Goal: Task Accomplishment & Management: Use online tool/utility

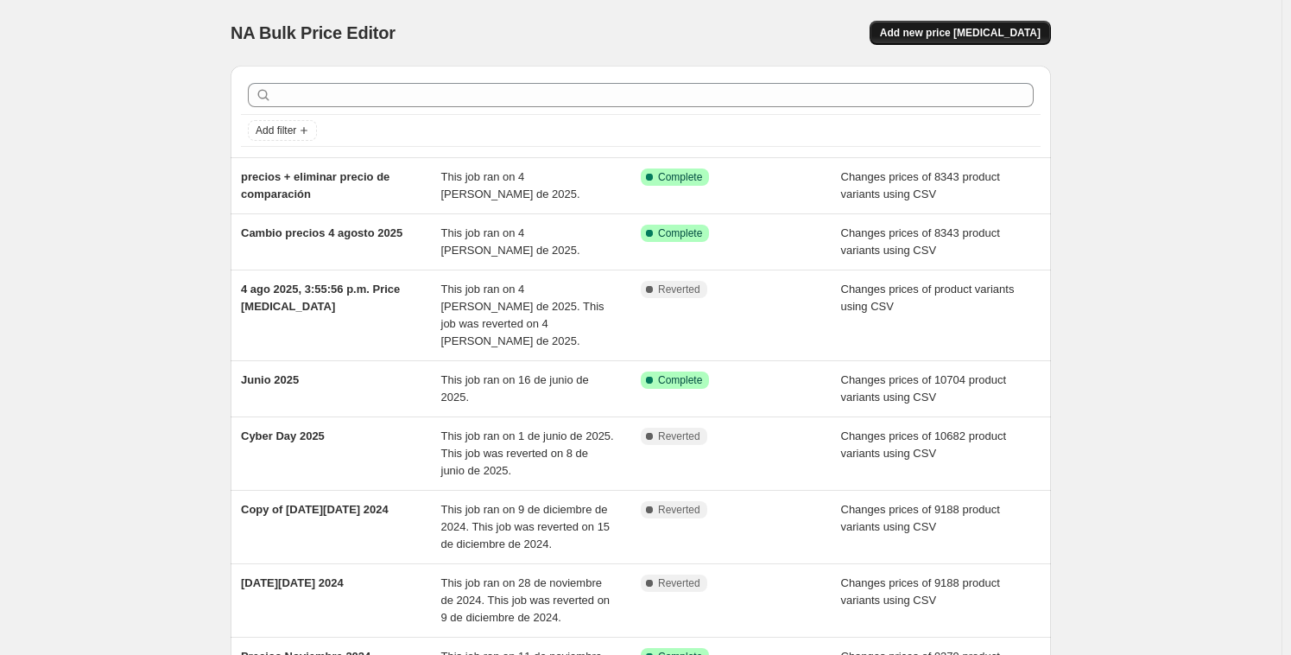
click at [958, 35] on span "Add new price change job" at bounding box center [960, 33] width 161 height 14
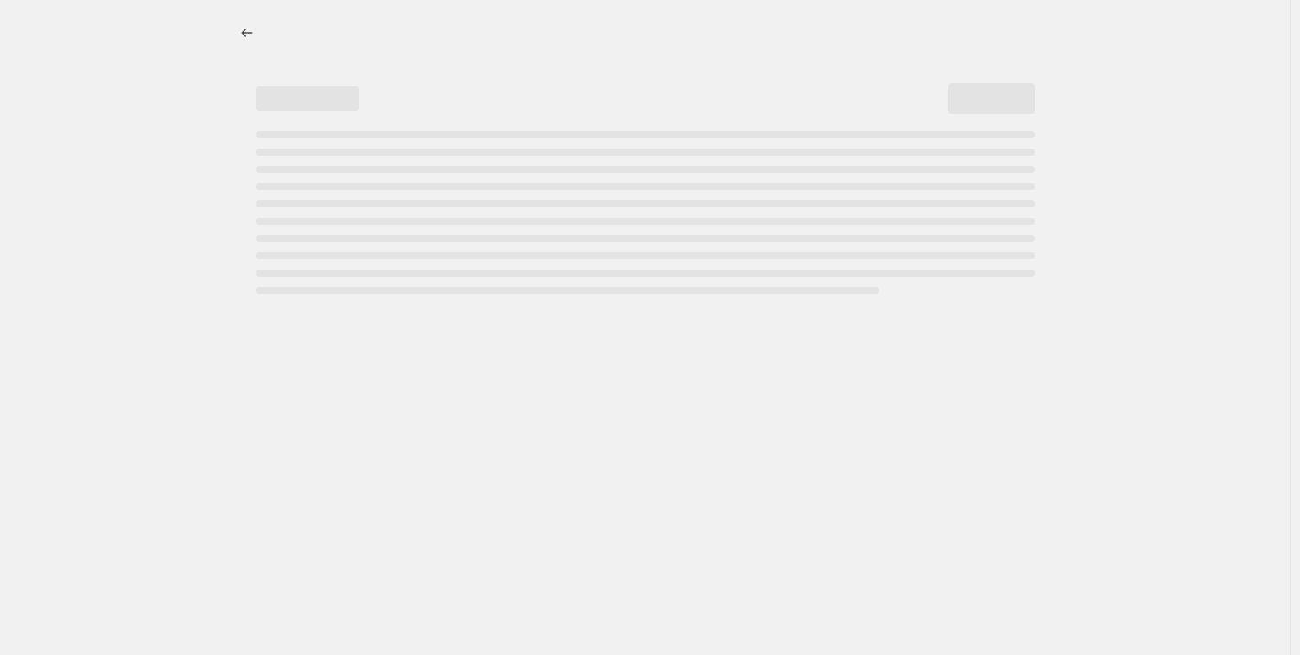
select select "percentage"
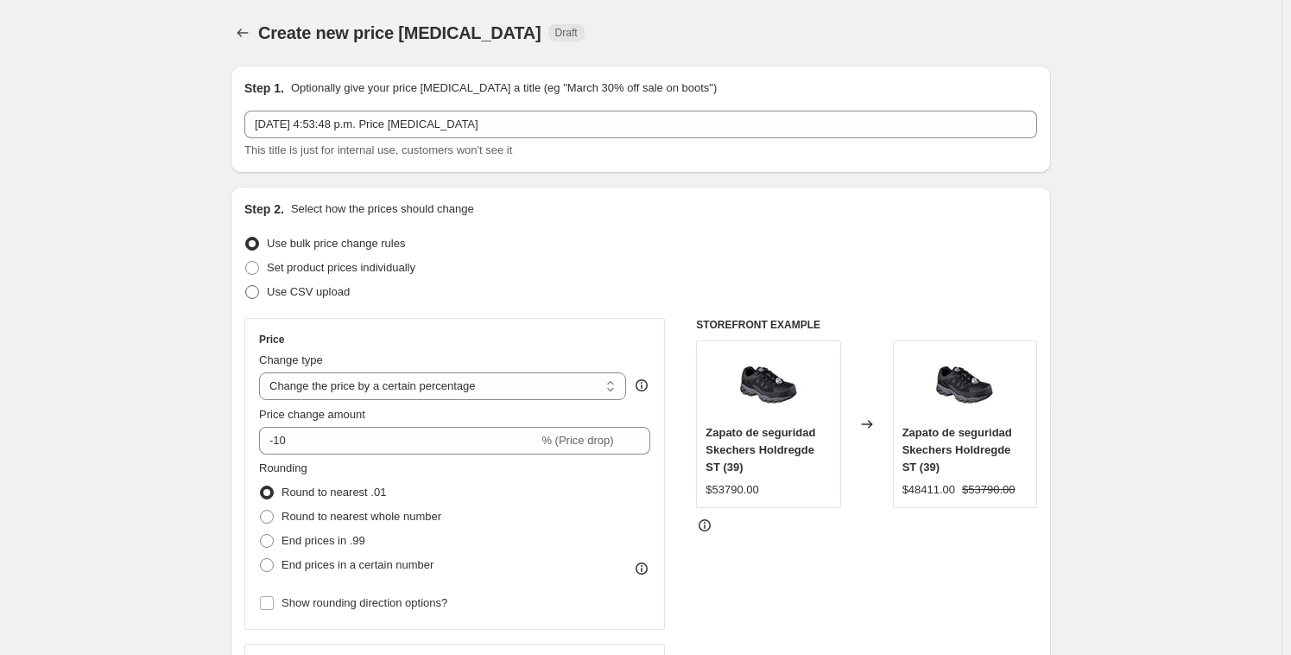
click at [259, 291] on span at bounding box center [252, 292] width 14 height 14
click at [246, 286] on input "Use CSV upload" at bounding box center [245, 285] width 1 height 1
radio input "true"
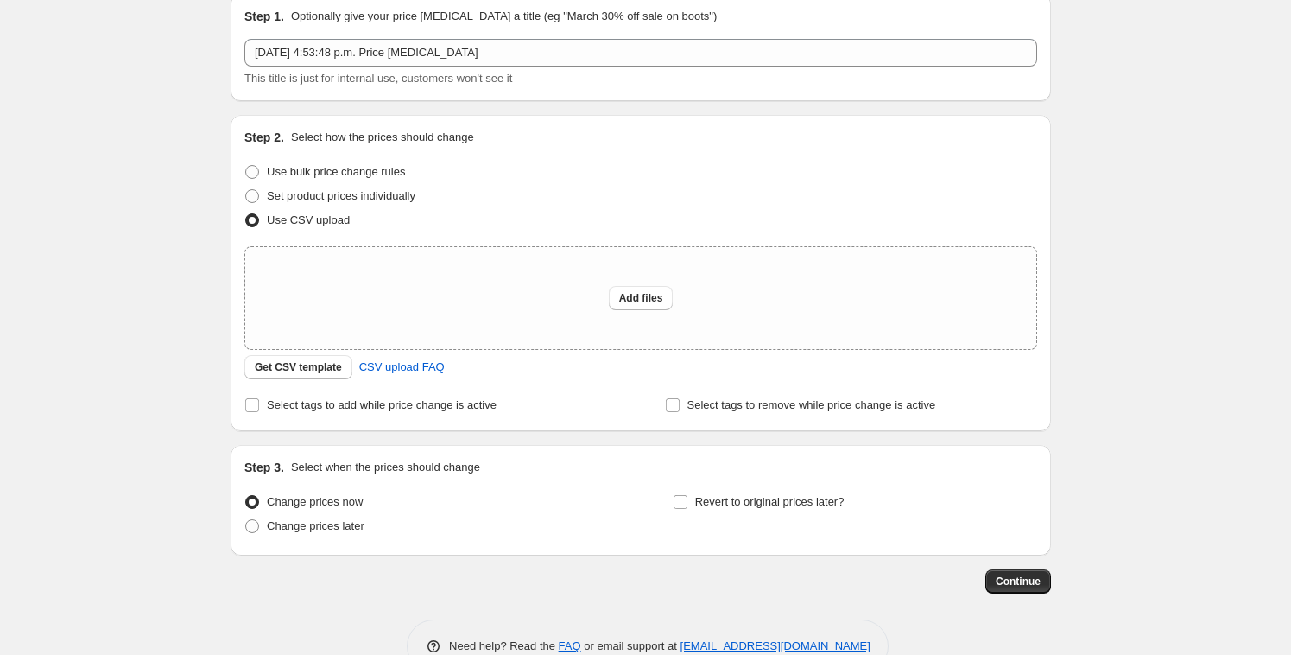
scroll to position [91, 0]
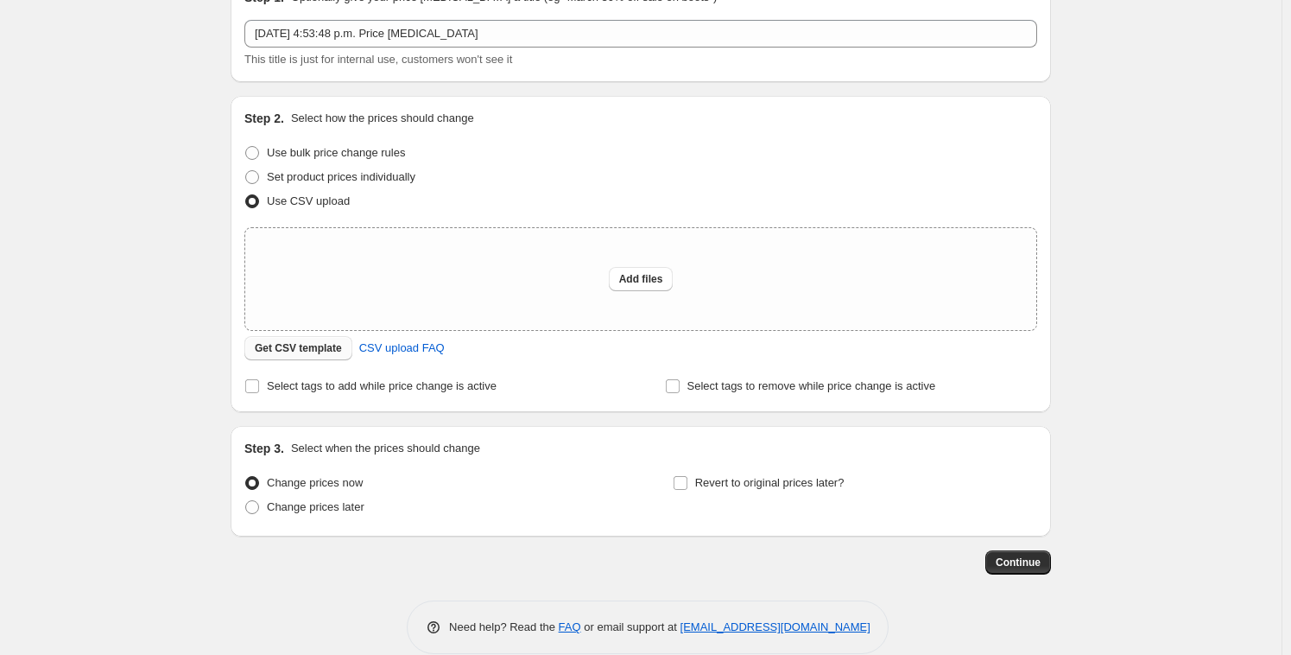
click at [332, 357] on button "Get CSV template" at bounding box center [298, 348] width 108 height 24
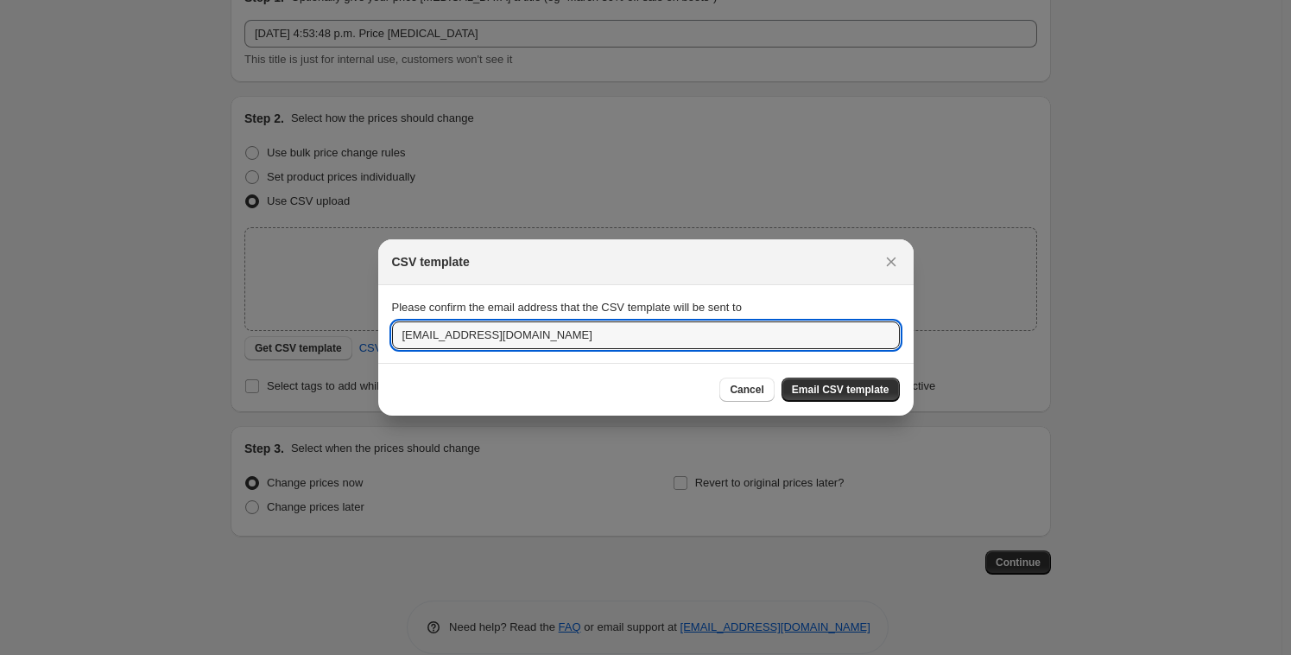
drag, startPoint x: 518, startPoint y: 338, endPoint x: 200, endPoint y: 311, distance: 318.9
type input "sebastian@mediahuella.com"
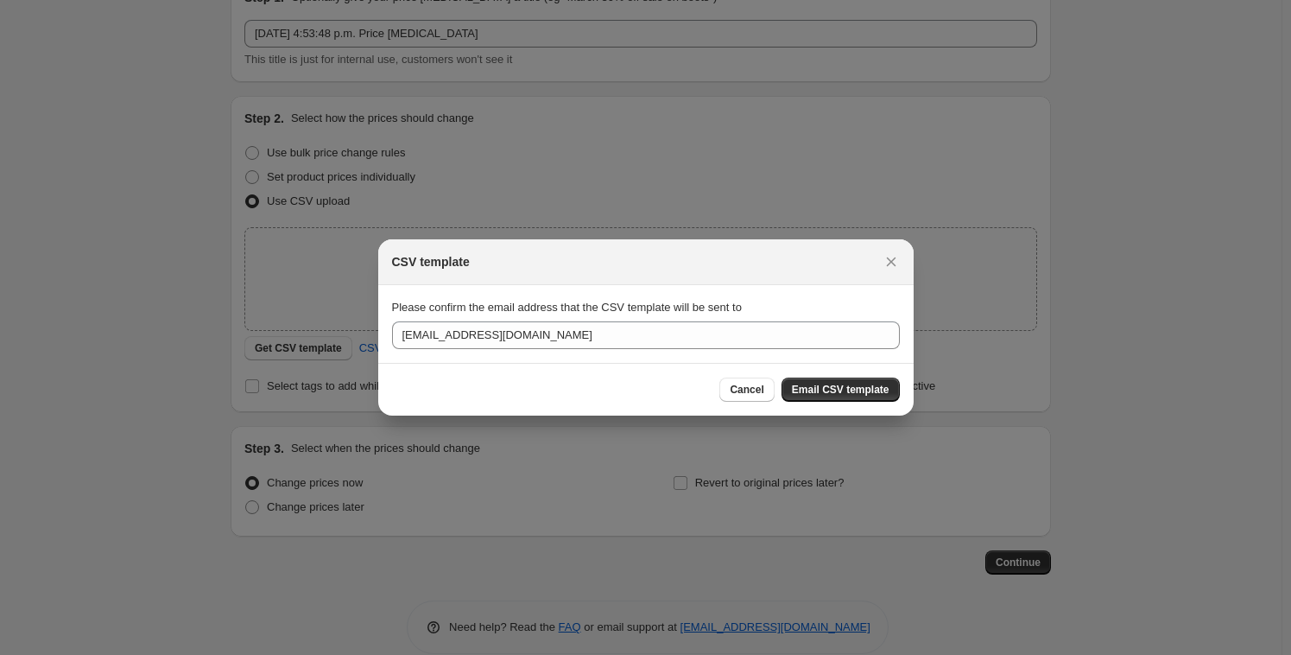
click at [856, 387] on span "Email CSV template" at bounding box center [841, 390] width 98 height 14
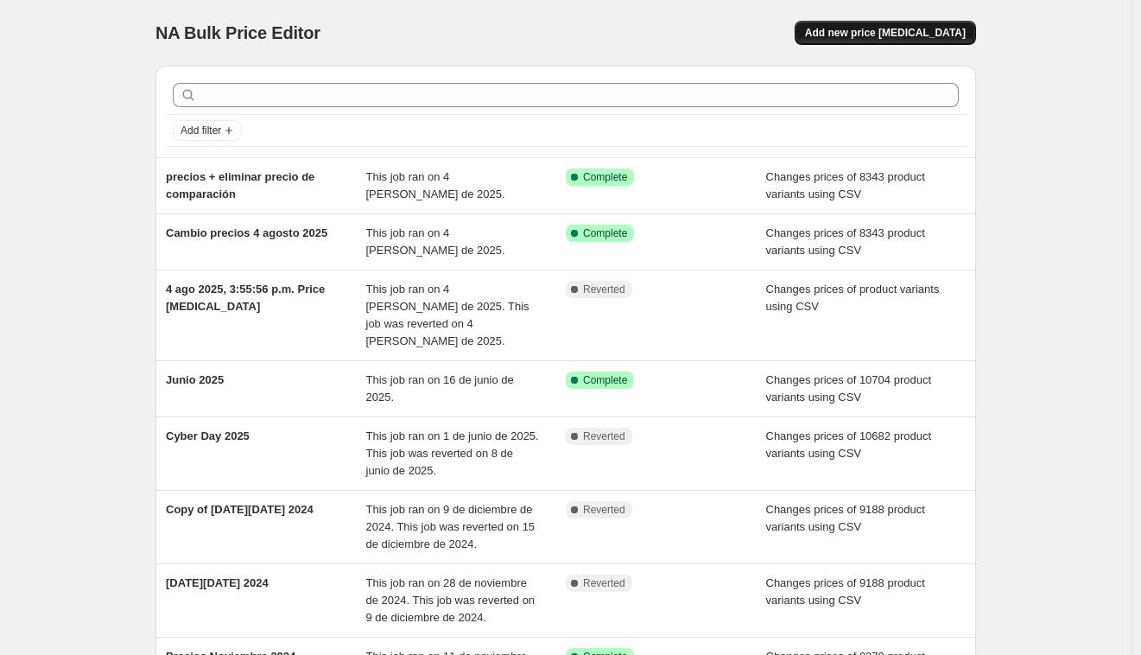
click at [912, 32] on span "Add new price change job" at bounding box center [885, 33] width 161 height 14
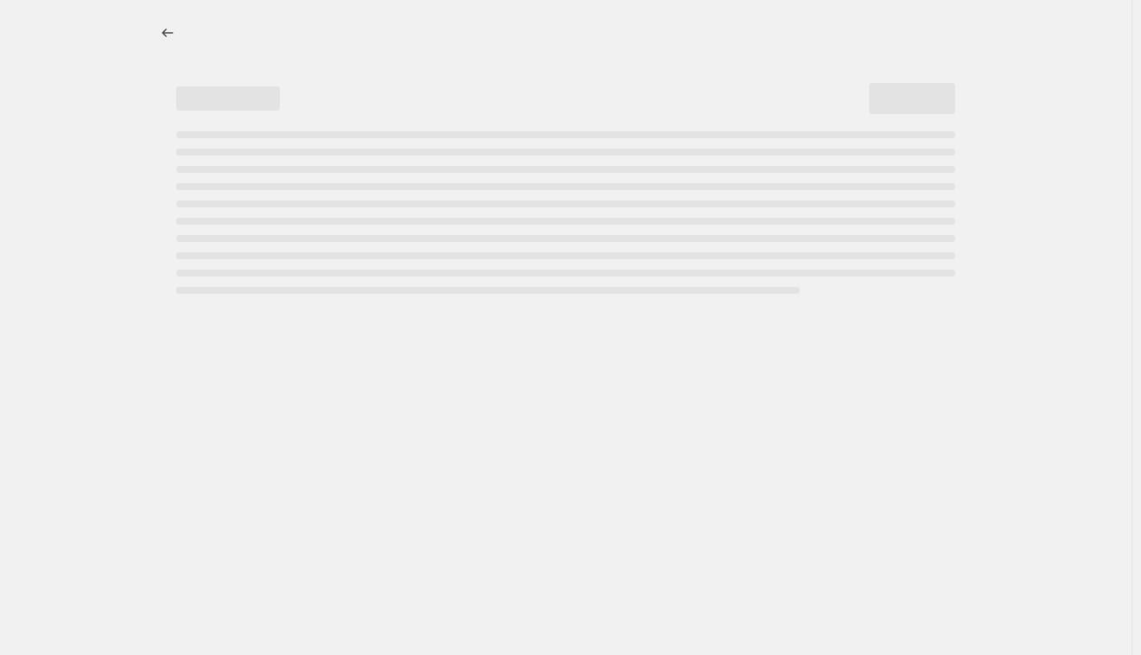
select select "percentage"
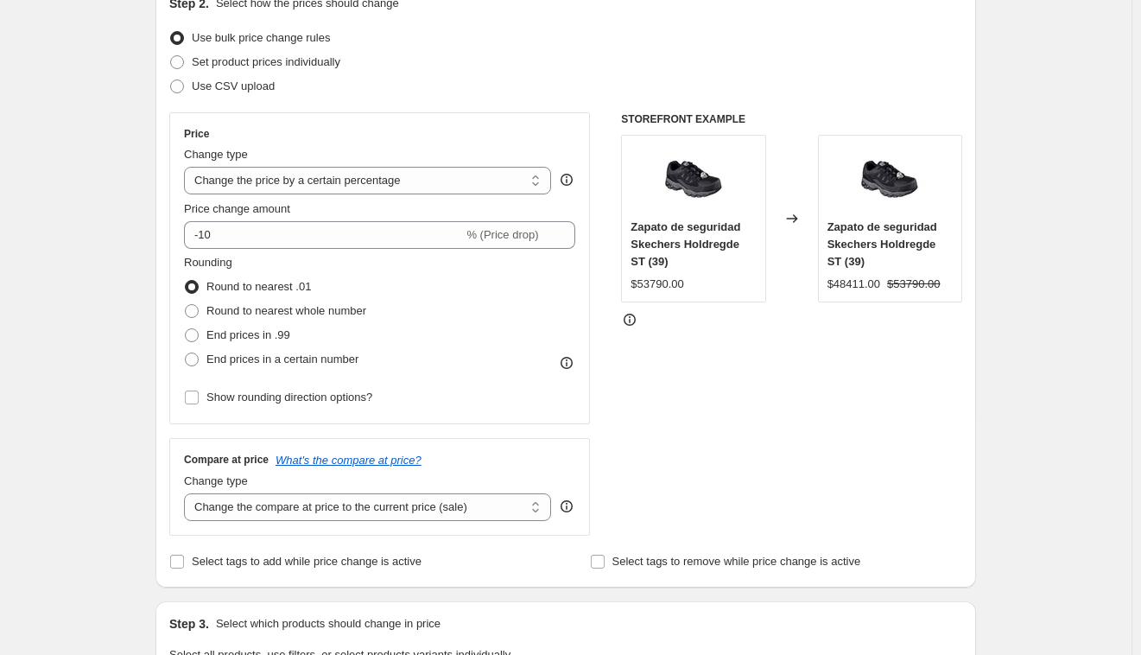
scroll to position [85, 0]
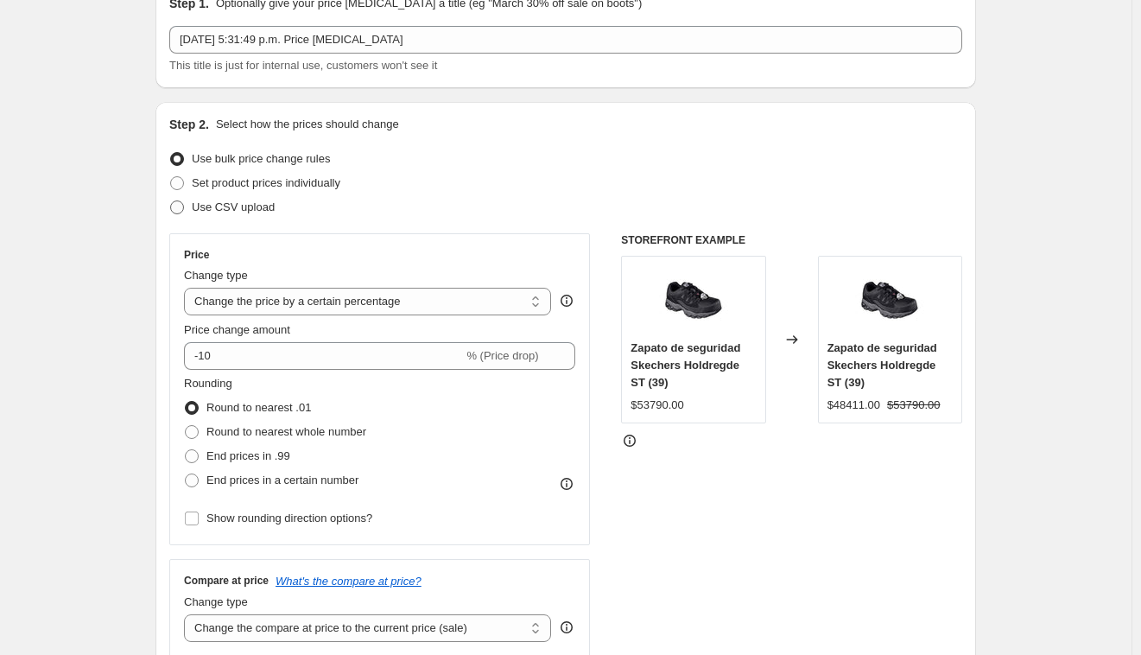
click at [185, 209] on span at bounding box center [177, 207] width 16 height 16
click at [171, 201] on input "Use CSV upload" at bounding box center [170, 200] width 1 height 1
radio input "true"
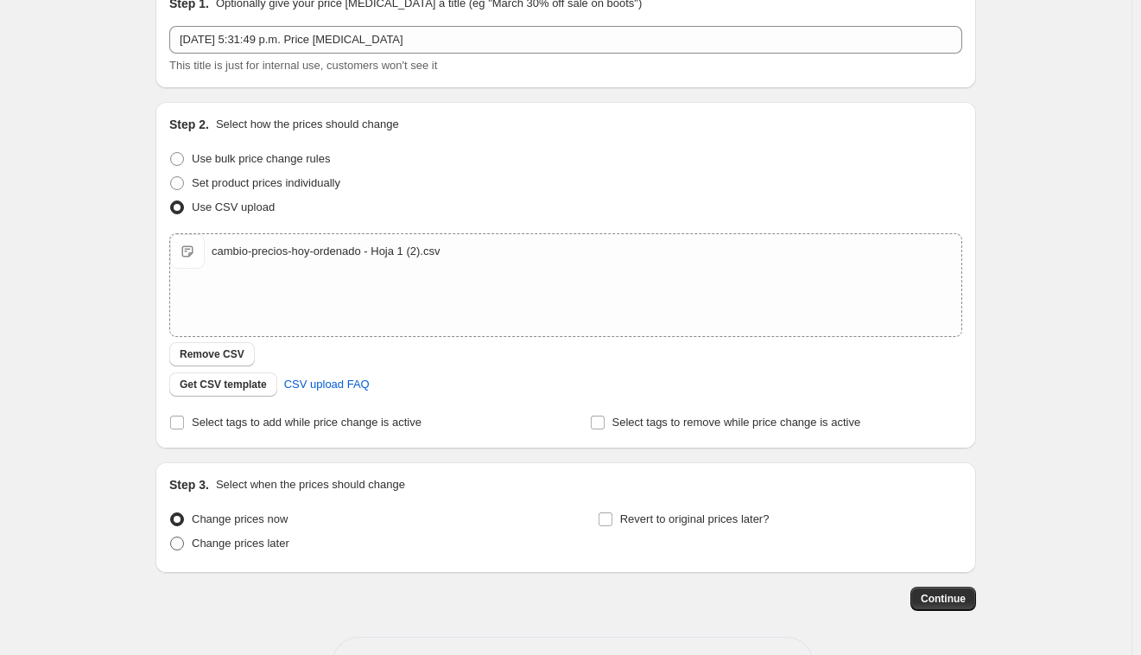
click at [184, 544] on span at bounding box center [177, 543] width 14 height 14
click at [171, 537] on input "Change prices later" at bounding box center [170, 536] width 1 height 1
radio input "true"
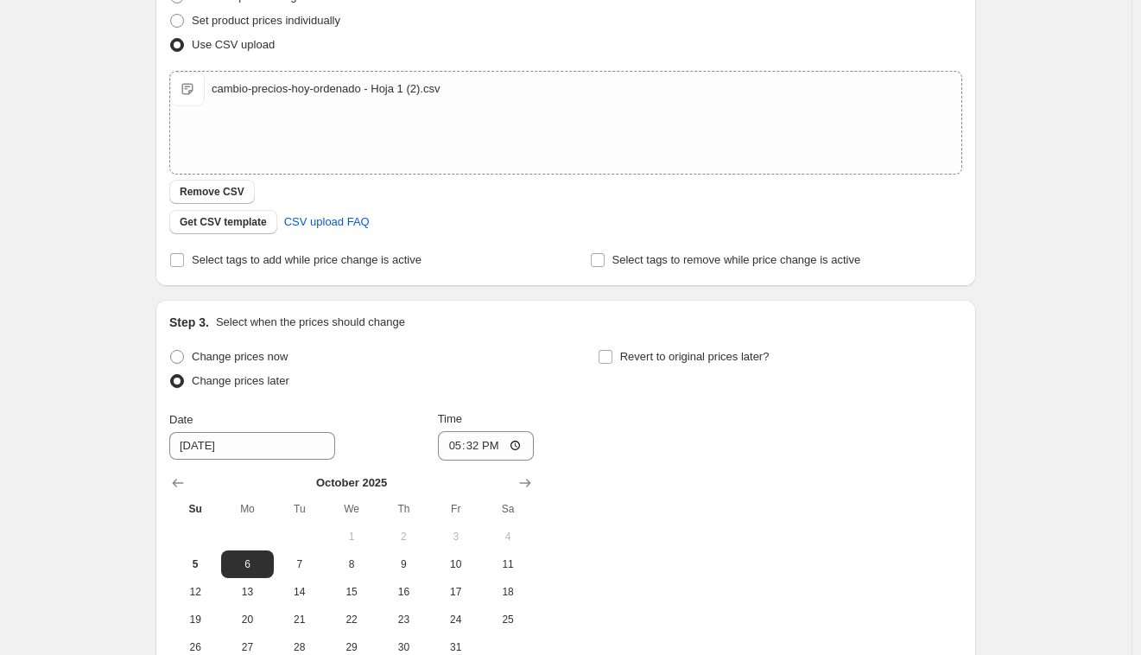
scroll to position [249, 0]
click at [472, 447] on input "17:32" at bounding box center [486, 443] width 97 height 29
click at [195, 563] on span "5" at bounding box center [195, 562] width 38 height 14
type input "10/5/2025"
click at [457, 439] on input "17:32" at bounding box center [486, 443] width 97 height 29
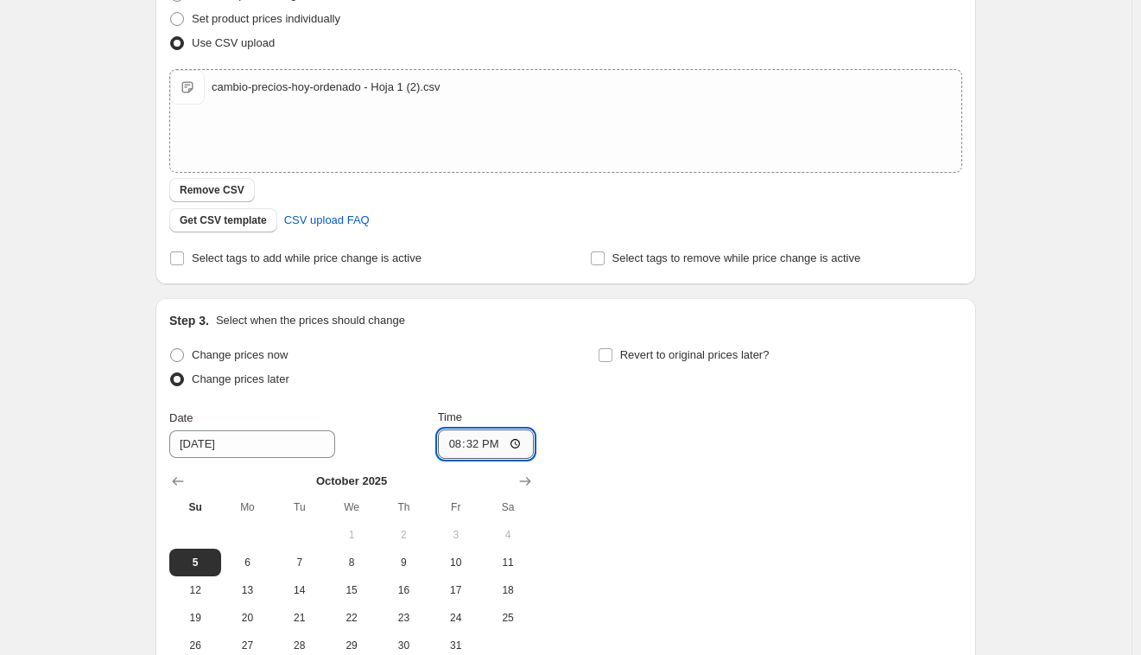
type input "20:00"
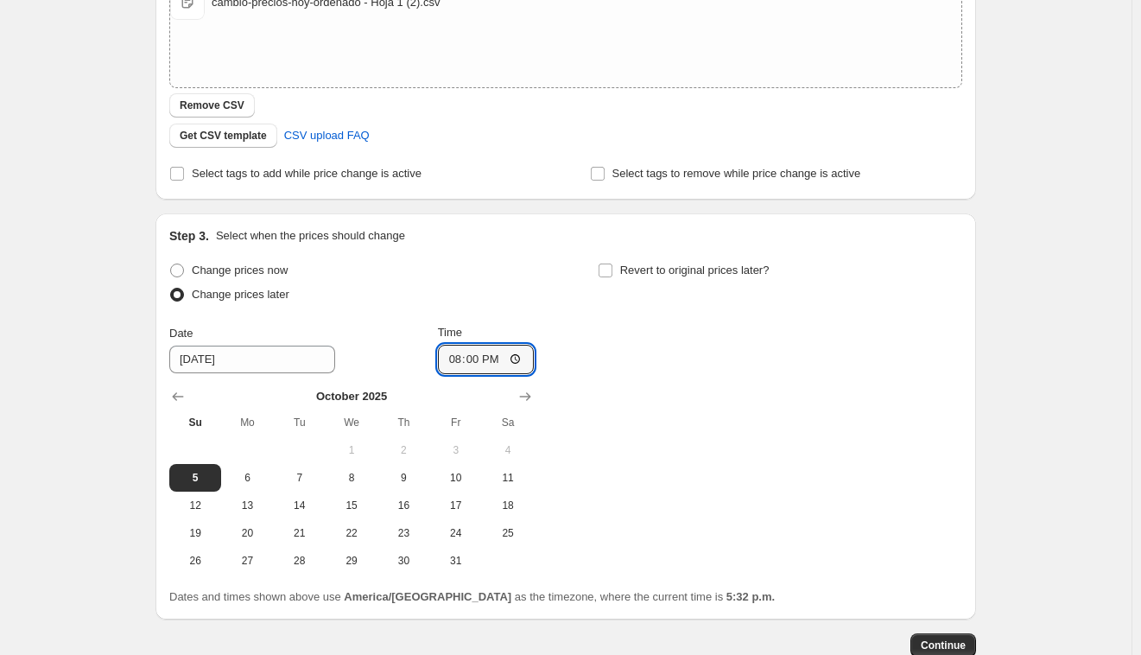
scroll to position [440, 0]
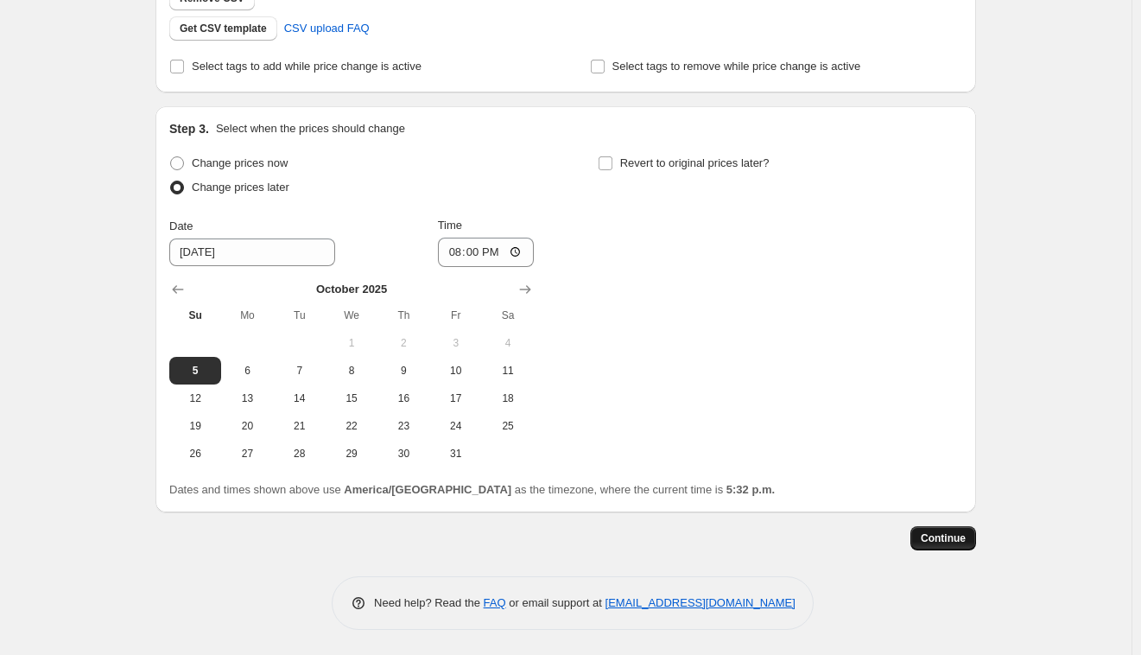
click at [946, 535] on span "Continue" at bounding box center [943, 538] width 45 height 14
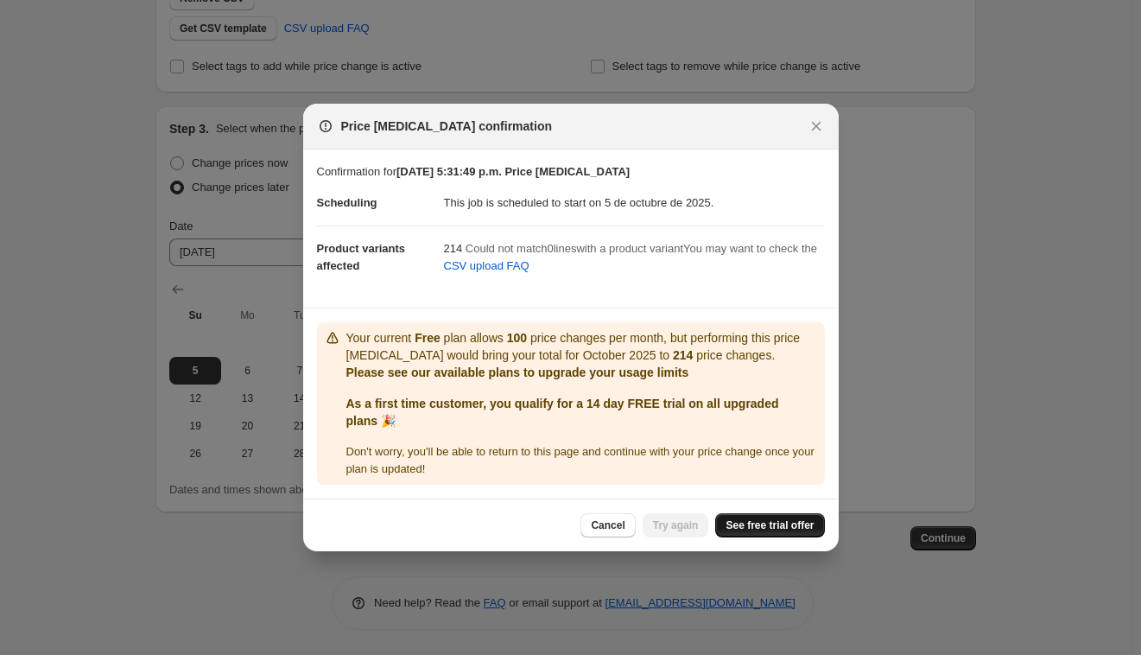
click at [731, 520] on span "See free trial offer" at bounding box center [769, 525] width 88 height 14
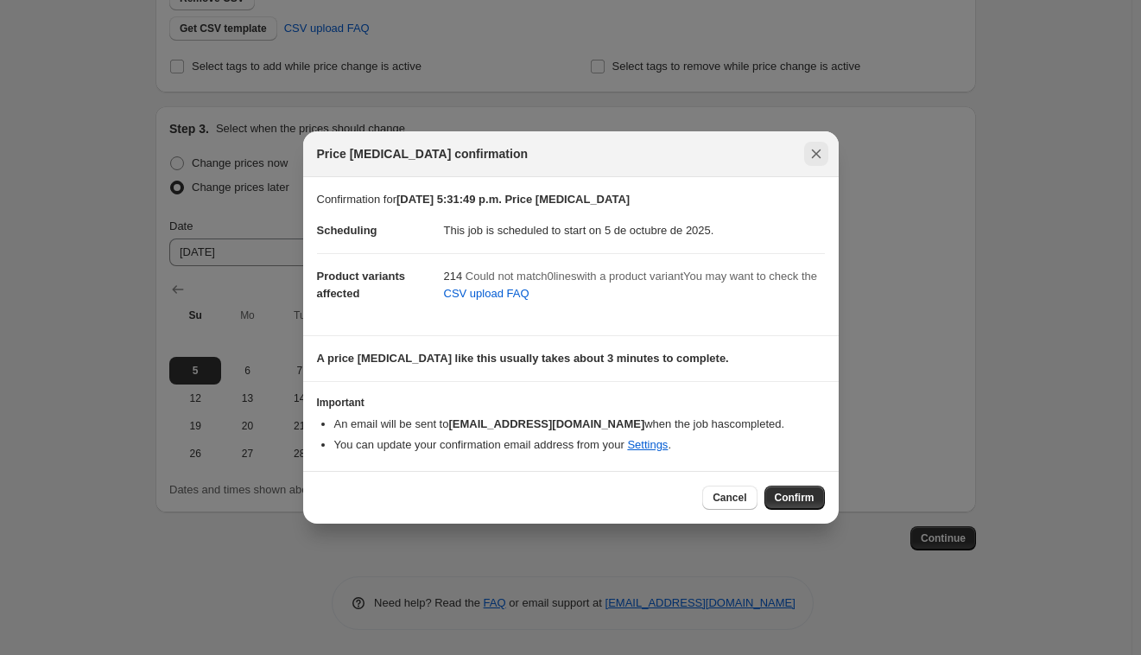
click at [808, 154] on icon "Close" at bounding box center [815, 153] width 17 height 17
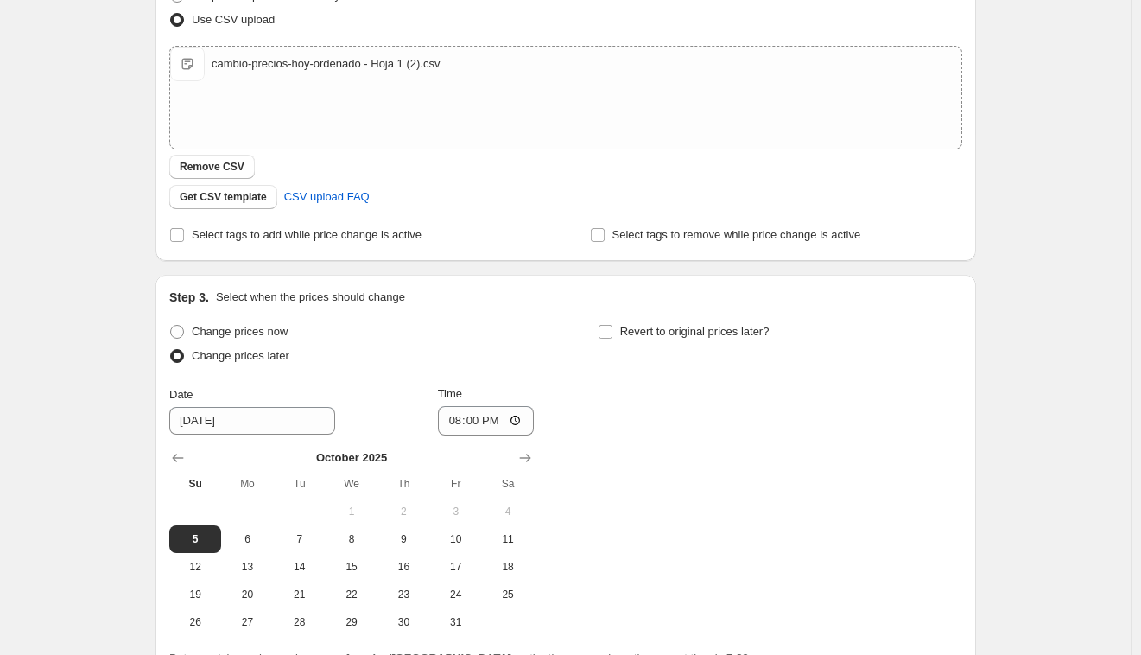
scroll to position [67, 0]
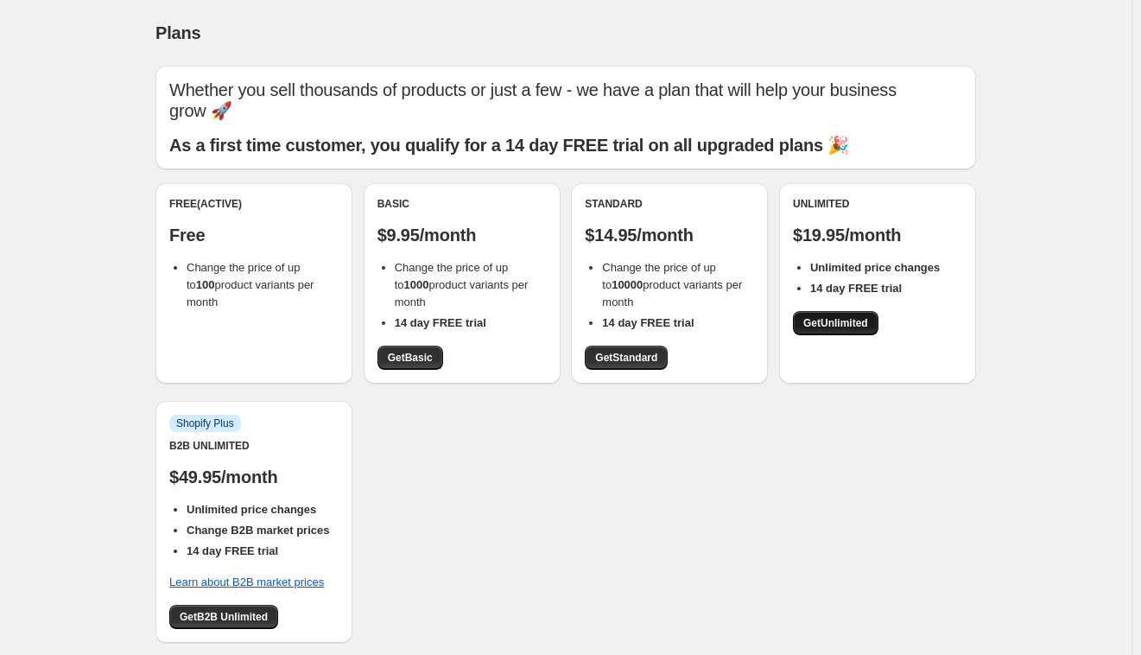
click at [857, 316] on span "Get Unlimited" at bounding box center [835, 323] width 65 height 14
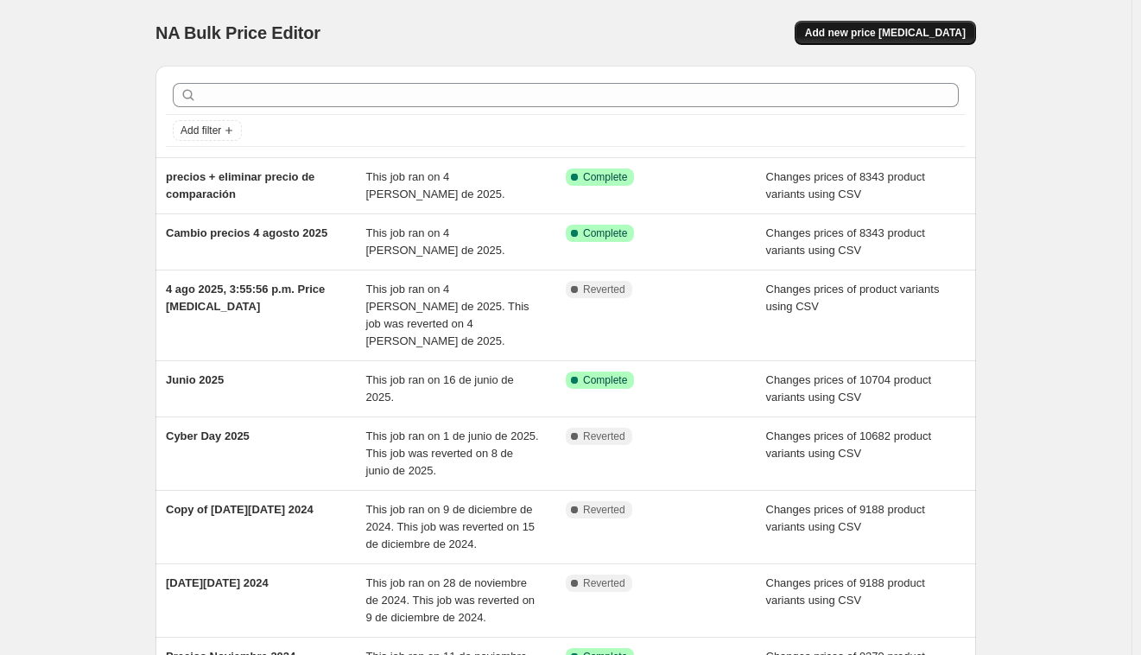
click at [883, 31] on span "Add new price change job" at bounding box center [885, 33] width 161 height 14
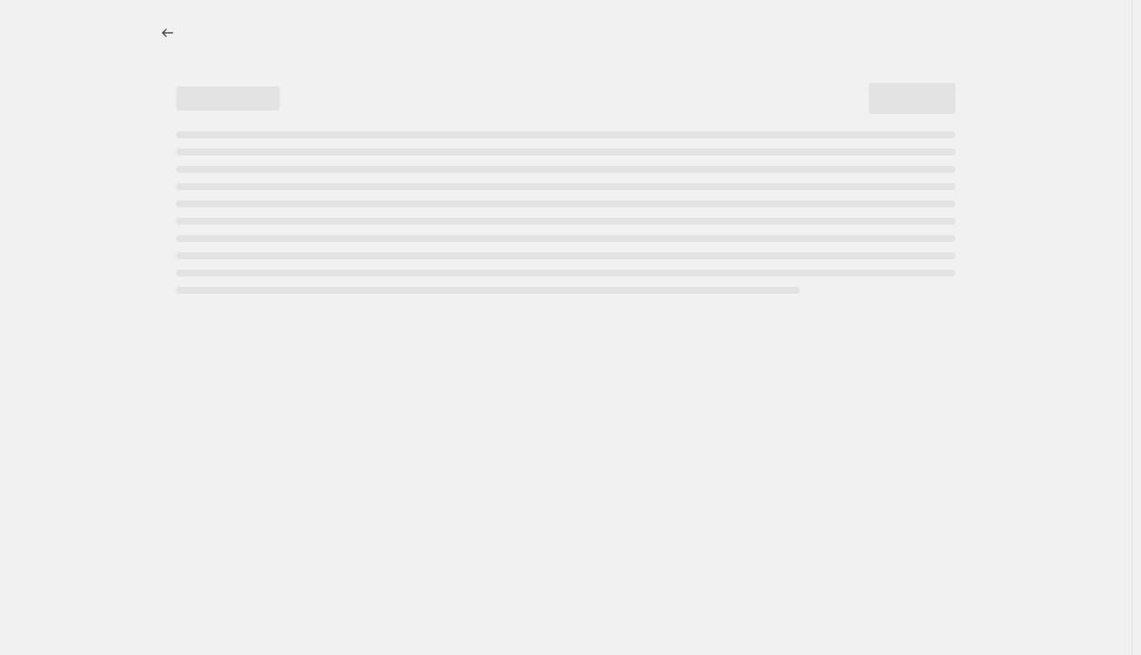
select select "percentage"
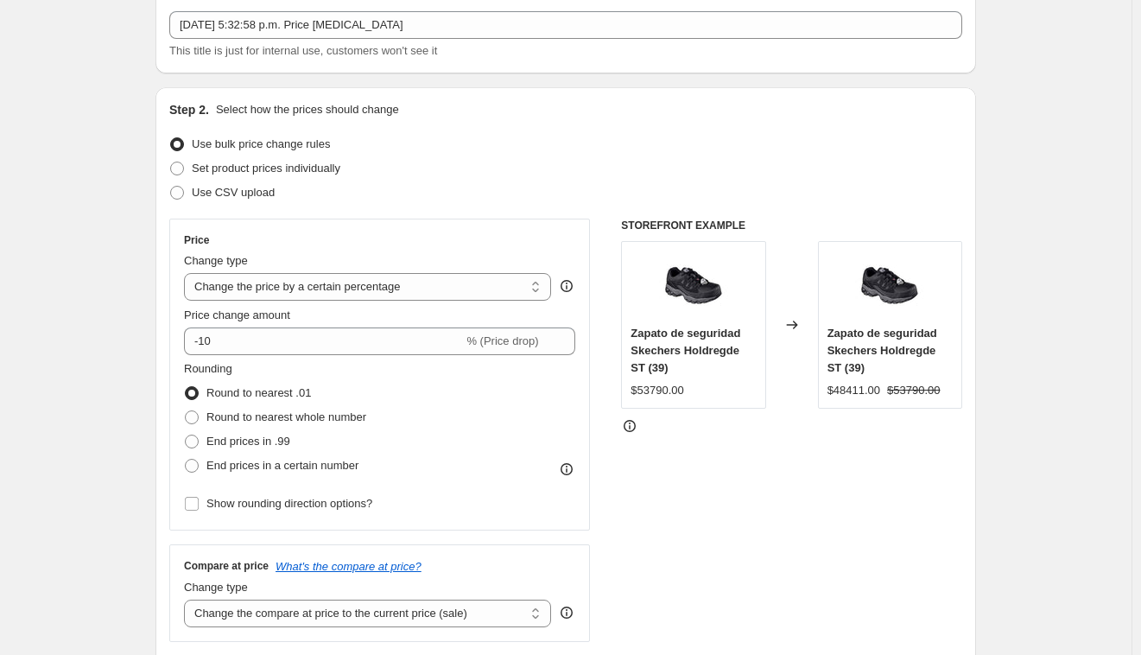
scroll to position [123, 0]
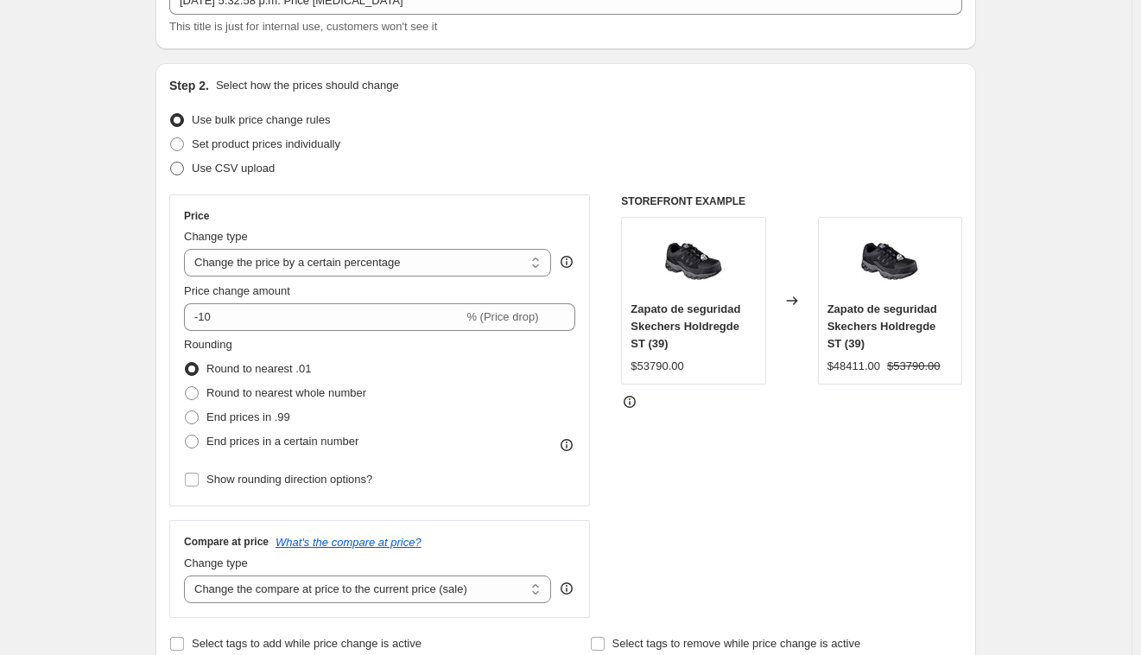
click at [179, 170] on span at bounding box center [177, 168] width 14 height 14
click at [171, 162] on input "Use CSV upload" at bounding box center [170, 161] width 1 height 1
radio input "true"
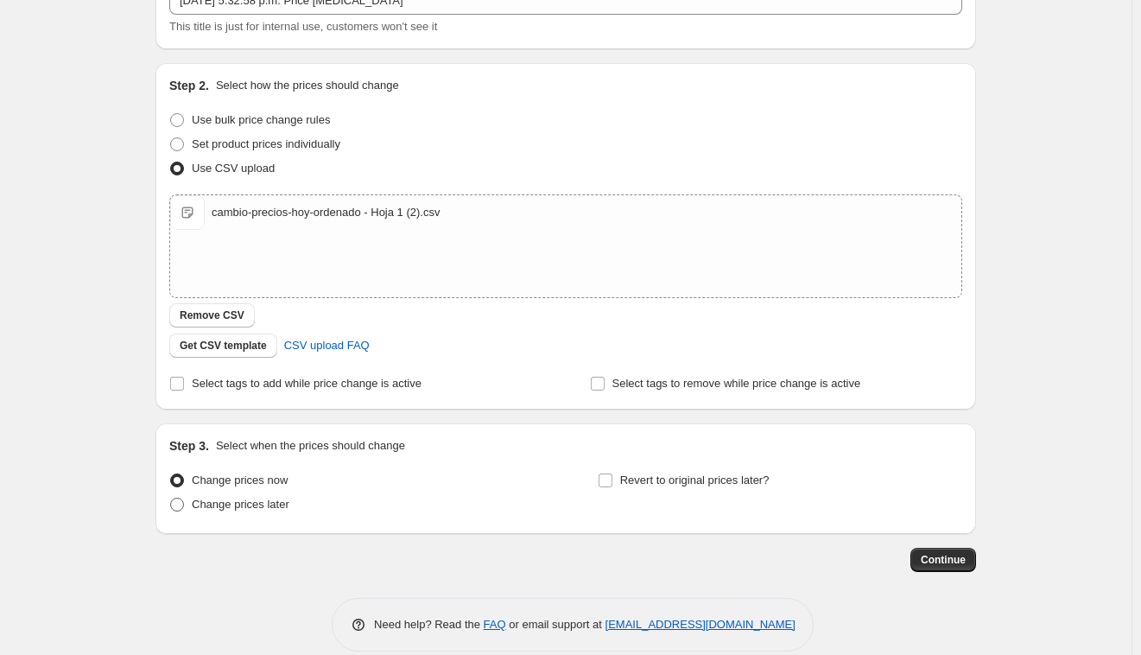
click at [183, 503] on span at bounding box center [177, 504] width 14 height 14
click at [171, 498] on input "Change prices later" at bounding box center [170, 497] width 1 height 1
radio input "true"
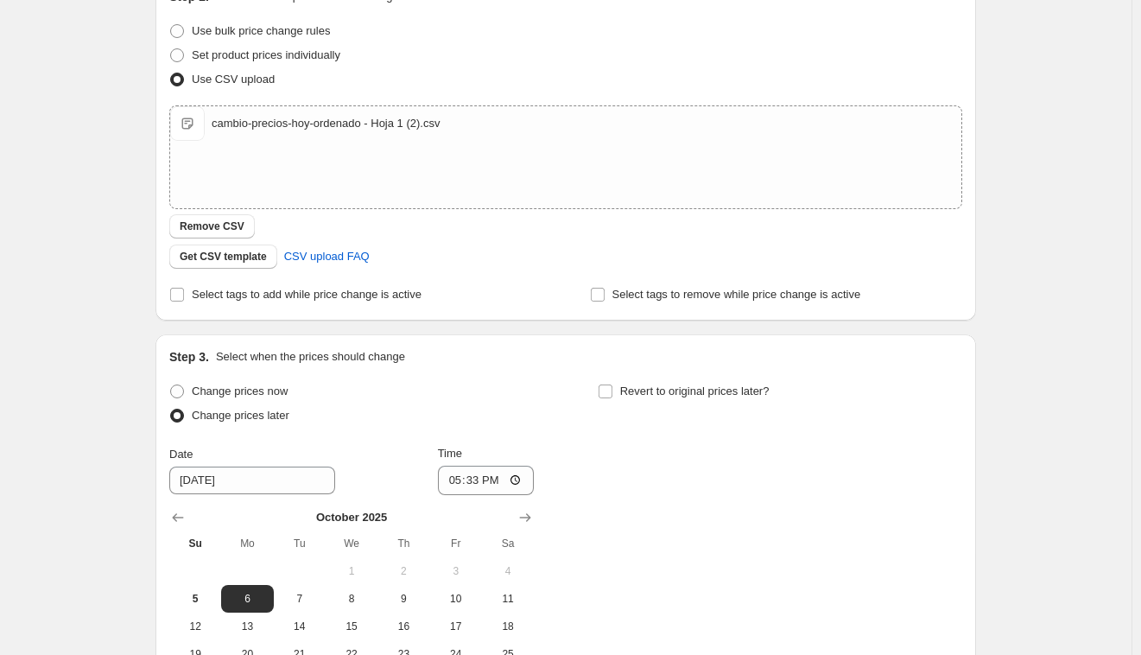
scroll to position [226, 0]
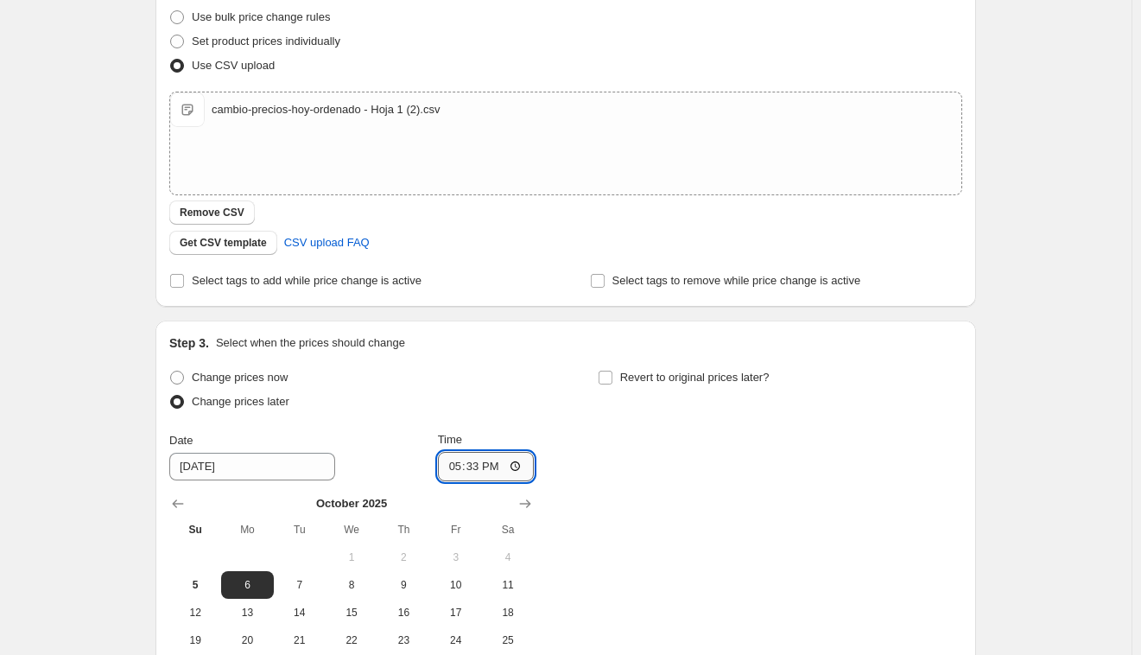
click at [464, 469] on input "17:33" at bounding box center [486, 466] width 97 height 29
click at [441, 464] on input "17:33" at bounding box center [486, 466] width 97 height 29
drag, startPoint x: 475, startPoint y: 459, endPoint x: 429, endPoint y: 458, distance: 45.8
click at [427, 458] on div "Date 10/6/2025 Time 17:33" at bounding box center [351, 456] width 364 height 50
click at [444, 460] on input "17:33" at bounding box center [486, 466] width 97 height 29
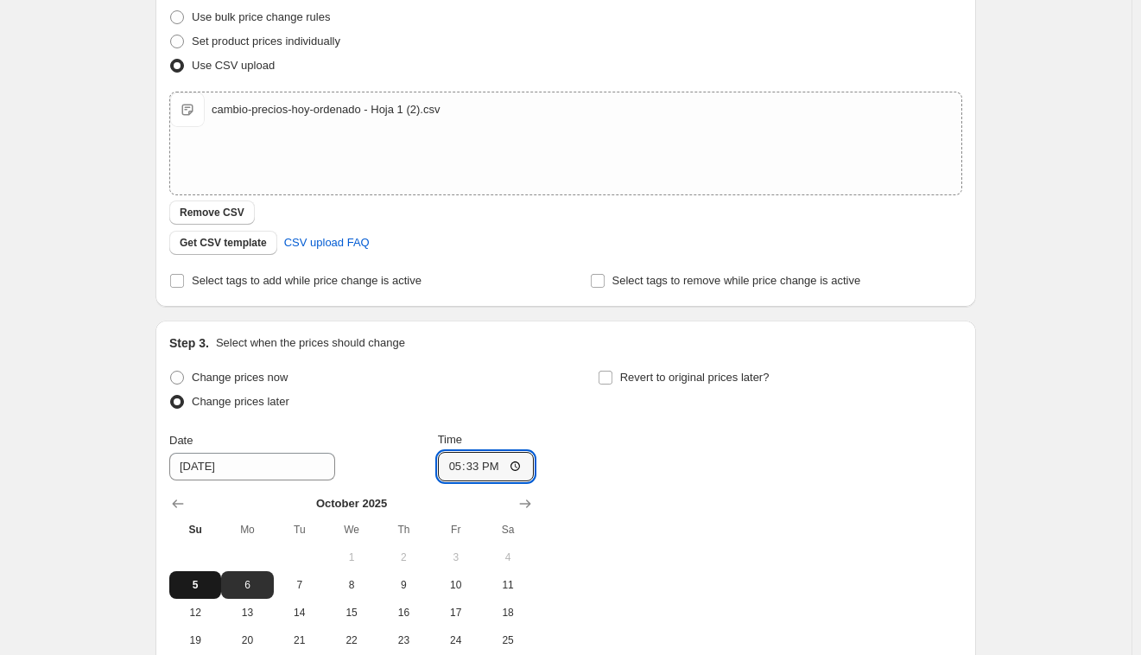
click at [193, 591] on button "5" at bounding box center [195, 585] width 52 height 28
type input "10/5/2025"
click at [477, 459] on input "17:33" at bounding box center [486, 466] width 97 height 29
click at [471, 459] on input "20:32" at bounding box center [486, 466] width 97 height 29
type input "20:00"
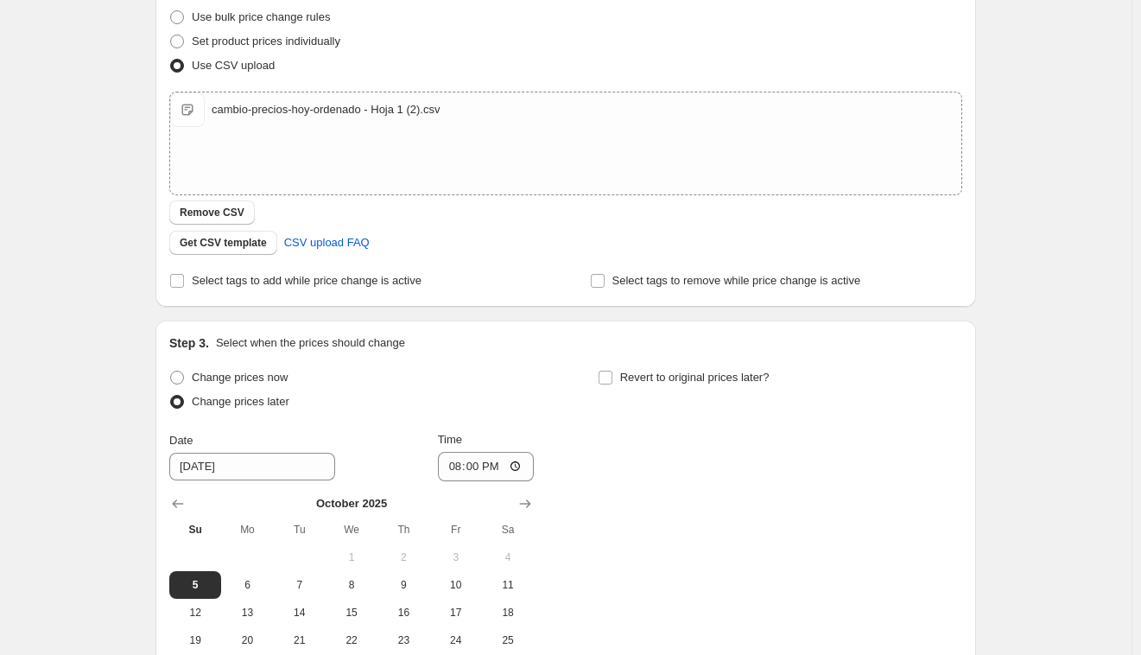
click at [752, 455] on div "Change prices now Change prices later Date 10/5/2025 Time 20:00 October 2025 Su…" at bounding box center [565, 523] width 793 height 316
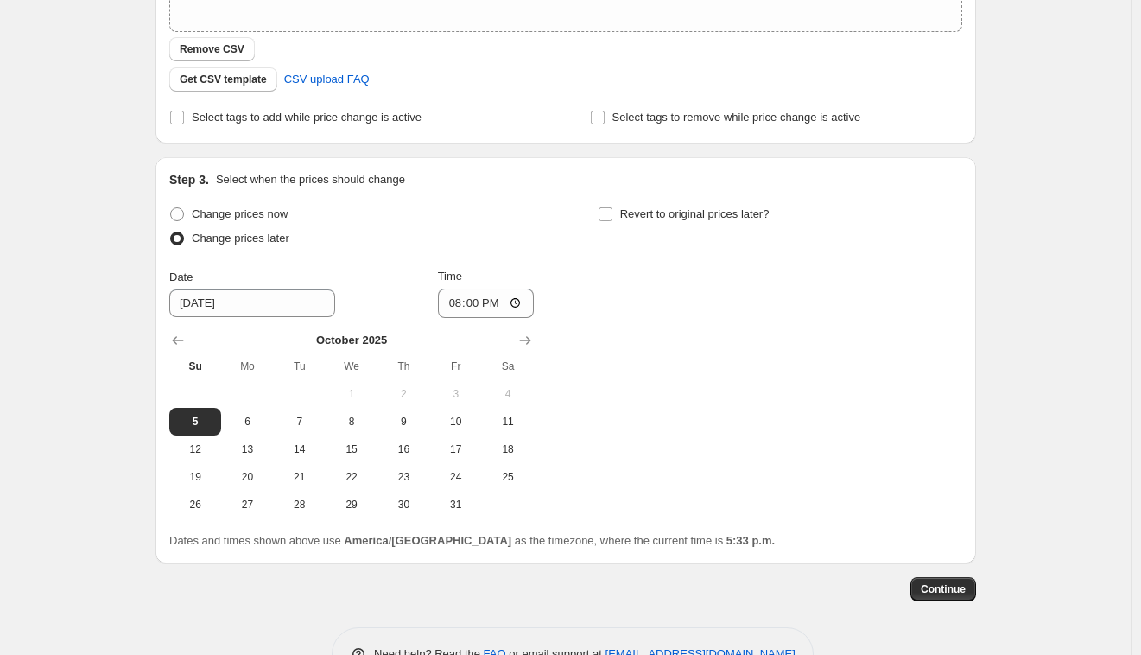
scroll to position [440, 0]
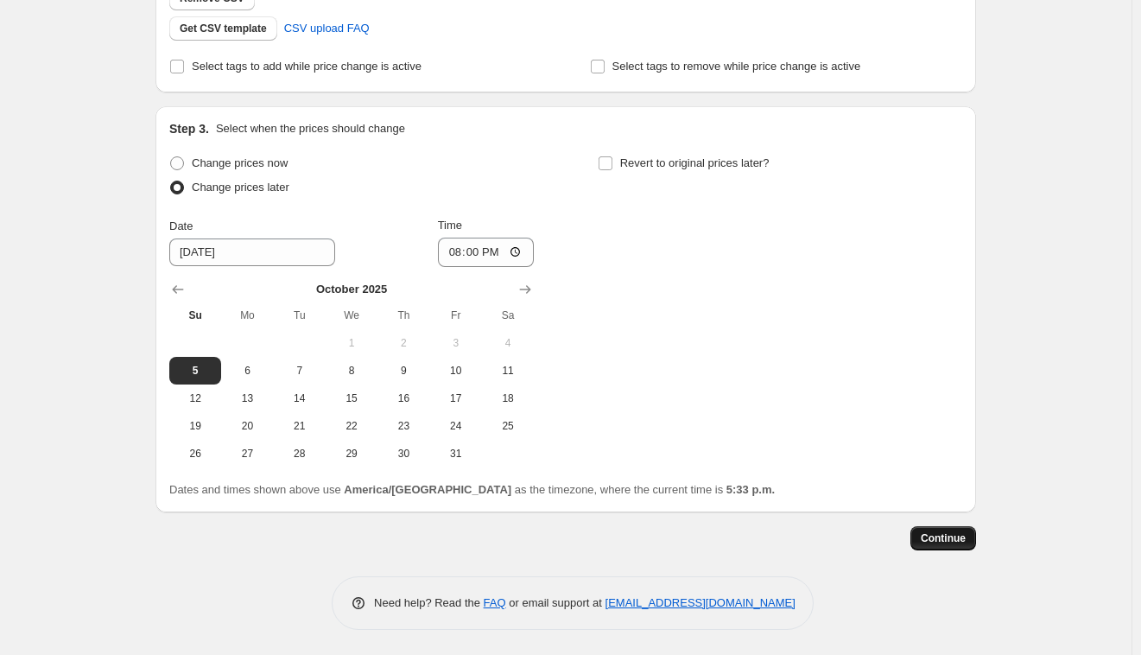
click at [952, 540] on span "Continue" at bounding box center [943, 538] width 45 height 14
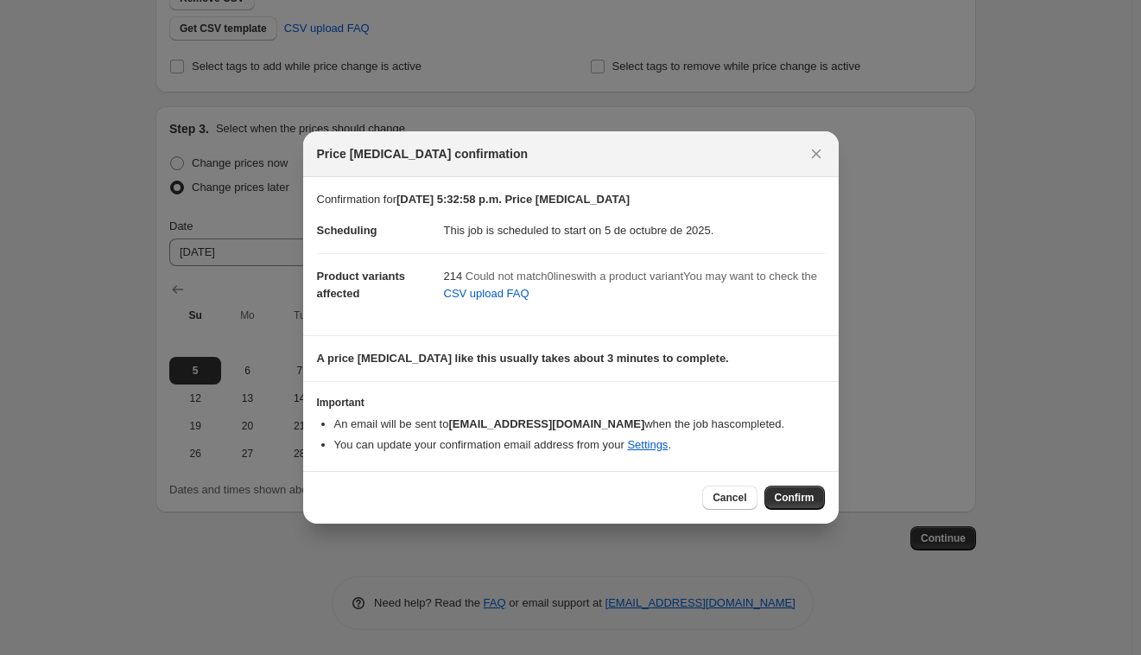
click at [806, 499] on span "Confirm" at bounding box center [795, 497] width 40 height 14
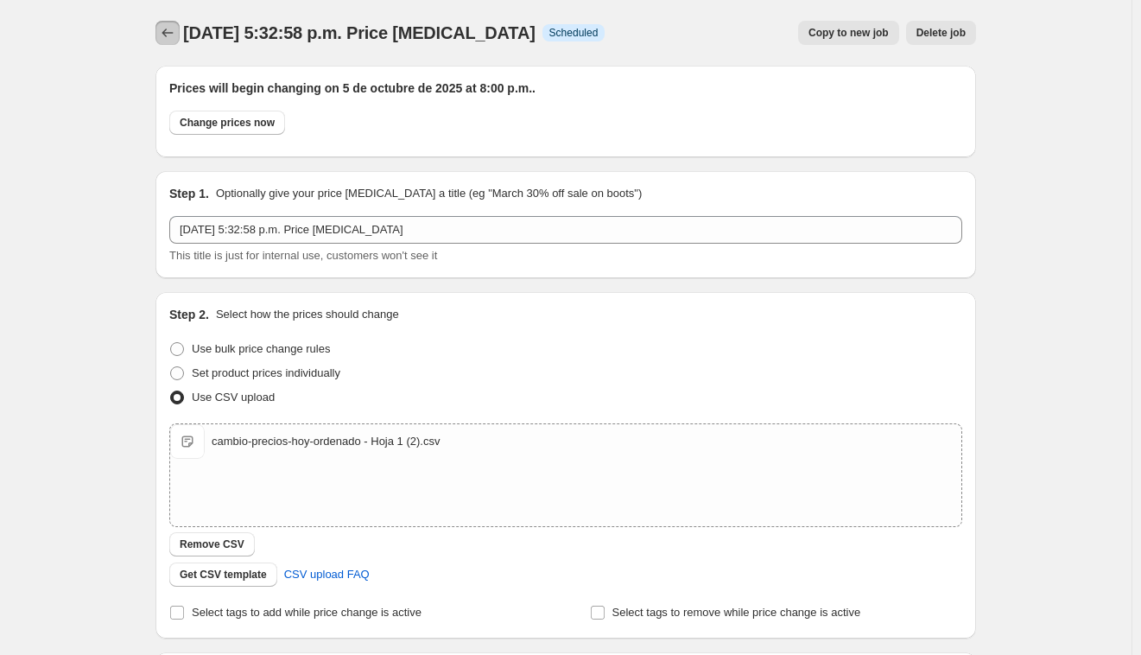
click at [176, 39] on icon "Price change jobs" at bounding box center [167, 32] width 17 height 17
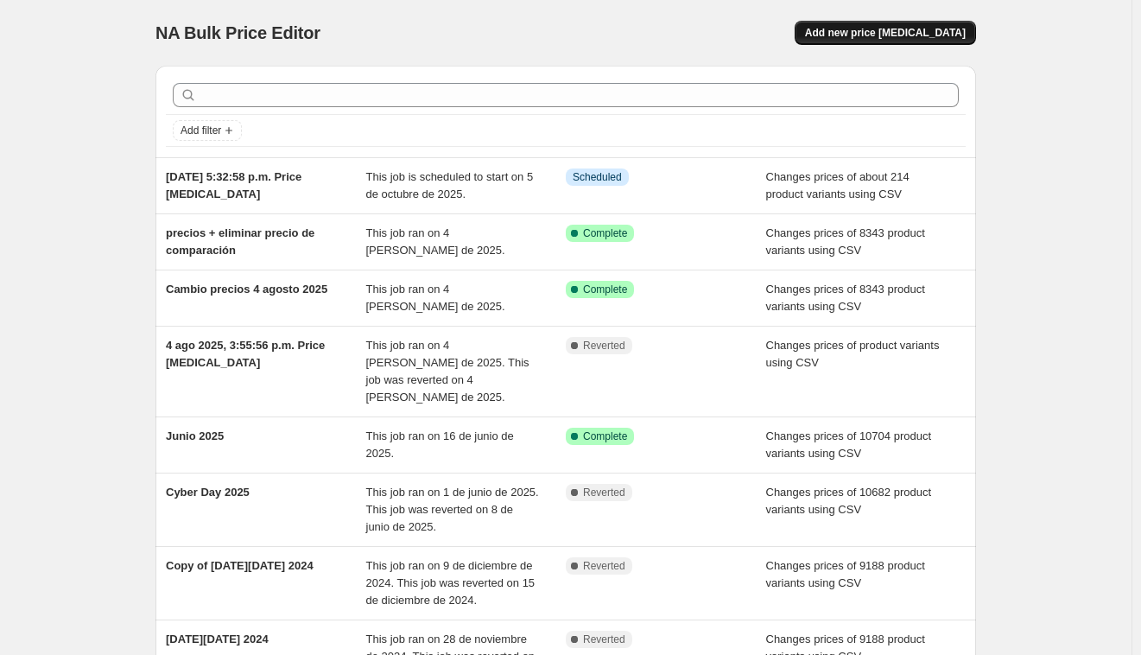
click at [905, 27] on span "Add new price change job" at bounding box center [885, 33] width 161 height 14
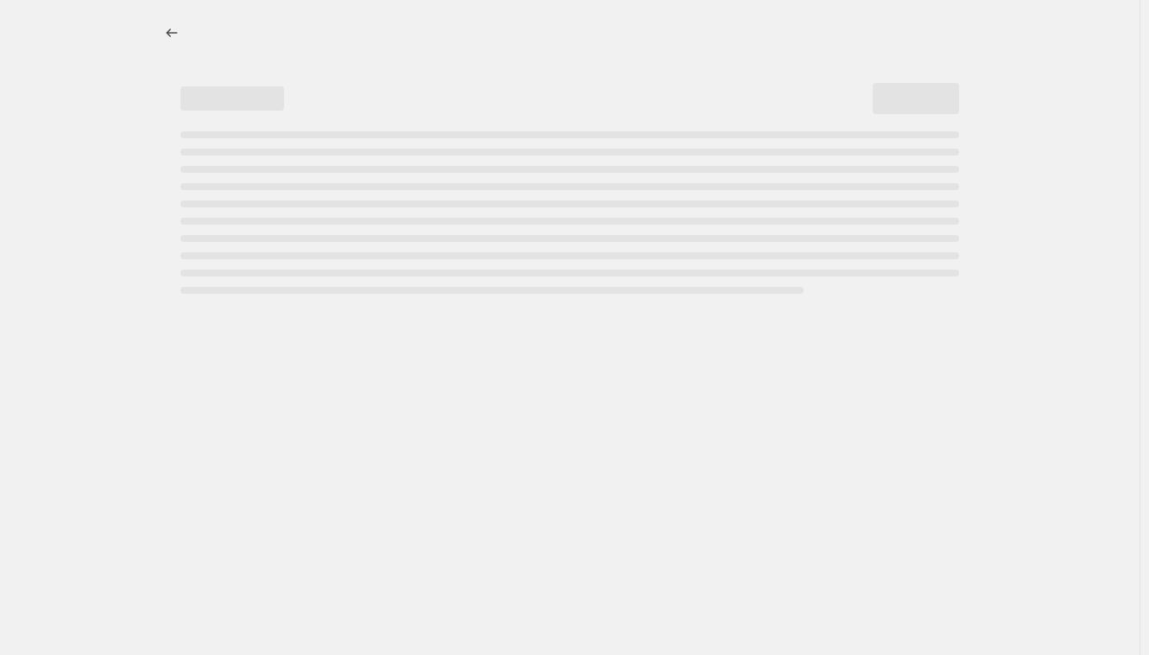
select select "percentage"
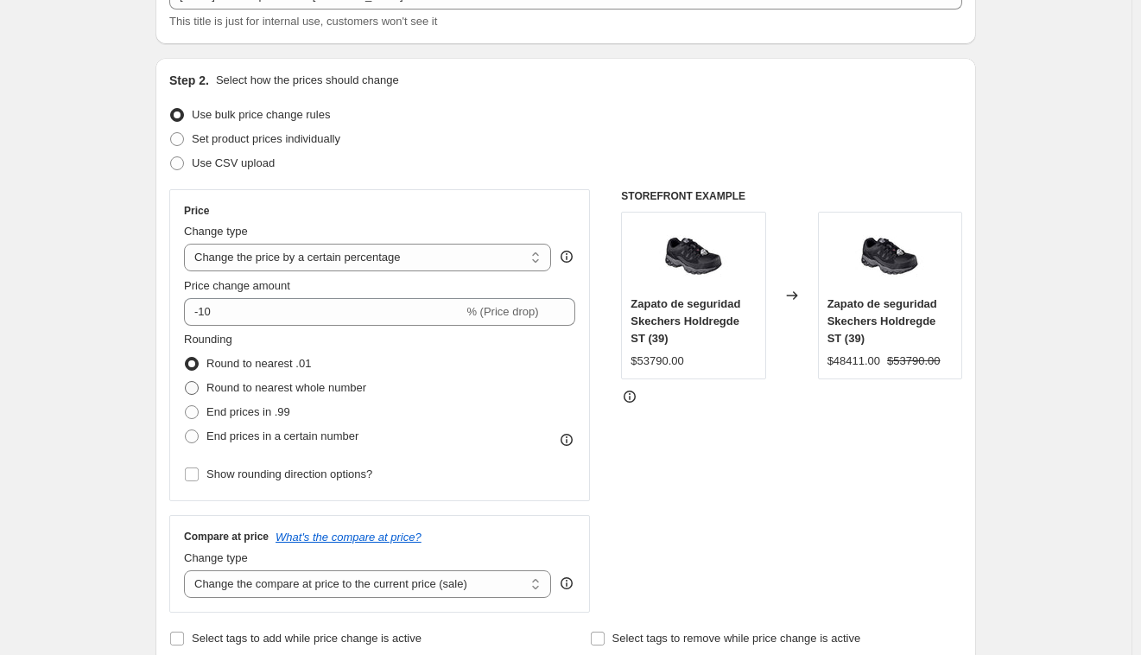
scroll to position [129, 0]
click at [183, 165] on span at bounding box center [177, 163] width 14 height 14
click at [171, 157] on input "Use CSV upload" at bounding box center [170, 156] width 1 height 1
radio input "true"
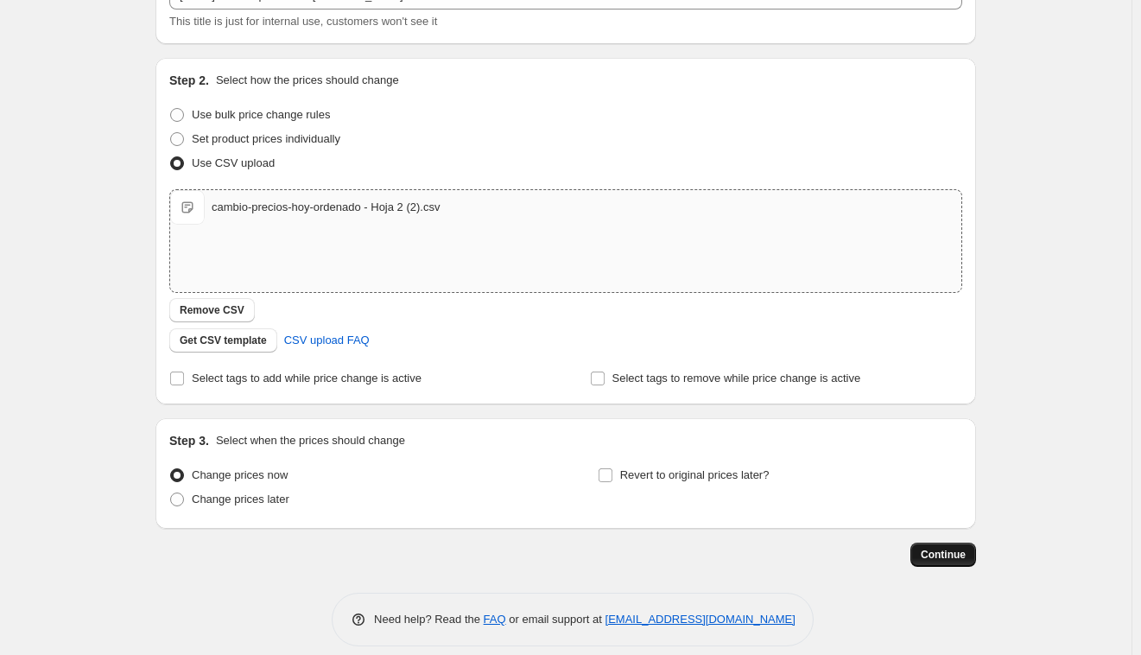
click at [939, 555] on span "Continue" at bounding box center [943, 554] width 45 height 14
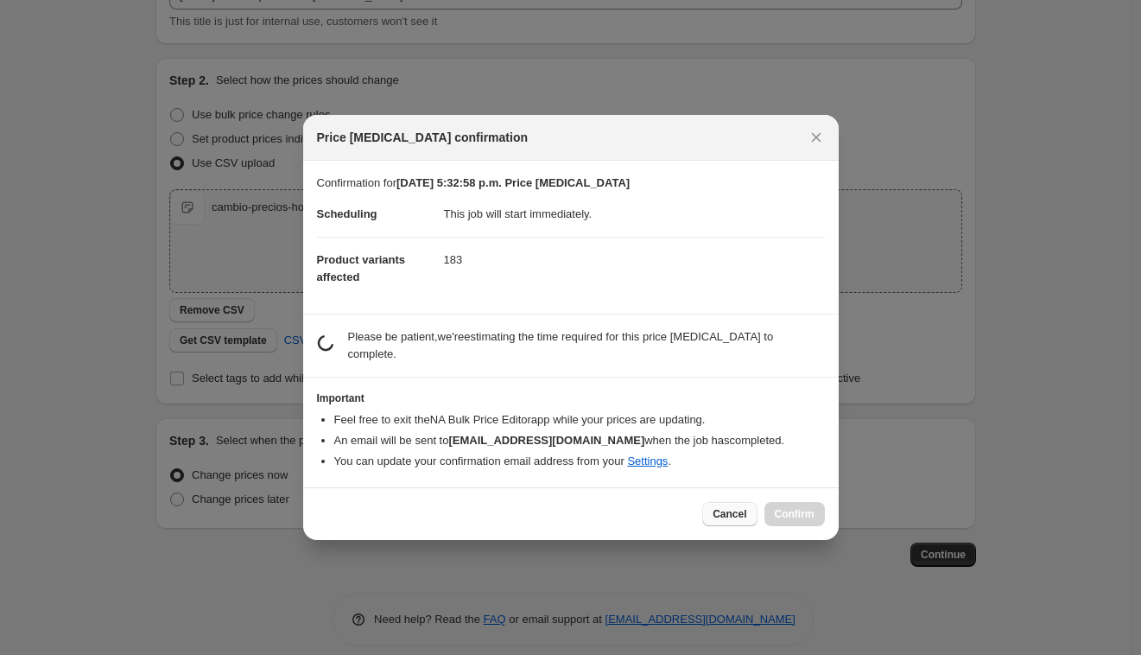
click at [731, 516] on button "Cancel" at bounding box center [729, 514] width 54 height 24
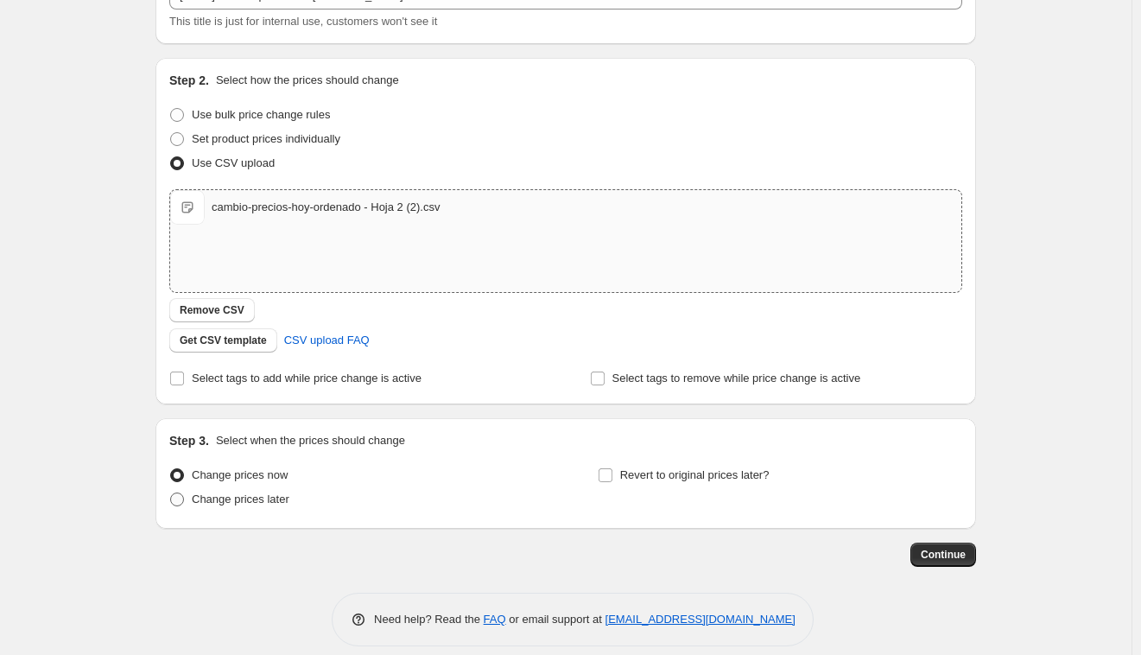
click at [227, 507] on span "Change prices later" at bounding box center [241, 498] width 98 height 17
click at [171, 493] on input "Change prices later" at bounding box center [170, 492] width 1 height 1
radio input "true"
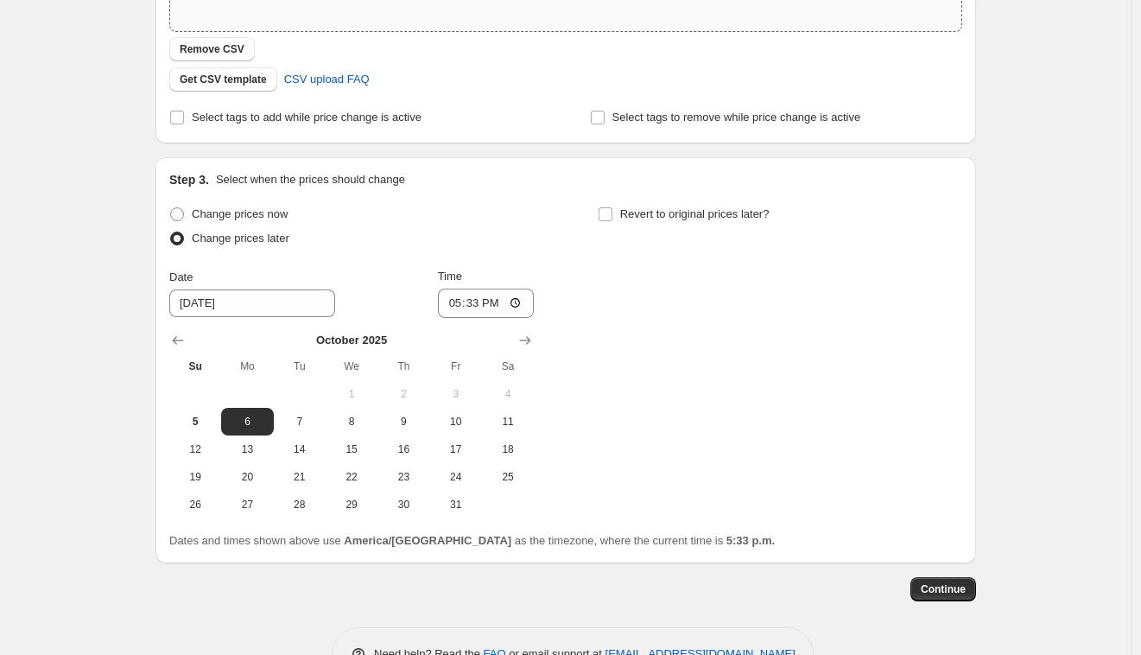
scroll to position [391, 0]
click at [478, 306] on input "17:33" at bounding box center [486, 301] width 97 height 29
type input "20:03"
click at [199, 413] on span "5" at bounding box center [195, 420] width 38 height 14
type input "10/5/2025"
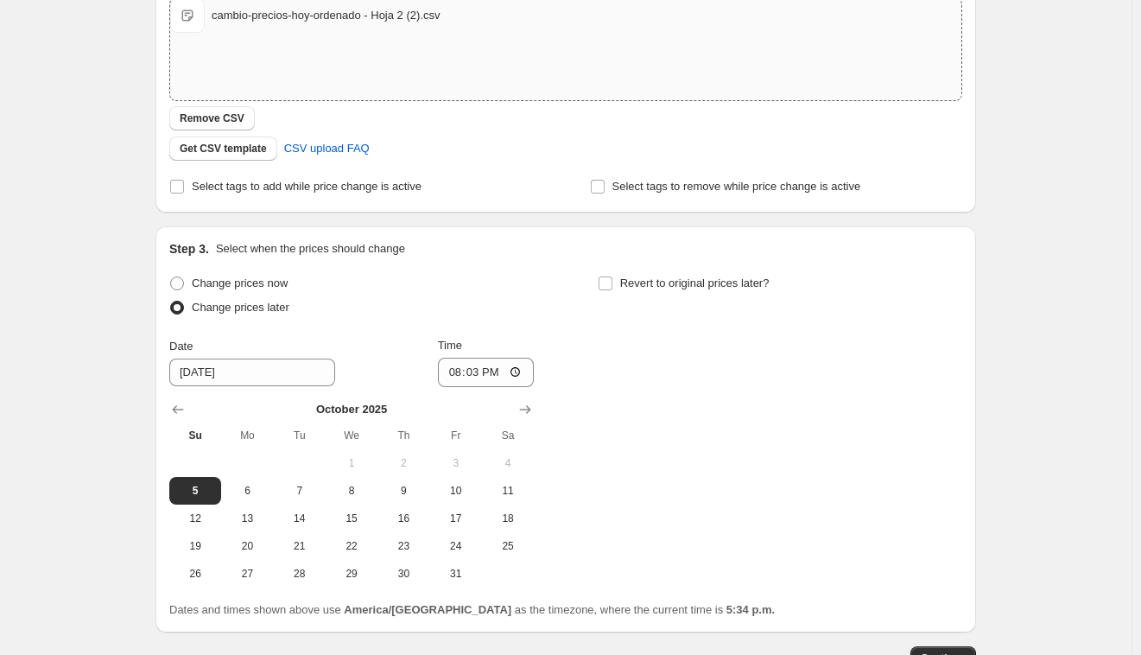
scroll to position [440, 0]
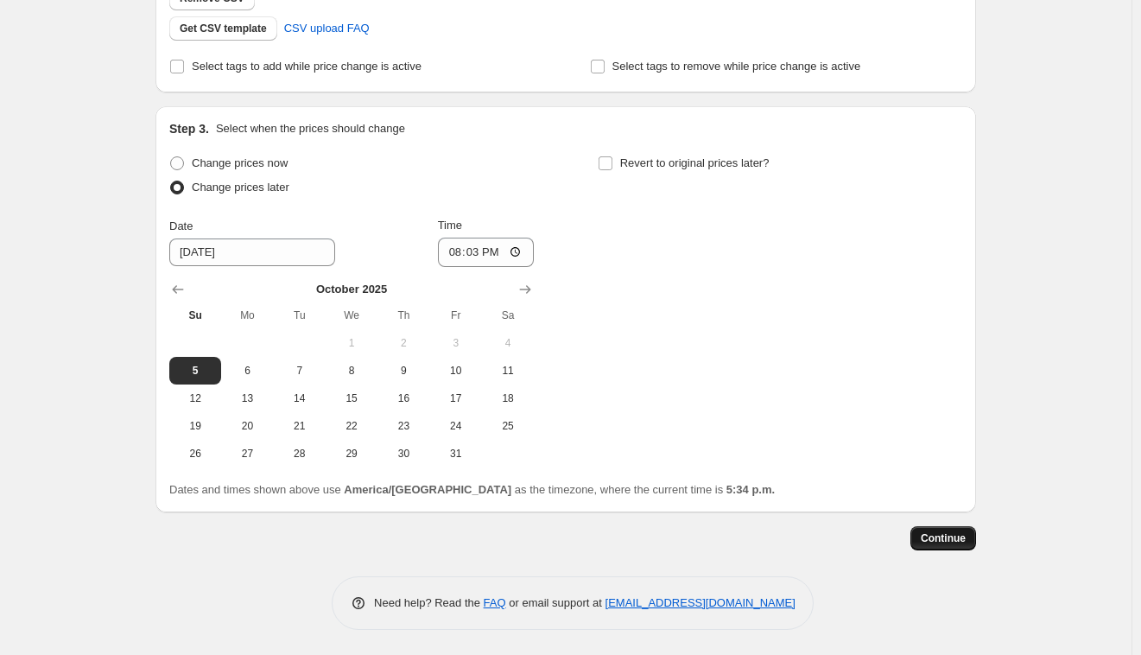
click at [961, 543] on span "Continue" at bounding box center [943, 538] width 45 height 14
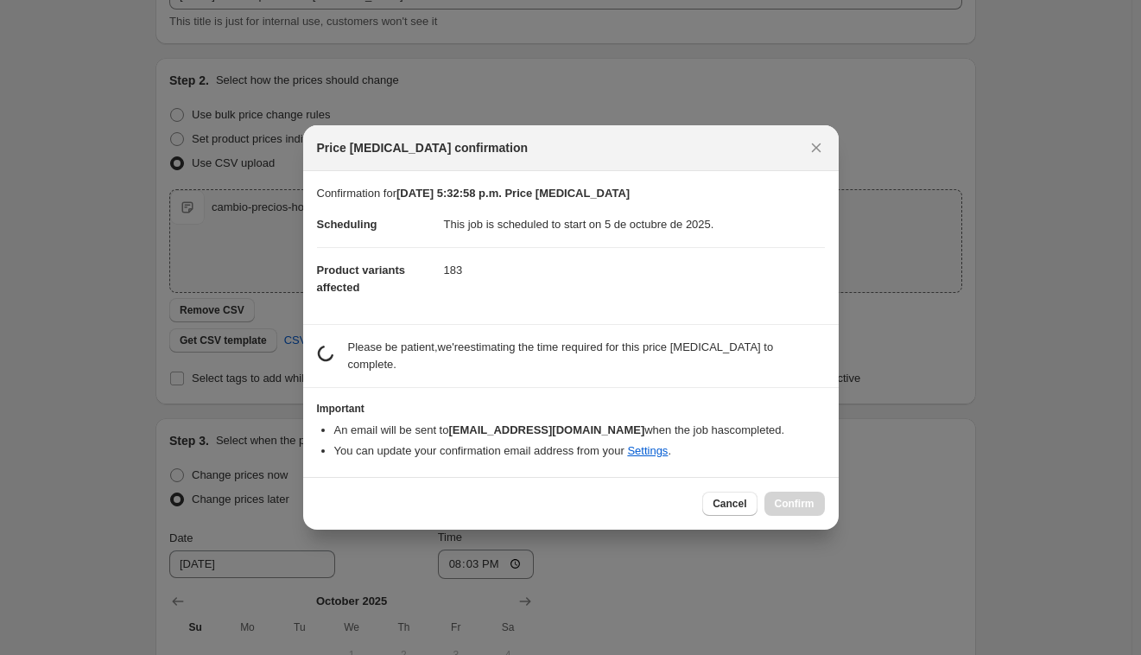
scroll to position [0, 0]
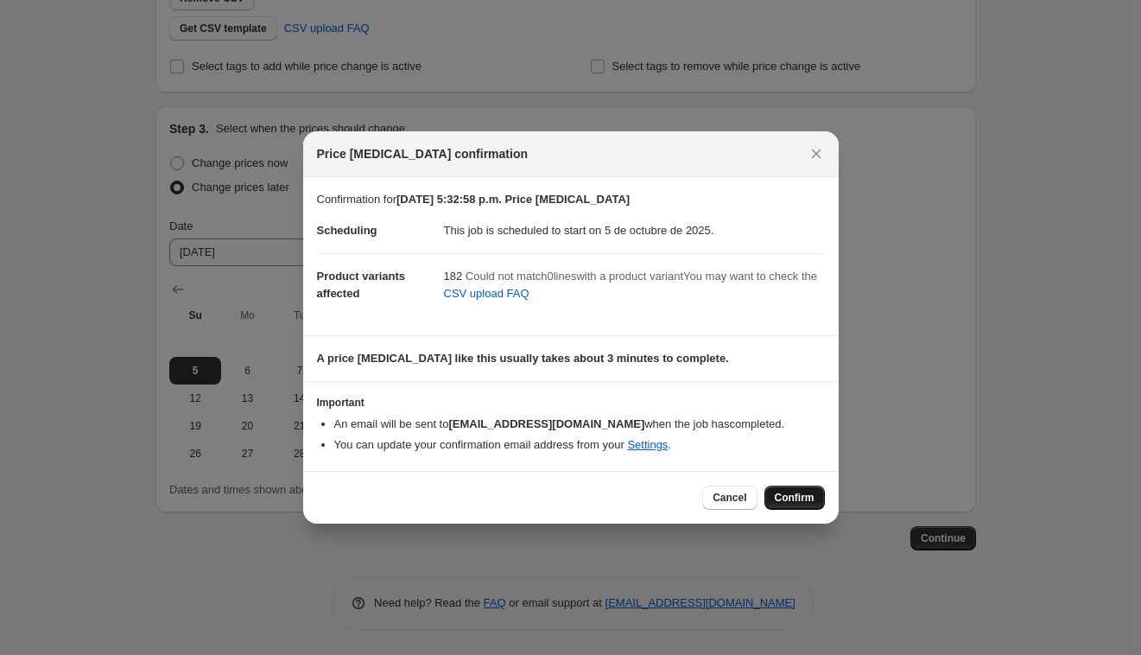
click at [793, 497] on span "Confirm" at bounding box center [795, 497] width 40 height 14
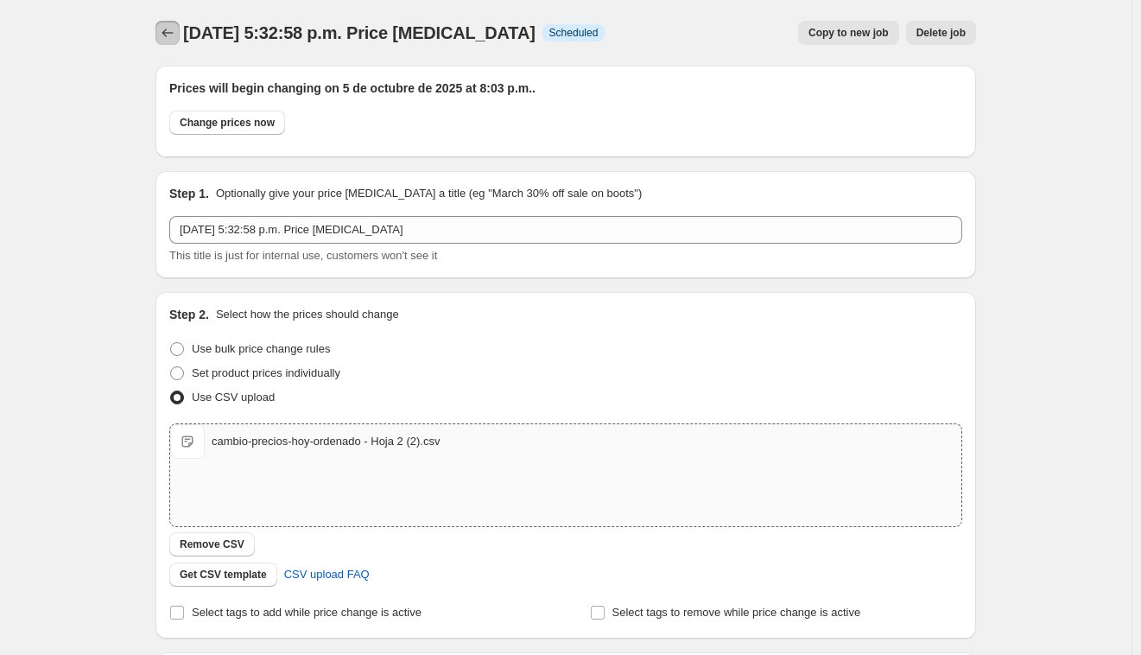
click at [165, 32] on icon "Price change jobs" at bounding box center [167, 32] width 17 height 17
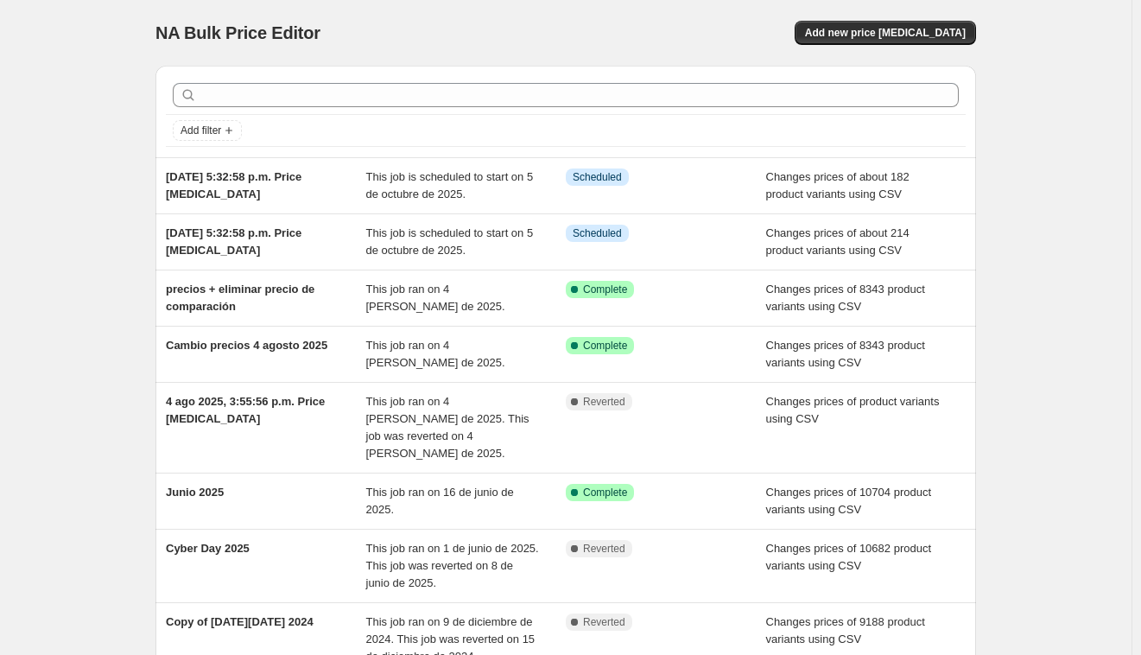
click at [906, 45] on div "NA Bulk Price Editor. This page is ready NA Bulk Price Editor Add new price cha…" at bounding box center [565, 33] width 820 height 66
click at [913, 31] on span "Add new price change job" at bounding box center [885, 33] width 161 height 14
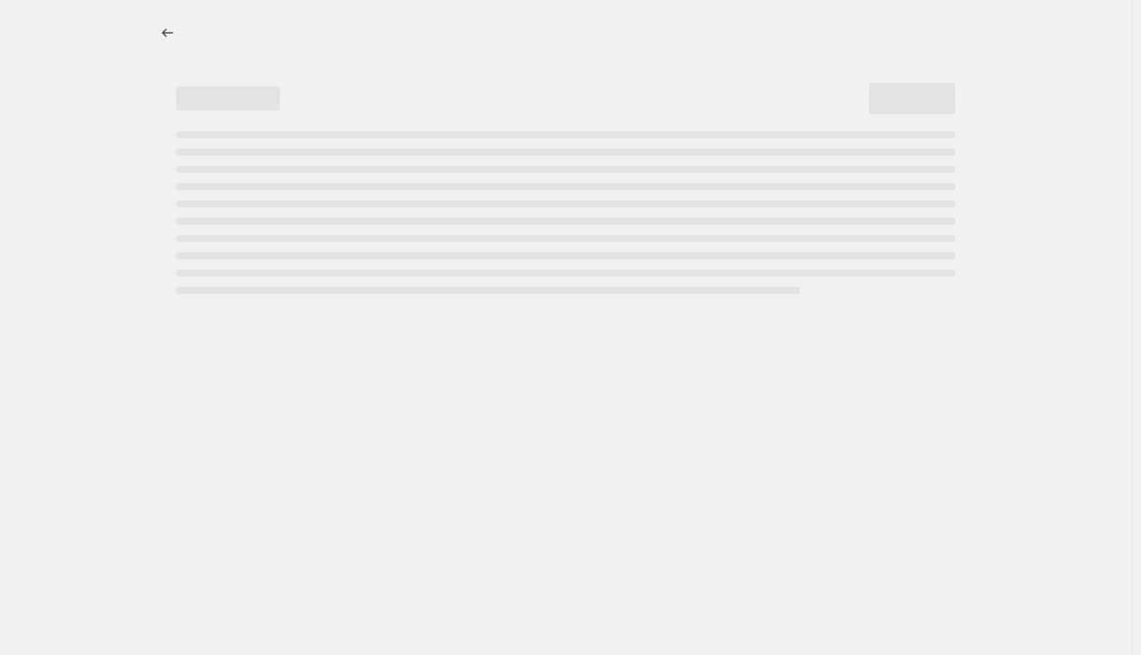
select select "percentage"
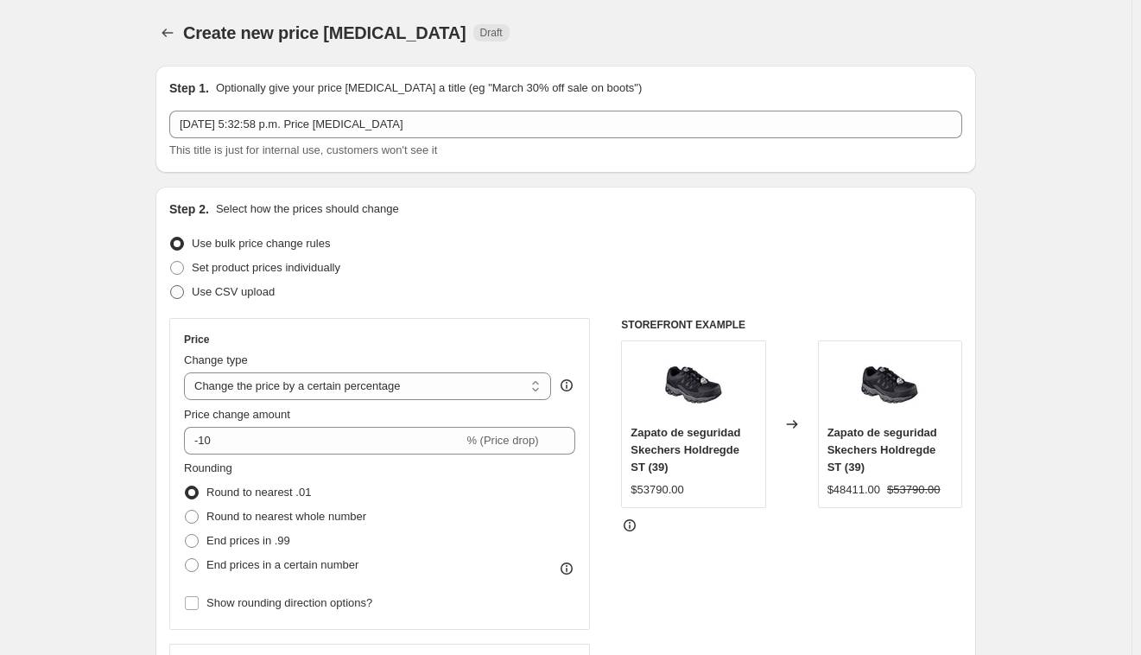
click at [208, 298] on span "Use CSV upload" at bounding box center [233, 291] width 83 height 13
click at [171, 286] on input "Use CSV upload" at bounding box center [170, 285] width 1 height 1
radio input "true"
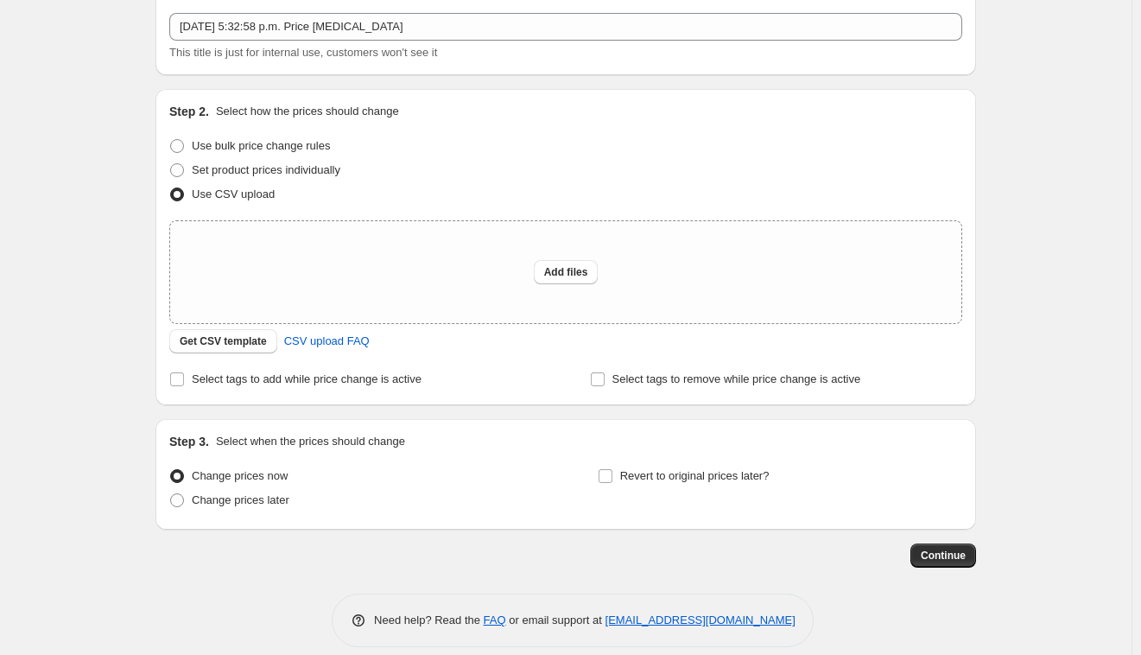
scroll to position [116, 0]
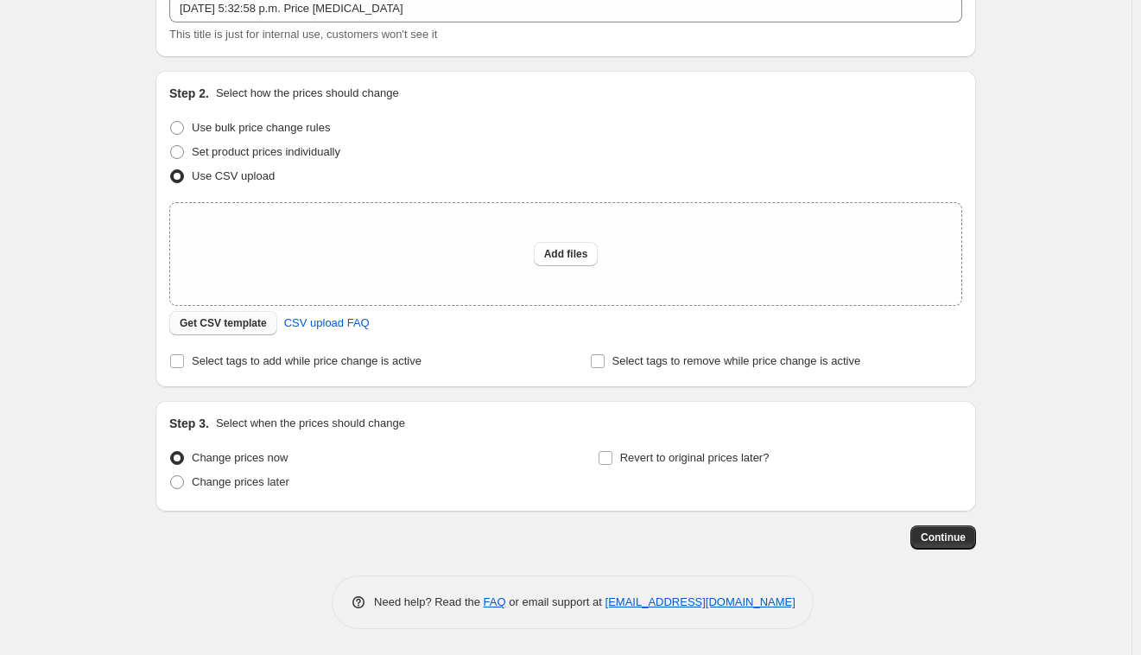
click at [244, 326] on span "Get CSV template" at bounding box center [223, 323] width 87 height 14
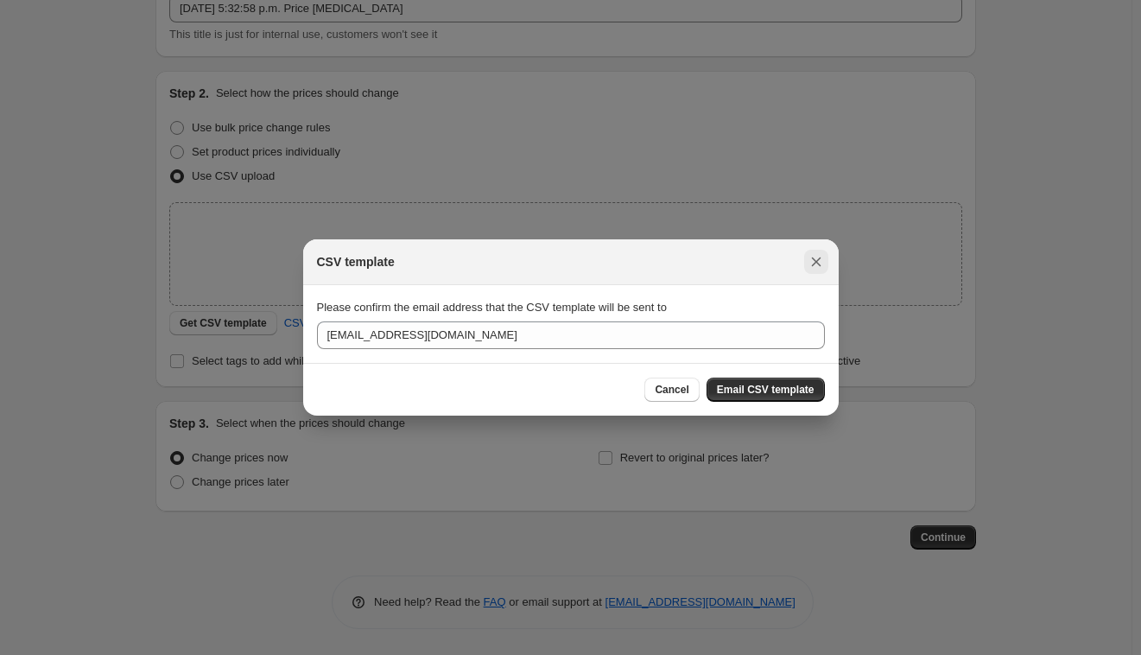
click at [810, 260] on icon "Close" at bounding box center [815, 261] width 17 height 17
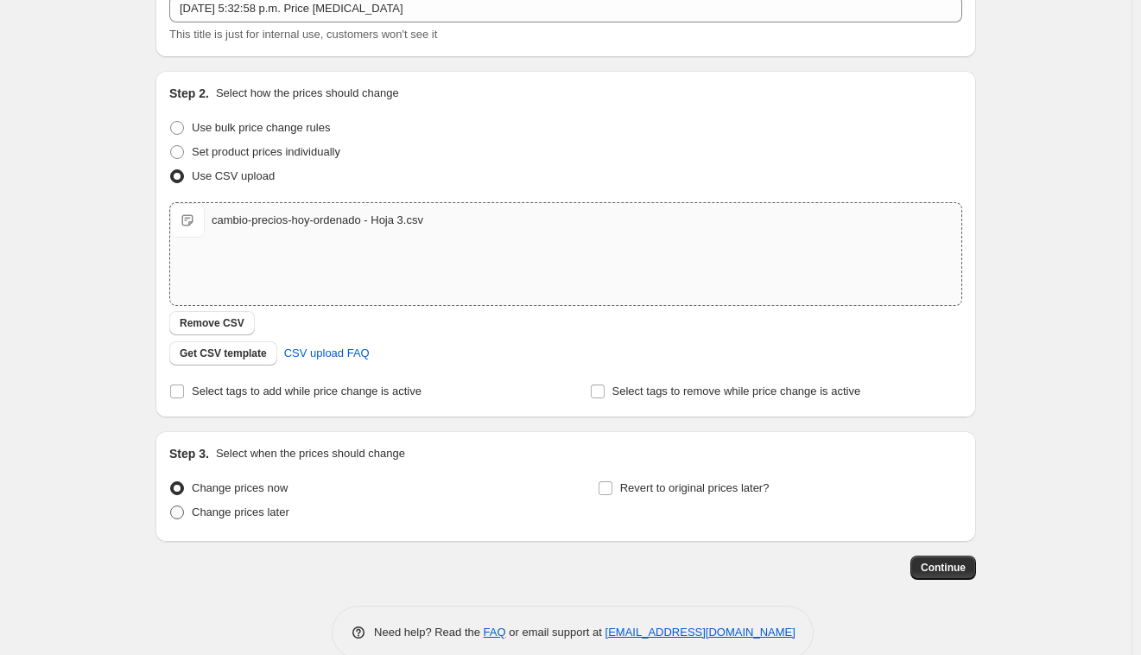
click at [182, 509] on span at bounding box center [177, 512] width 14 height 14
click at [171, 506] on input "Change prices later" at bounding box center [170, 505] width 1 height 1
radio input "true"
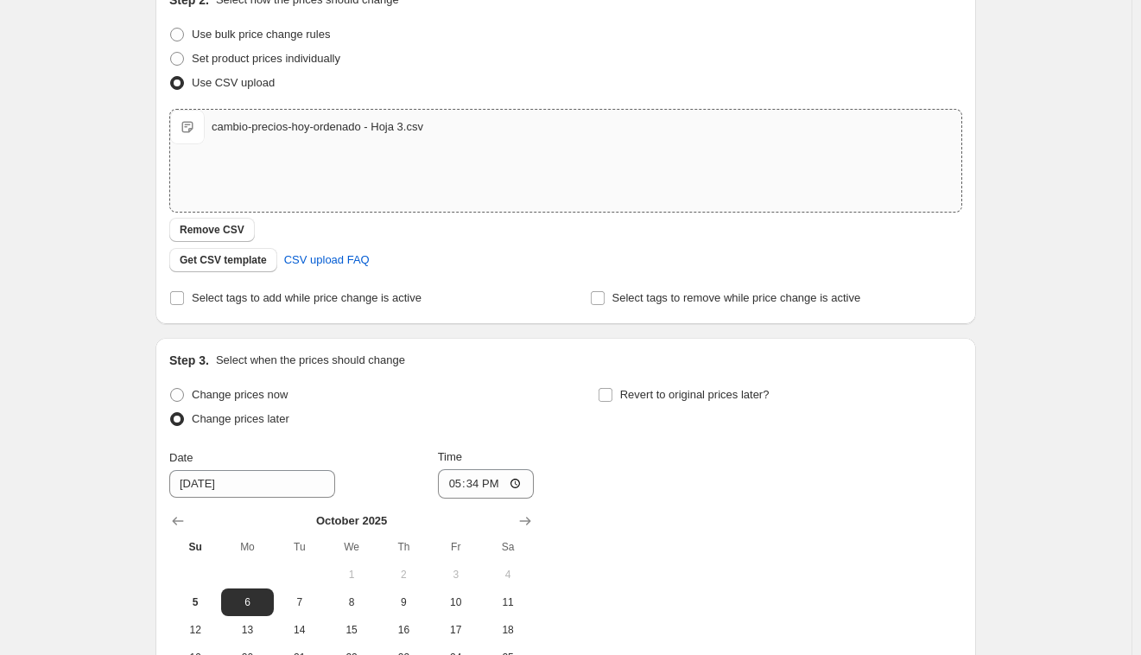
scroll to position [410, 0]
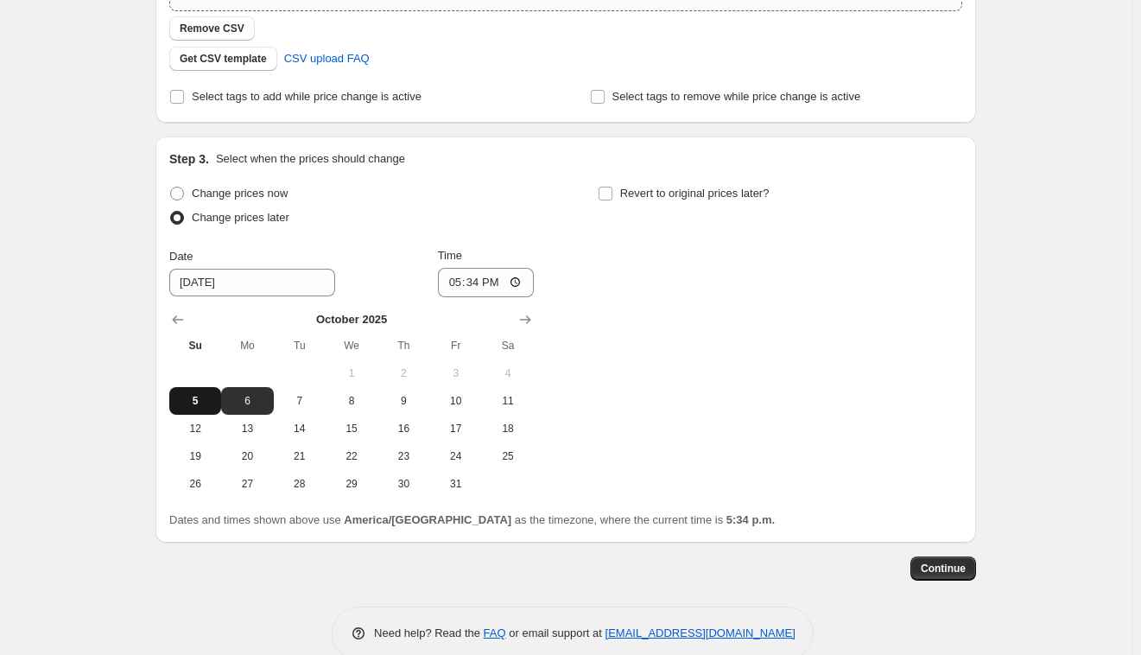
click at [194, 389] on button "5" at bounding box center [195, 401] width 52 height 28
type input "10/5/2025"
click at [470, 283] on input "17:34" at bounding box center [486, 282] width 97 height 29
click at [468, 283] on input "17:34" at bounding box center [486, 282] width 97 height 29
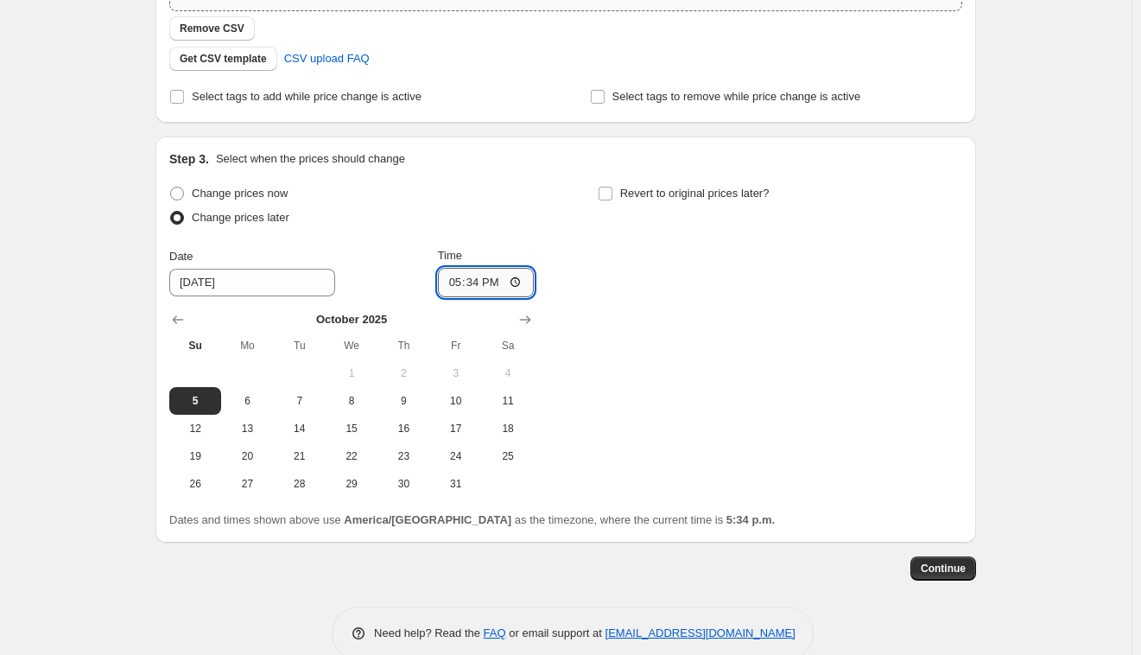
click at [438, 283] on input "17:34" at bounding box center [486, 282] width 97 height 29
click at [484, 285] on input "17:34" at bounding box center [486, 282] width 97 height 29
click at [467, 287] on input "17:34" at bounding box center [486, 282] width 97 height 29
click at [467, 286] on input "17:34" at bounding box center [486, 282] width 97 height 29
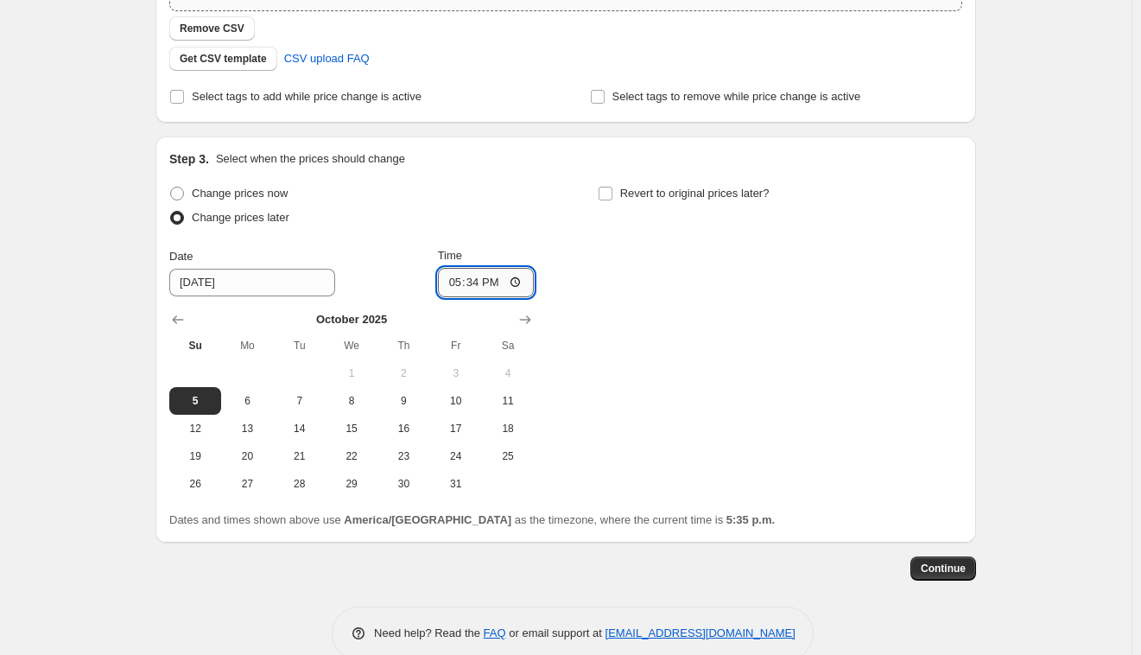
click at [471, 286] on input "17:34" at bounding box center [486, 282] width 97 height 29
click at [471, 282] on input "17:34" at bounding box center [486, 282] width 97 height 29
click at [474, 280] on input "17:34" at bounding box center [486, 282] width 97 height 29
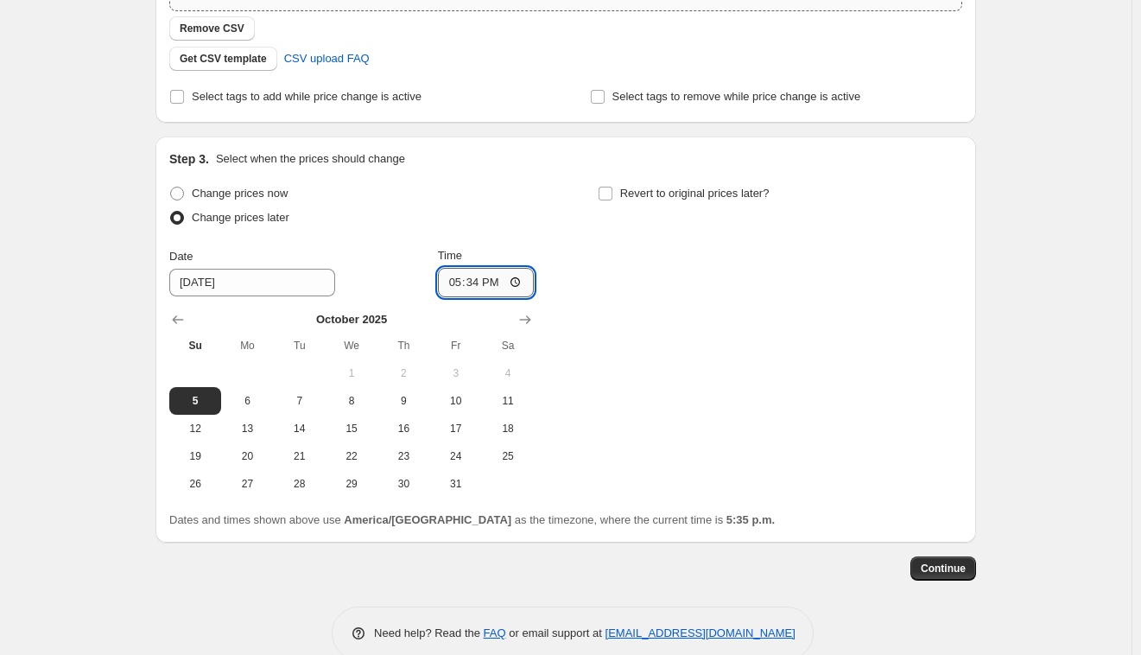
click at [474, 280] on input "17:34" at bounding box center [486, 282] width 97 height 29
click at [451, 283] on input "17:34" at bounding box center [486, 282] width 97 height 29
click at [947, 565] on span "Continue" at bounding box center [943, 568] width 45 height 14
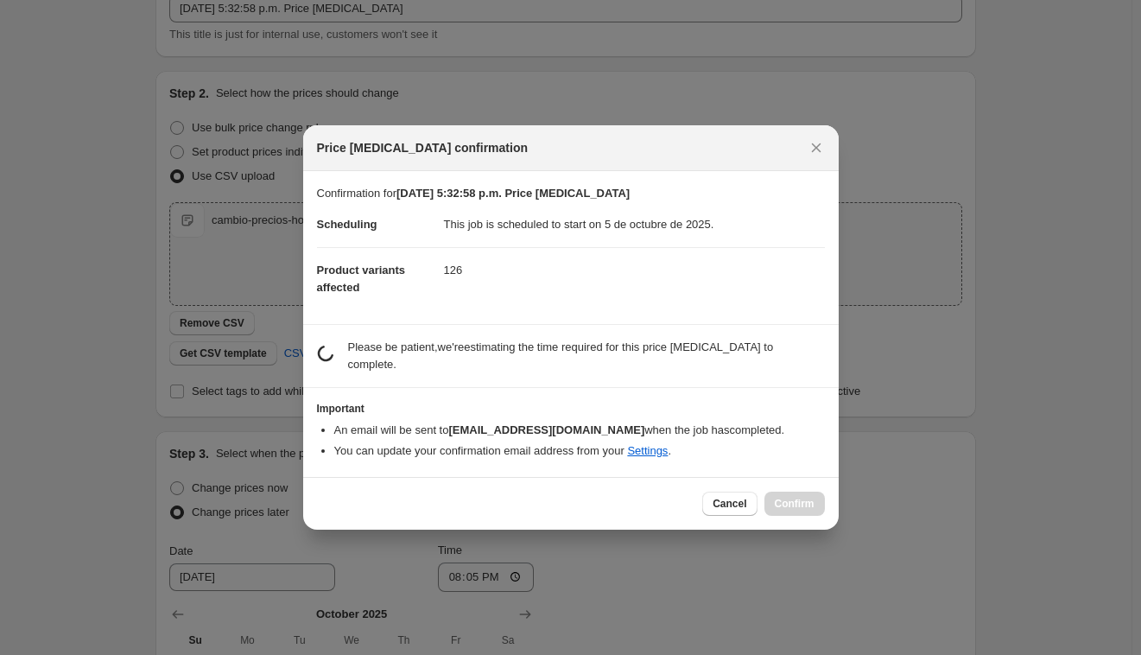
scroll to position [0, 0]
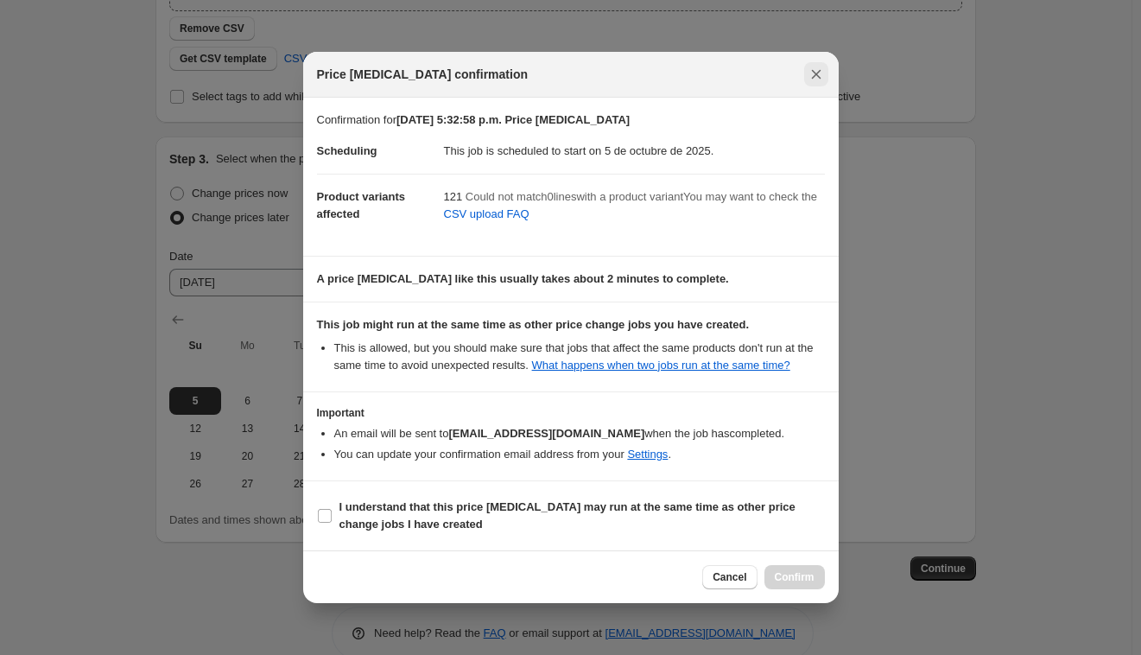
click at [818, 69] on icon "Close" at bounding box center [815, 74] width 17 height 17
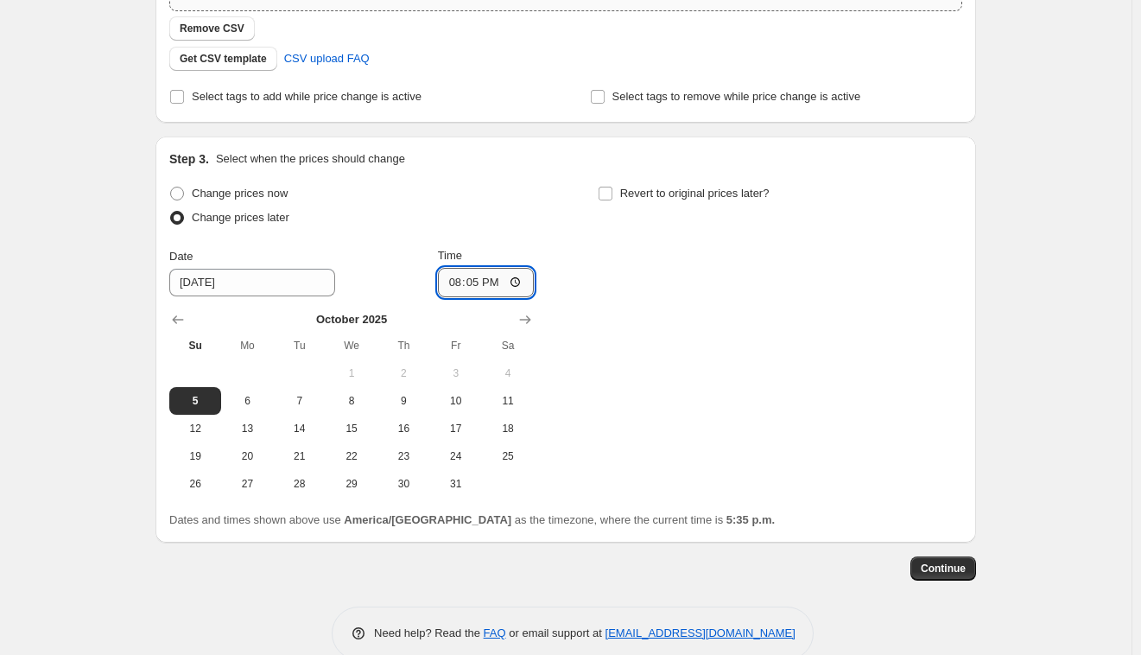
click at [471, 288] on input "20:05" at bounding box center [486, 282] width 97 height 29
type input "20:07"
click at [945, 569] on span "Continue" at bounding box center [943, 568] width 45 height 14
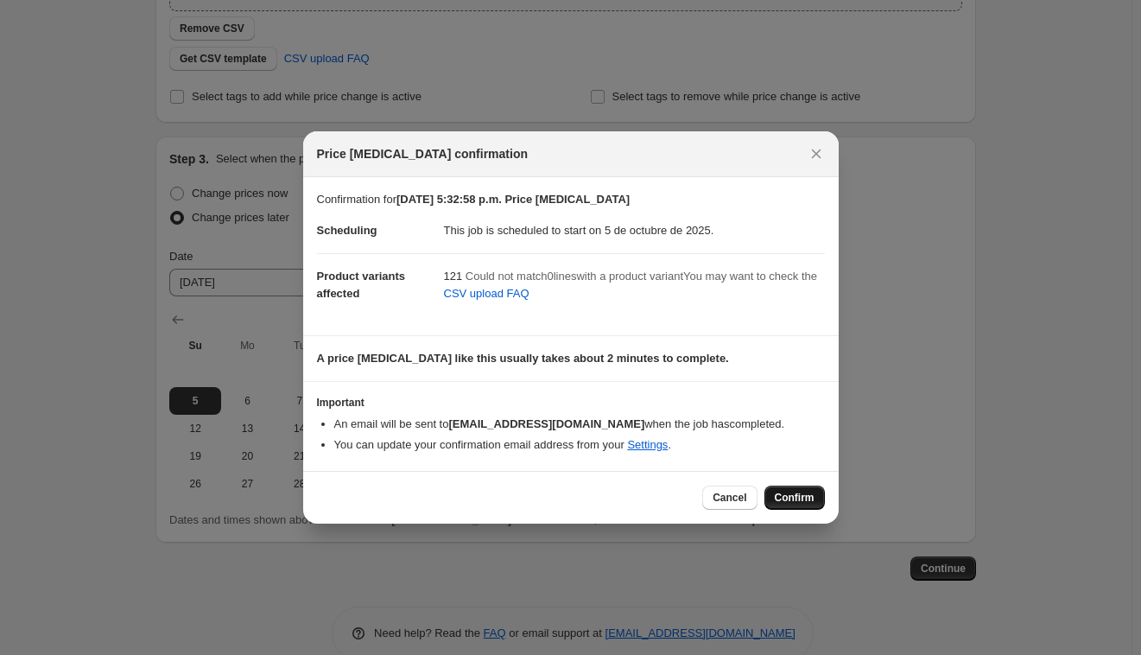
click at [811, 500] on span "Confirm" at bounding box center [795, 497] width 40 height 14
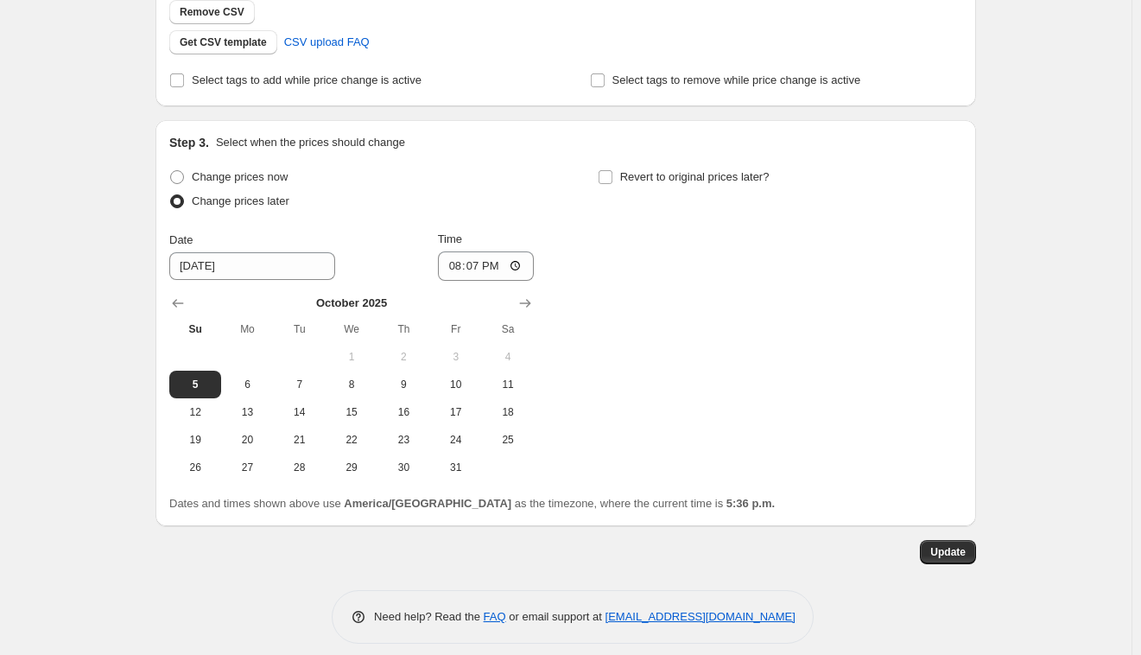
scroll to position [546, 0]
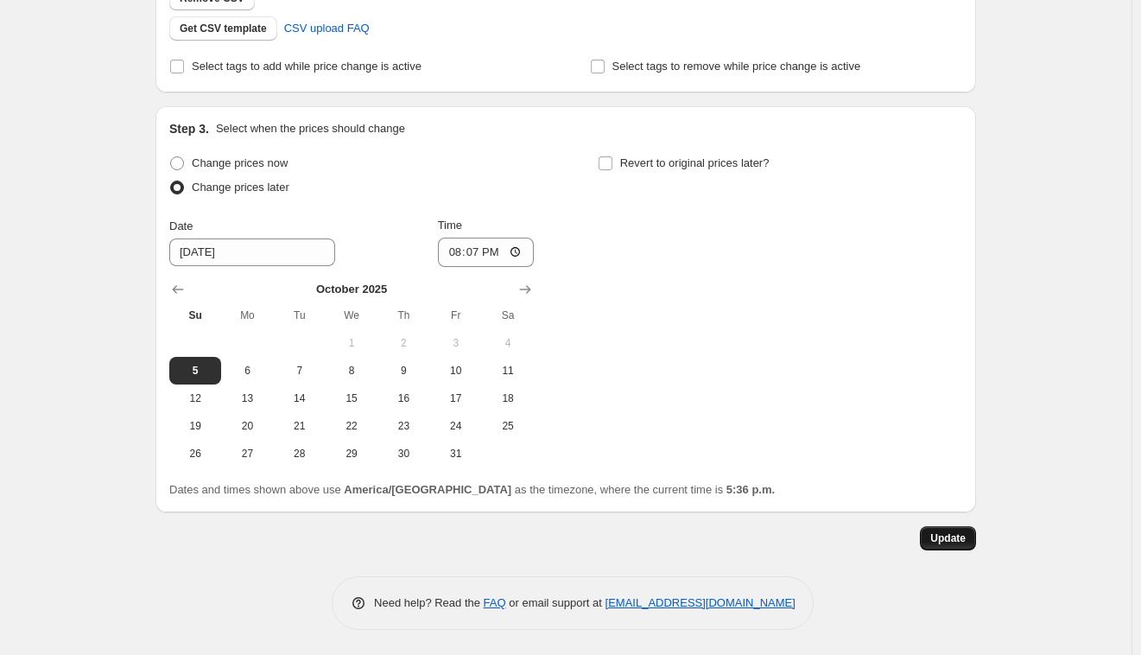
click at [971, 542] on button "Update" at bounding box center [948, 538] width 56 height 24
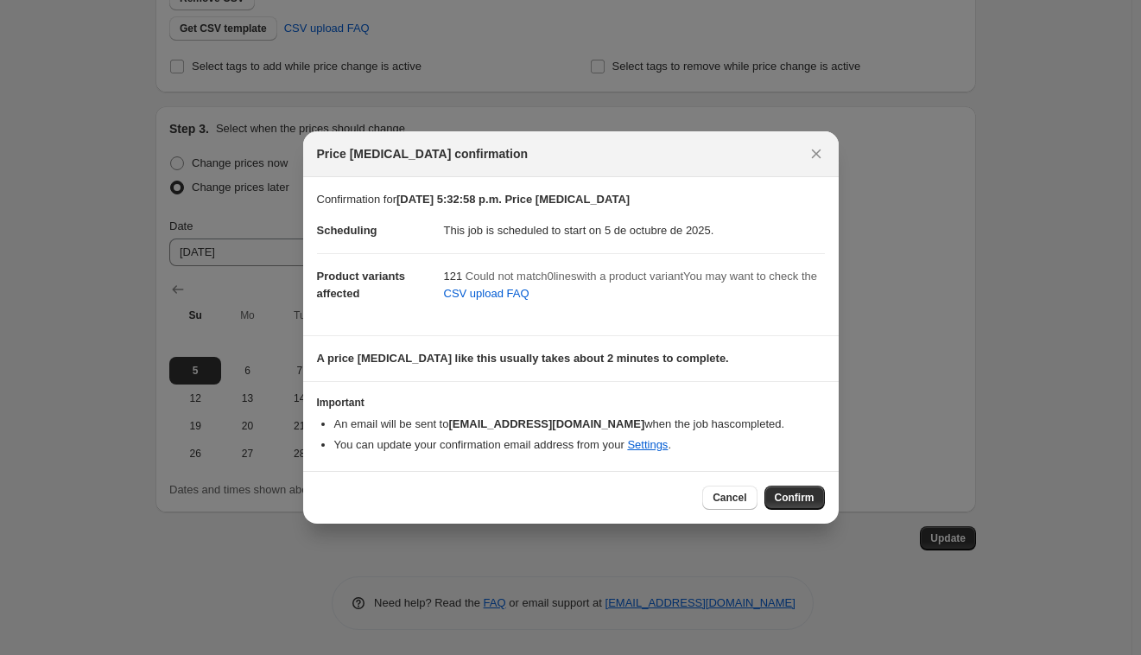
click at [827, 158] on div "Price change job confirmation" at bounding box center [570, 154] width 535 height 46
drag, startPoint x: 783, startPoint y: 152, endPoint x: 813, endPoint y: 158, distance: 30.0
click at [783, 153] on div "Price change job confirmation" at bounding box center [555, 153] width 477 height 17
click at [813, 158] on icon "Close" at bounding box center [815, 153] width 17 height 17
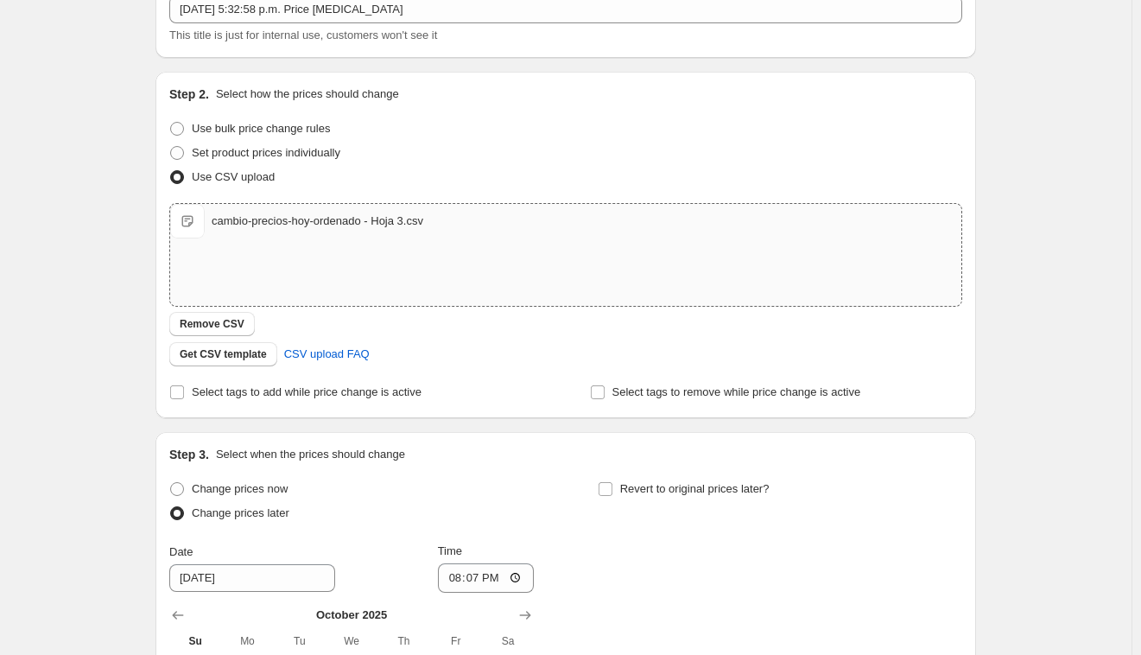
scroll to position [0, 0]
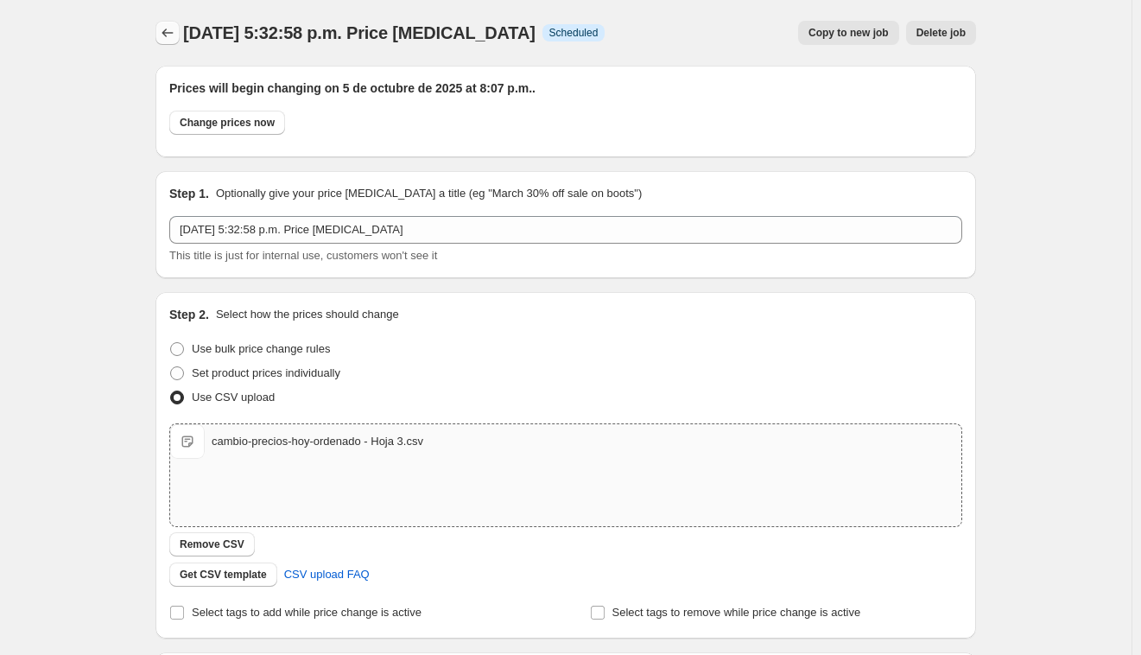
click at [173, 35] on icon "Price change jobs" at bounding box center [167, 32] width 17 height 17
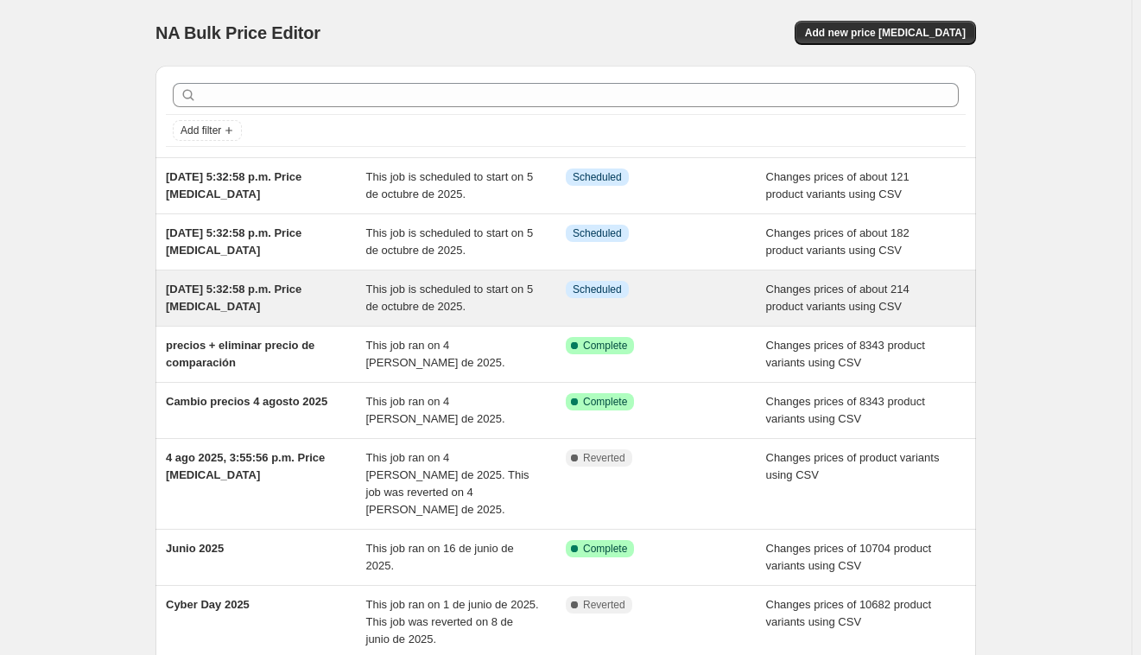
click at [281, 301] on div "5 oct 2025, 5:32:58 p.m. Price change job" at bounding box center [266, 298] width 200 height 35
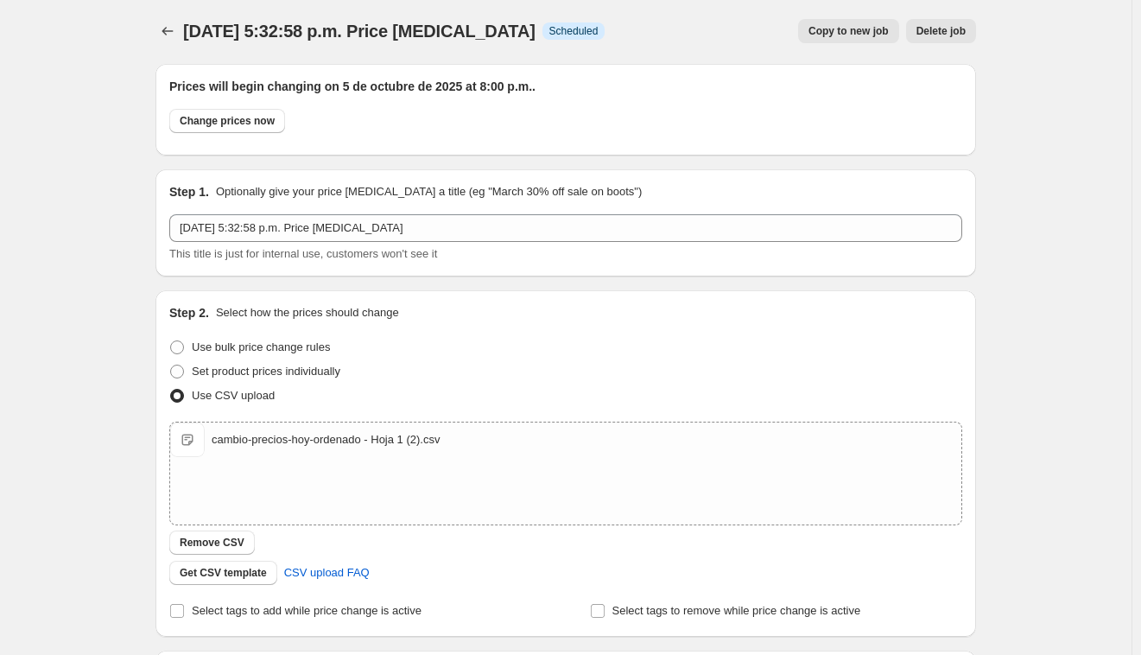
scroll to position [3, 0]
click at [176, 34] on icon "Price change jobs" at bounding box center [167, 30] width 17 height 17
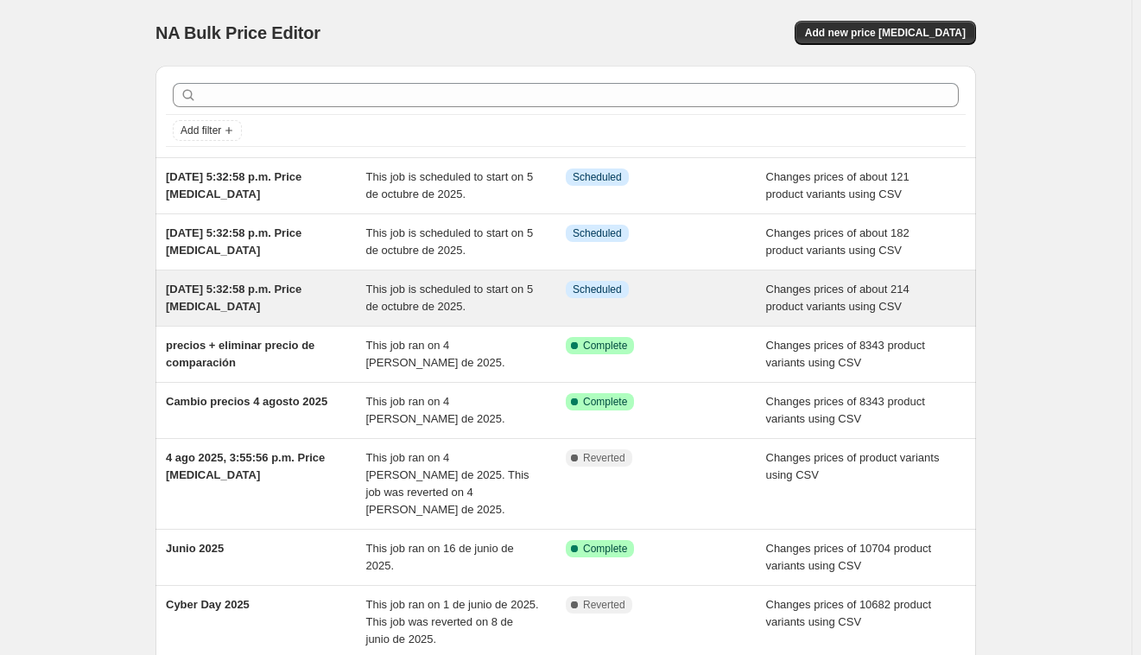
click at [259, 272] on div "5 oct 2025, 5:32:58 p.m. Price change job This job is scheduled to start on 5 d…" at bounding box center [565, 297] width 820 height 55
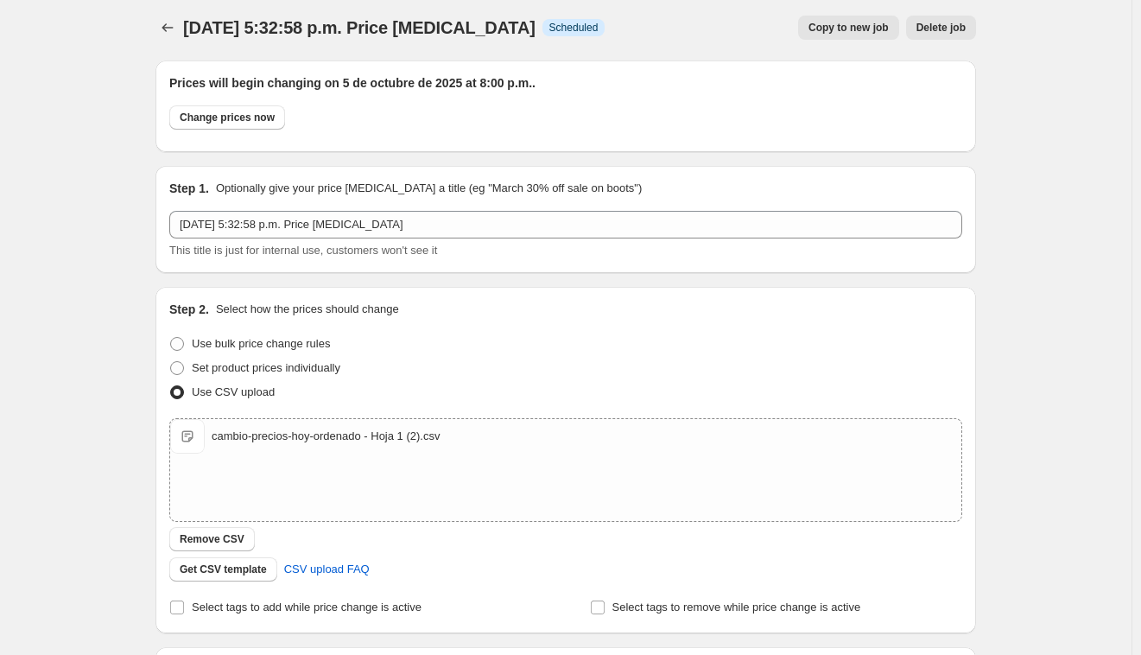
scroll to position [6, 0]
click at [951, 28] on span "Delete job" at bounding box center [940, 27] width 49 height 14
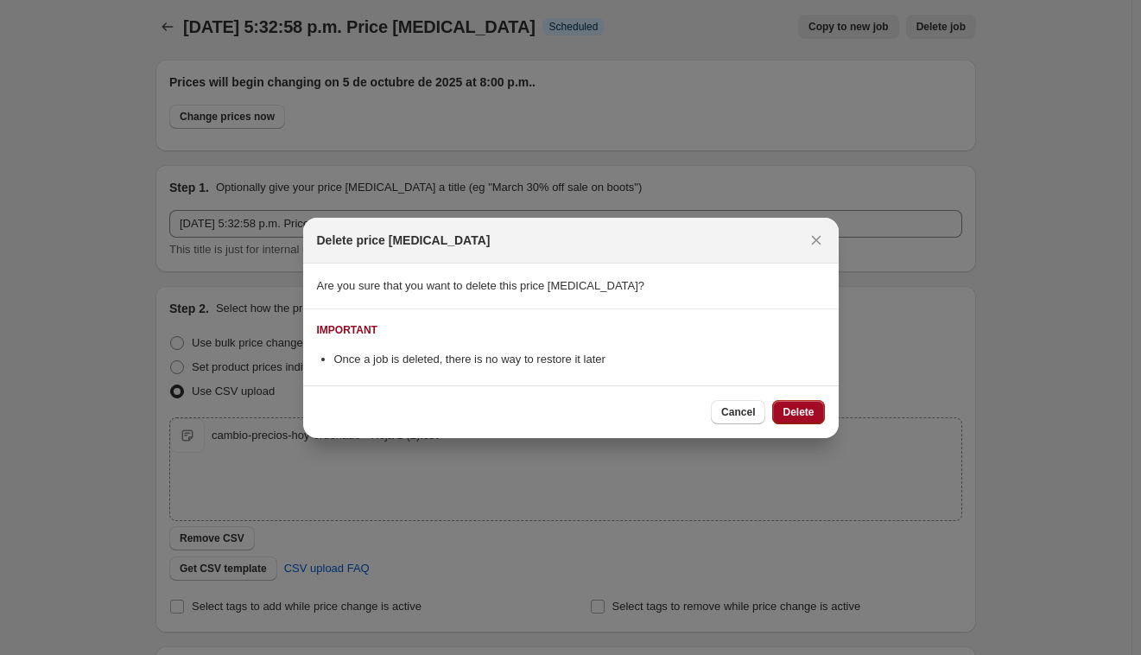
click at [783, 414] on span "Delete" at bounding box center [797, 412] width 31 height 14
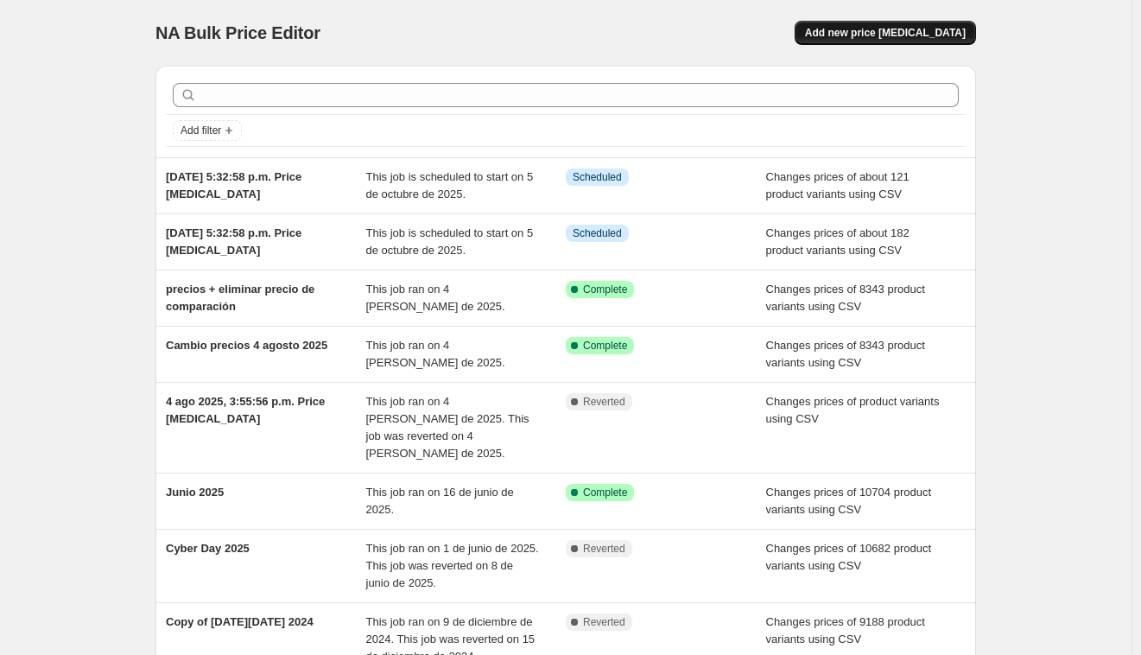
click at [915, 34] on span "Add new price change job" at bounding box center [885, 33] width 161 height 14
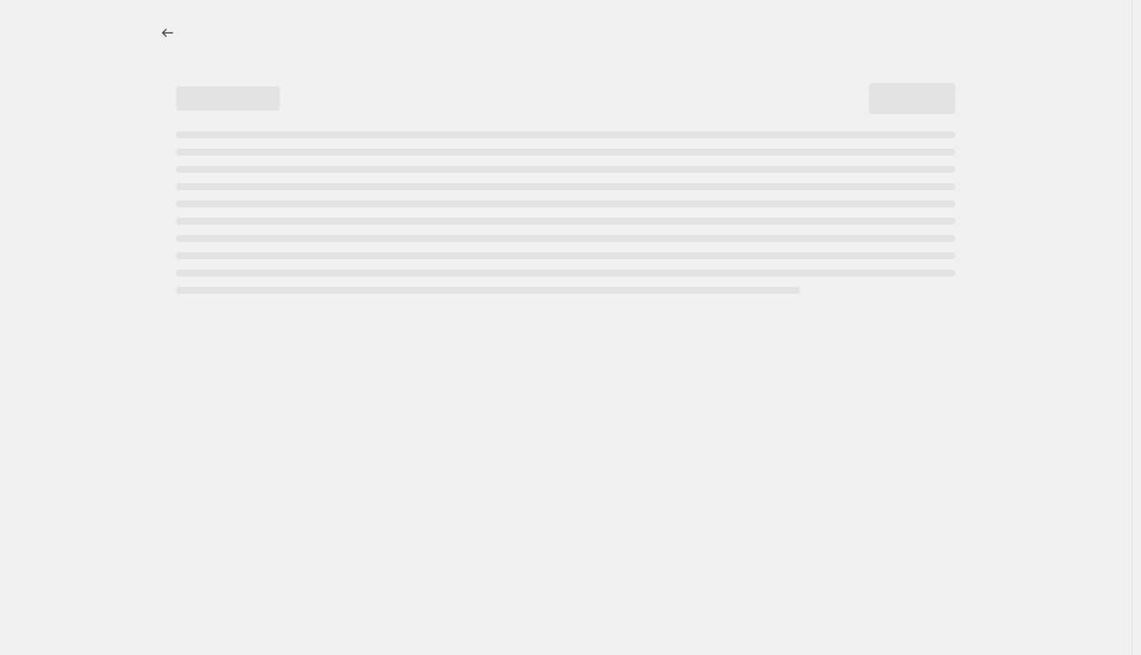
select select "percentage"
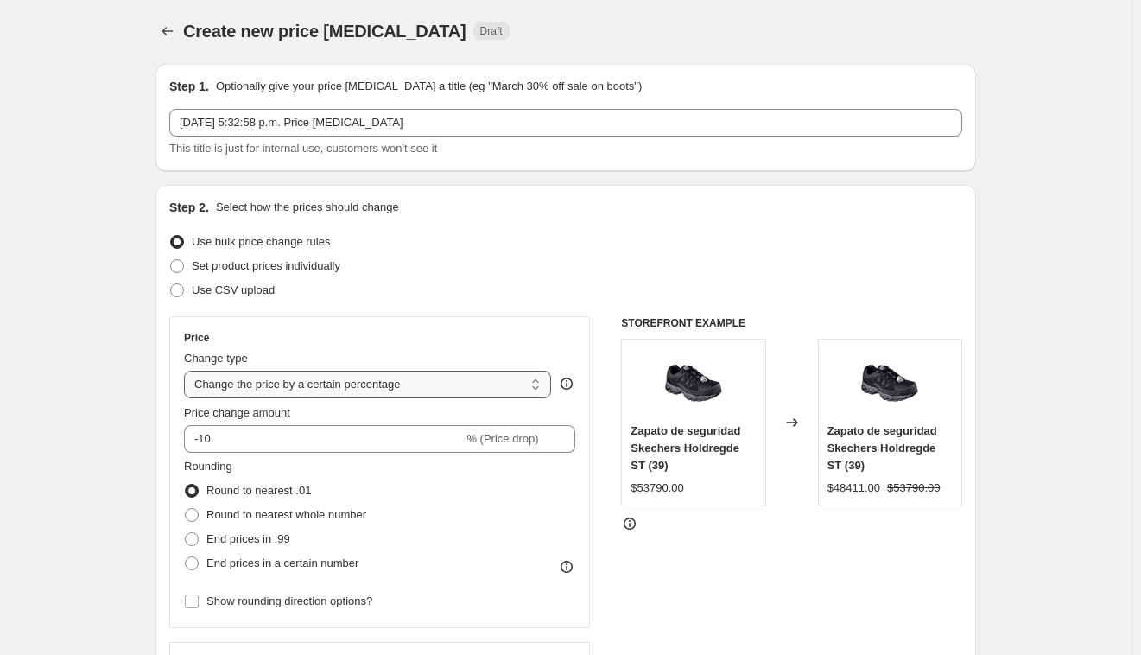
scroll to position [3, 0]
click at [246, 297] on span "Use CSV upload" at bounding box center [233, 289] width 83 height 17
click at [171, 283] on input "Use CSV upload" at bounding box center [170, 282] width 1 height 1
radio input "true"
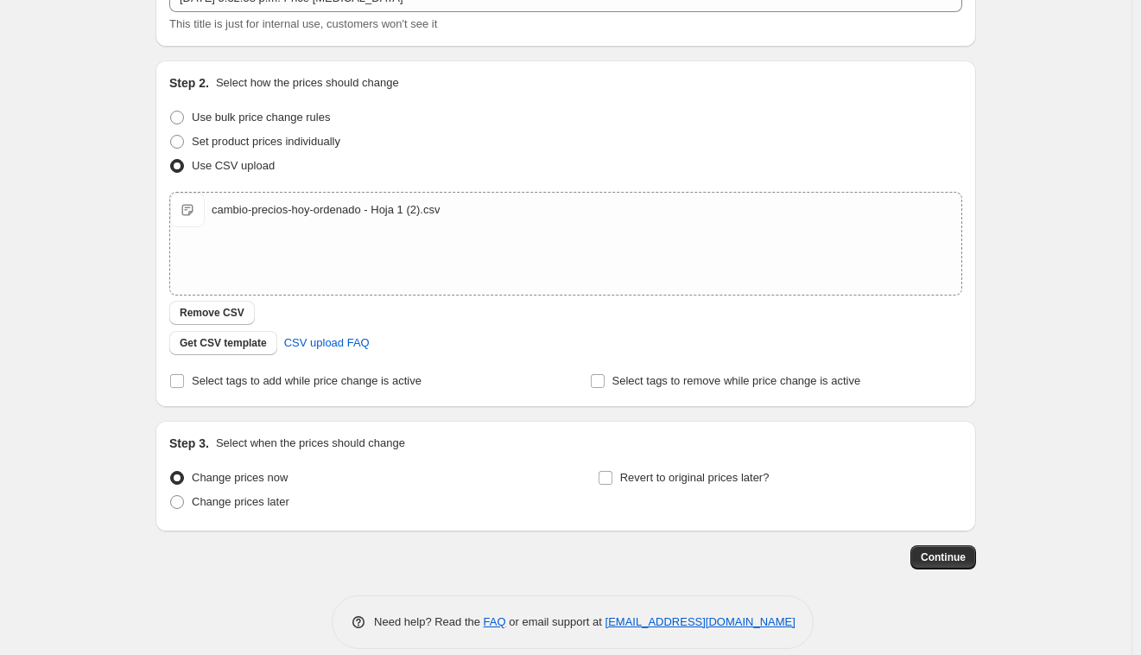
scroll to position [145, 0]
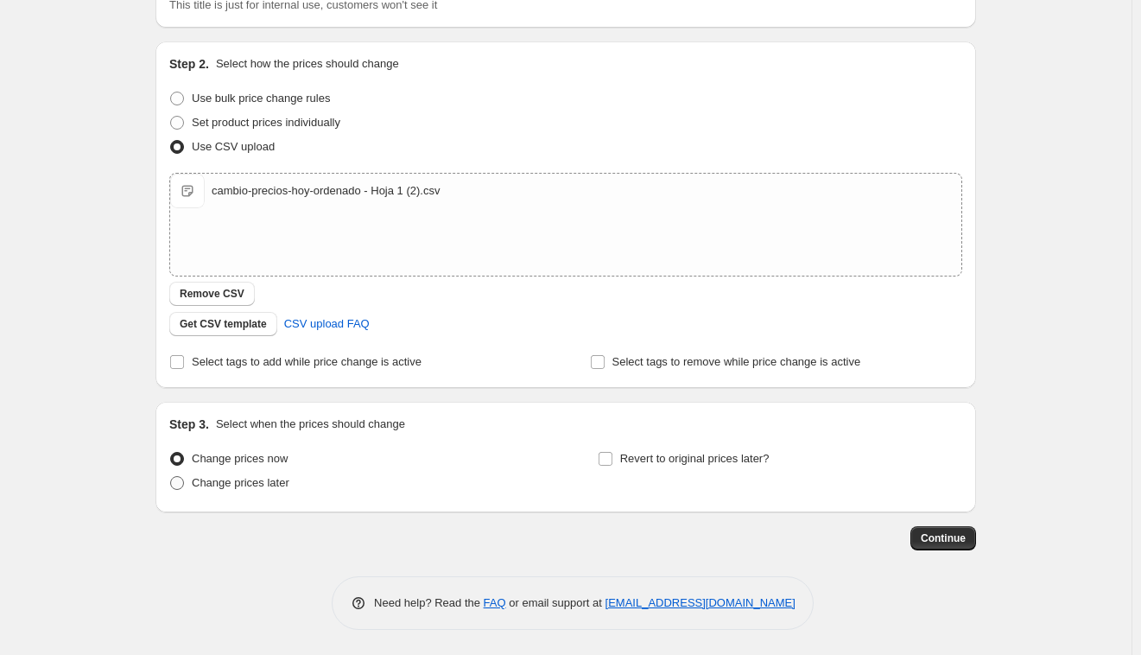
click at [204, 488] on span "Change prices later" at bounding box center [241, 482] width 98 height 13
click at [171, 477] on input "Change prices later" at bounding box center [170, 476] width 1 height 1
radio input "true"
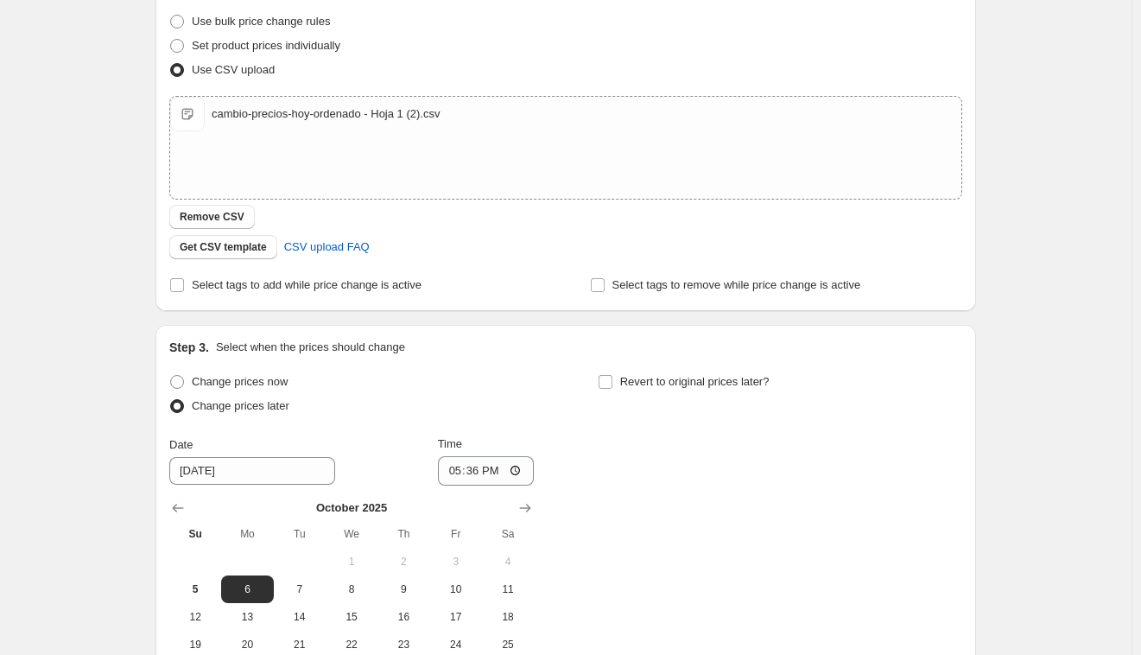
scroll to position [287, 0]
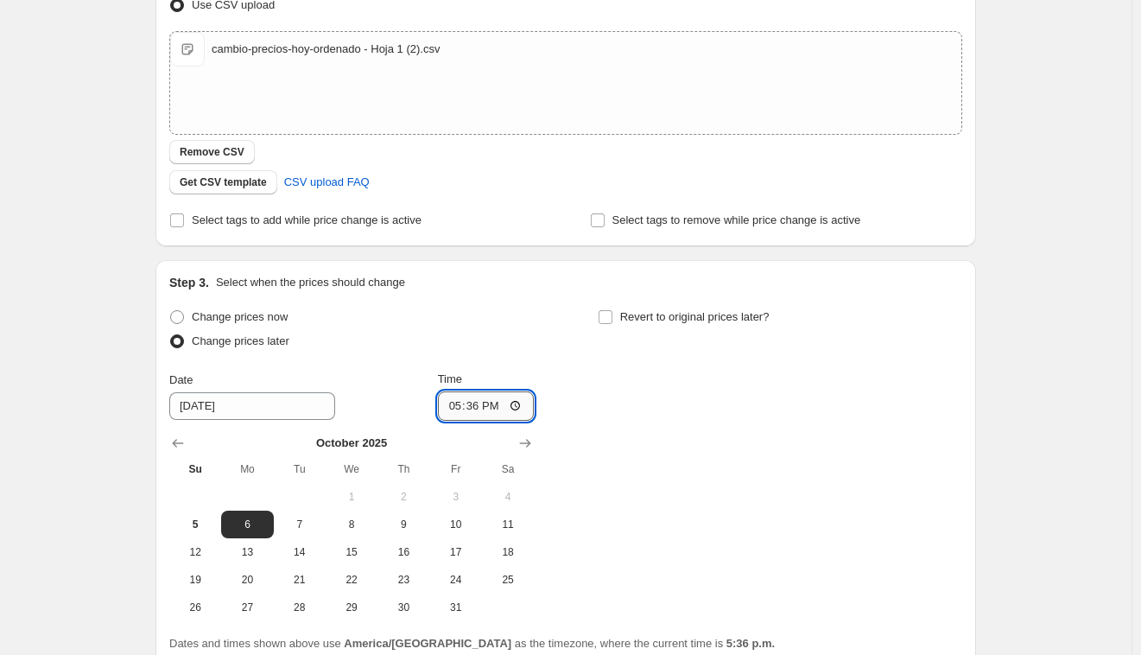
click at [482, 414] on input "17:36" at bounding box center [486, 405] width 97 height 29
type input "20:00"
click at [203, 522] on span "5" at bounding box center [195, 524] width 38 height 14
type input "10/5/2025"
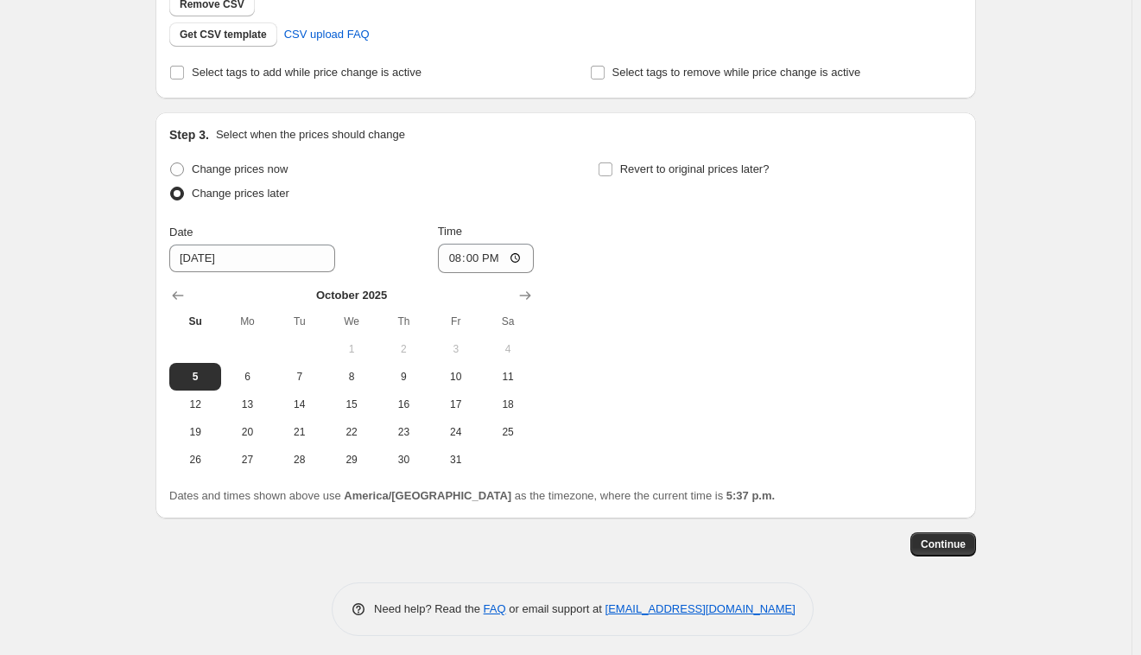
scroll to position [440, 0]
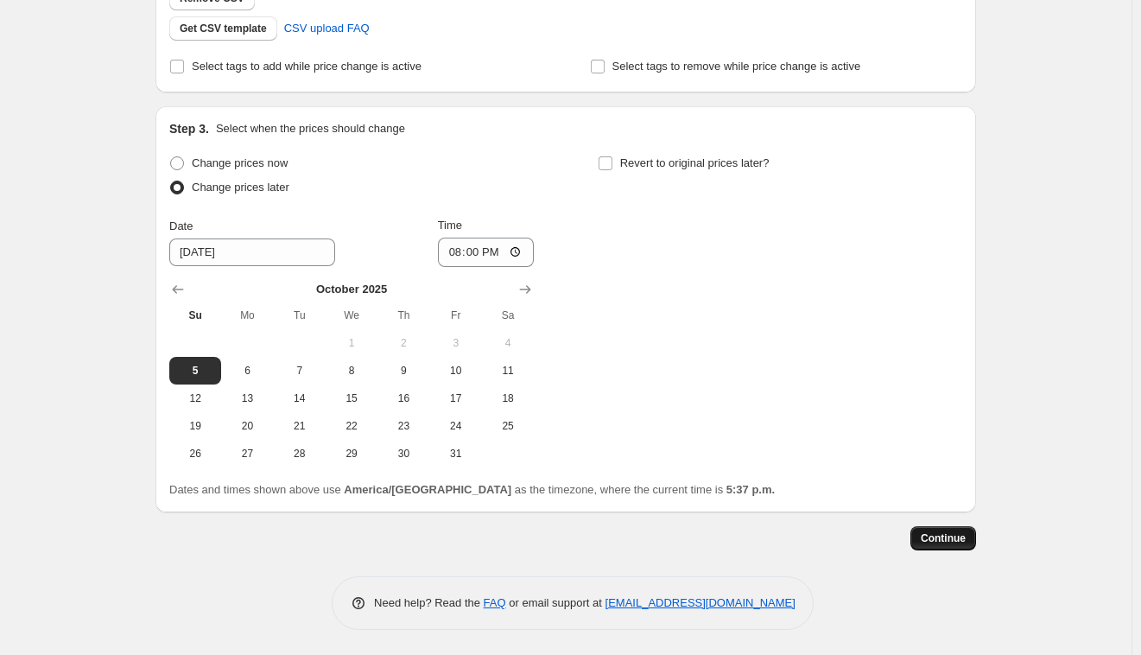
click at [950, 541] on span "Continue" at bounding box center [943, 538] width 45 height 14
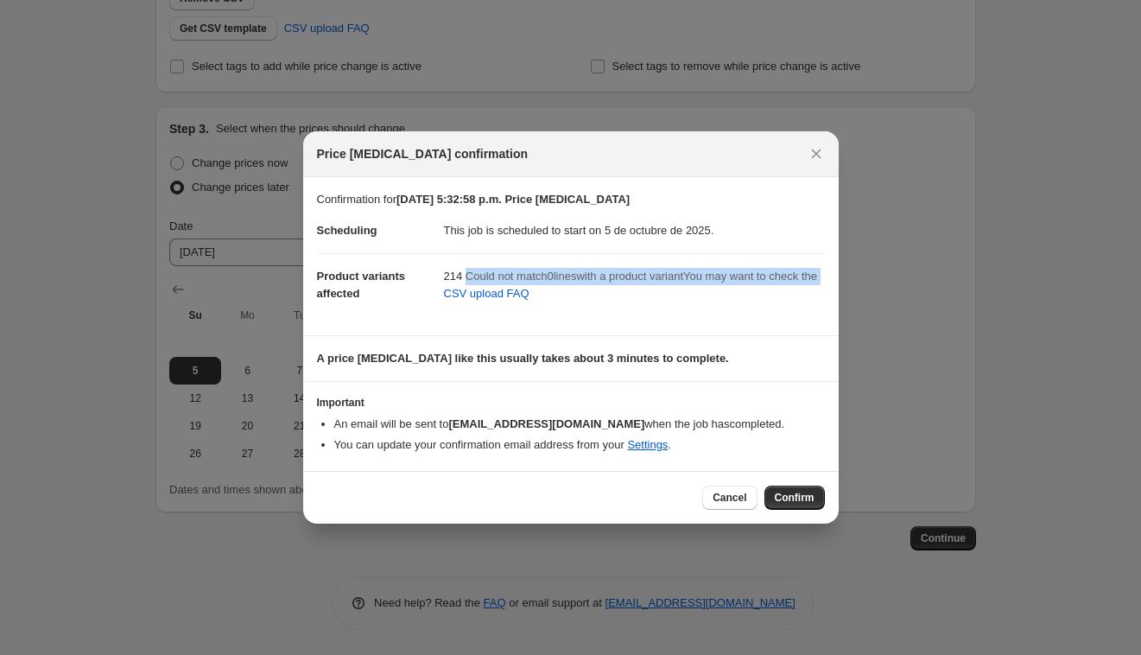
drag, startPoint x: 468, startPoint y: 270, endPoint x: 749, endPoint y: 316, distance: 284.4
click at [770, 306] on div "214 Could not match 0 line s with a product variant You may want to check the C…" at bounding box center [634, 288] width 381 height 40
click at [724, 325] on section "Confirmation for 5 oct 2025, 5:32:58 p.m. Price change job Scheduling This job …" at bounding box center [570, 256] width 535 height 158
click at [713, 495] on span "Cancel" at bounding box center [729, 497] width 34 height 14
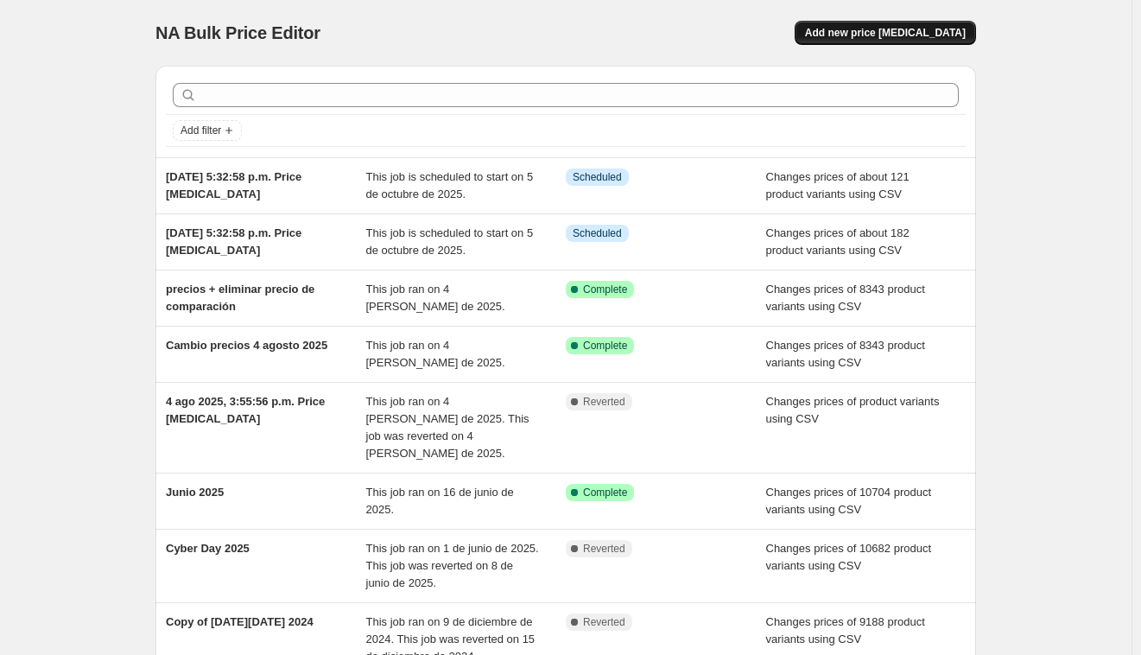
click at [945, 24] on button "Add new price change job" at bounding box center [884, 33] width 181 height 24
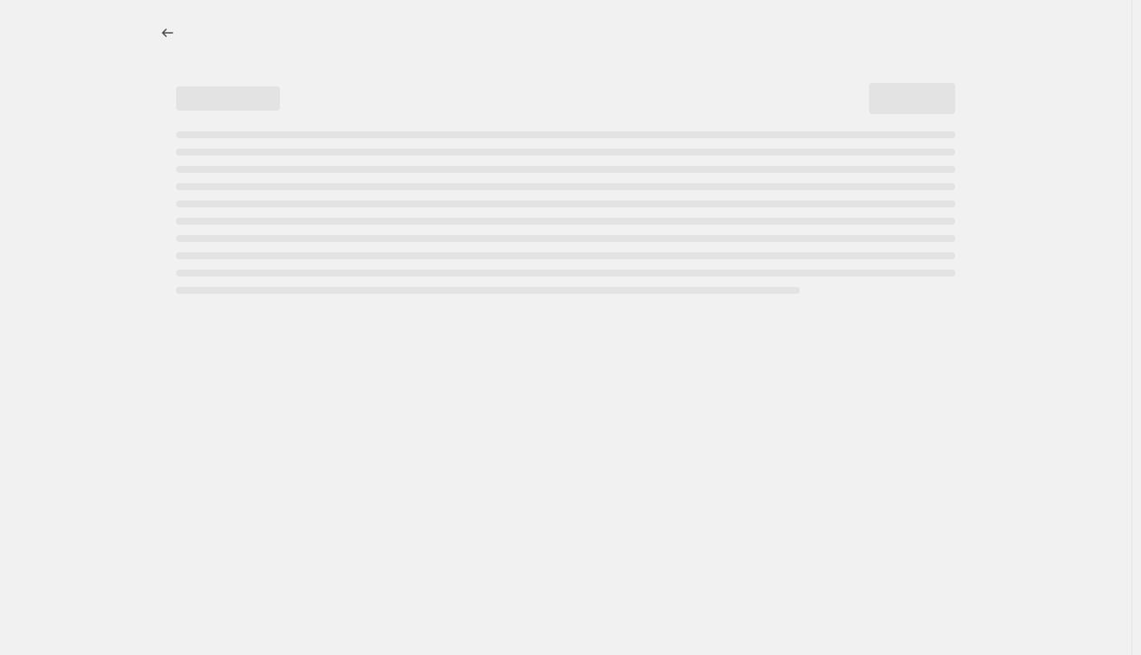
select select "percentage"
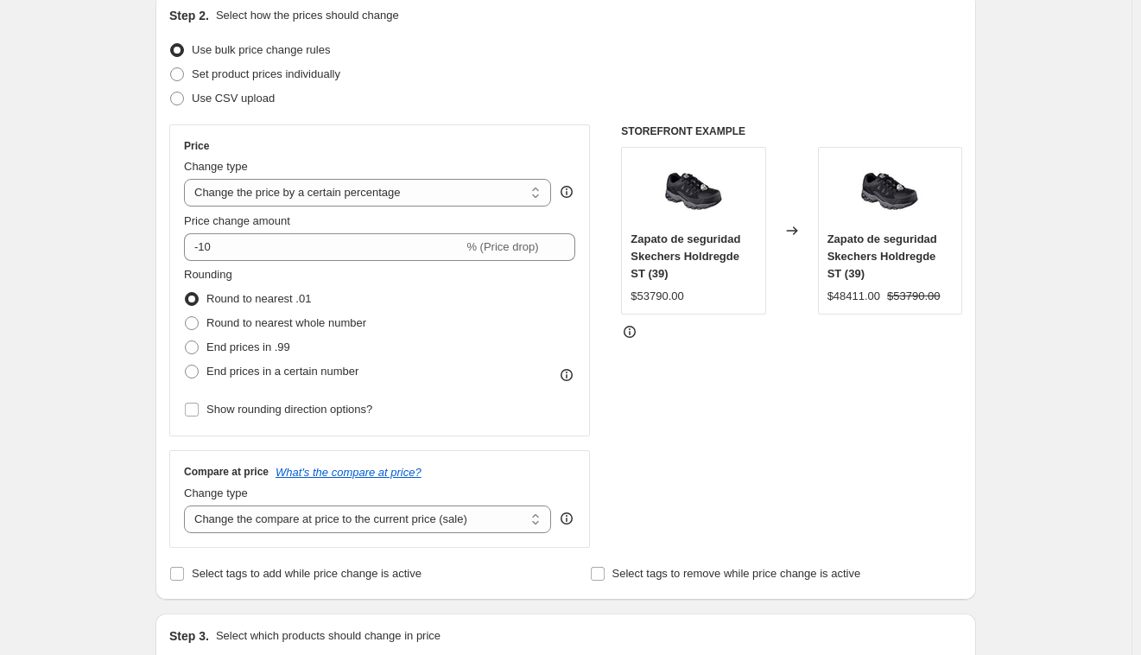
scroll to position [139, 0]
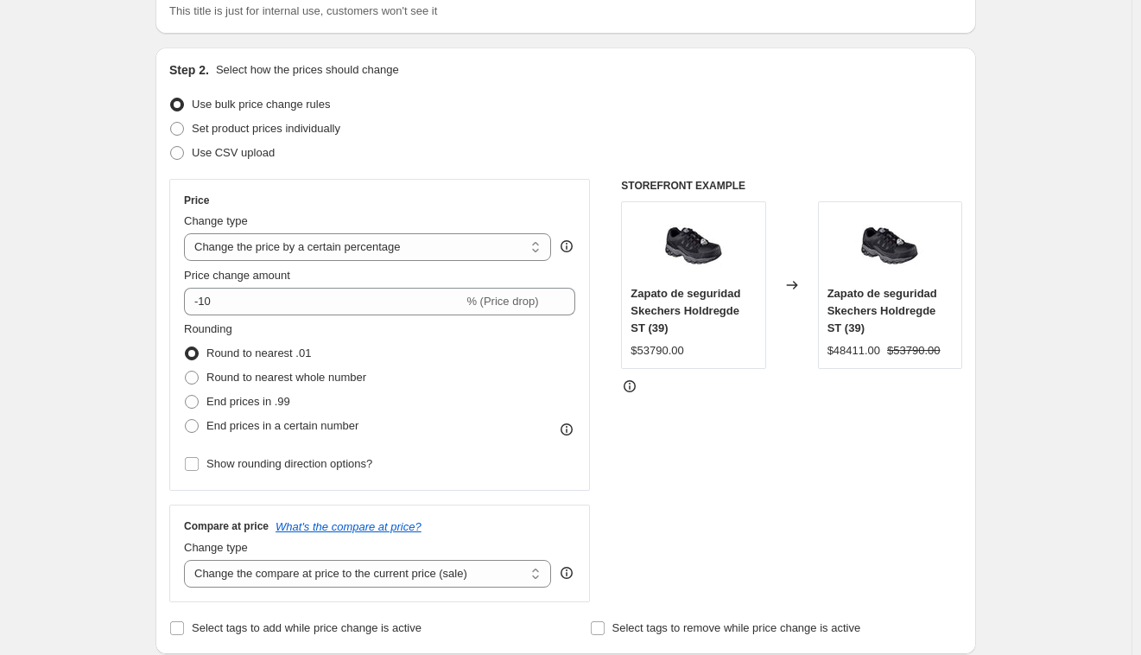
click at [188, 165] on div "Step 2. Select how the prices should change Use bulk price change rules Set pro…" at bounding box center [565, 350] width 793 height 579
click at [185, 154] on span at bounding box center [177, 153] width 16 height 16
click at [171, 147] on input "Use CSV upload" at bounding box center [170, 146] width 1 height 1
radio input "true"
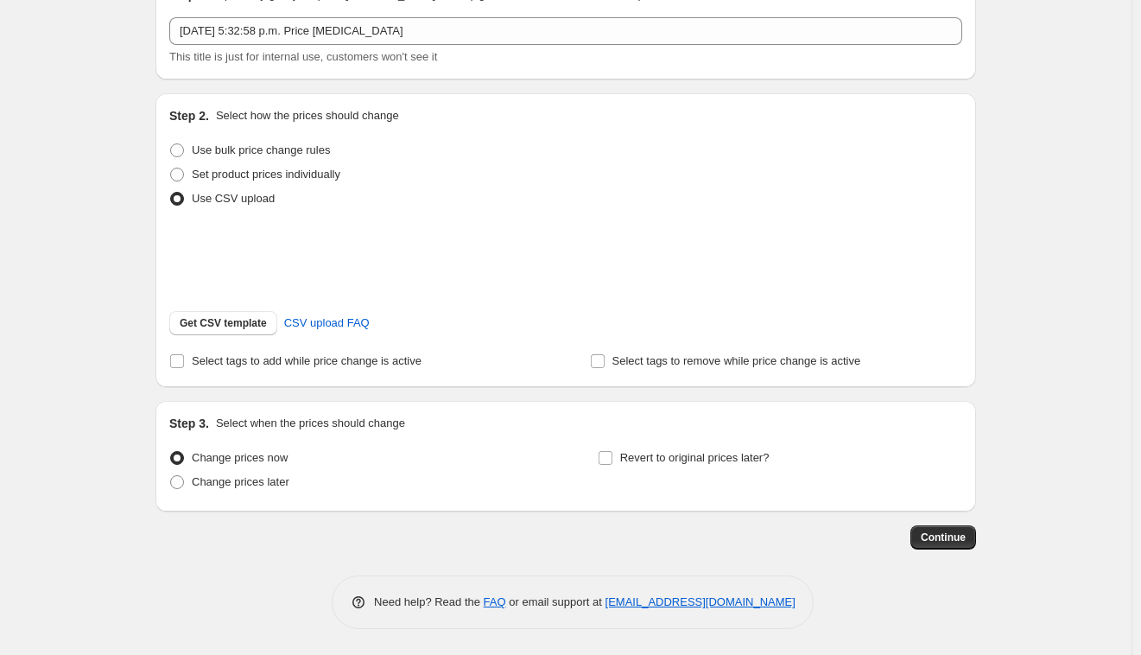
scroll to position [116, 0]
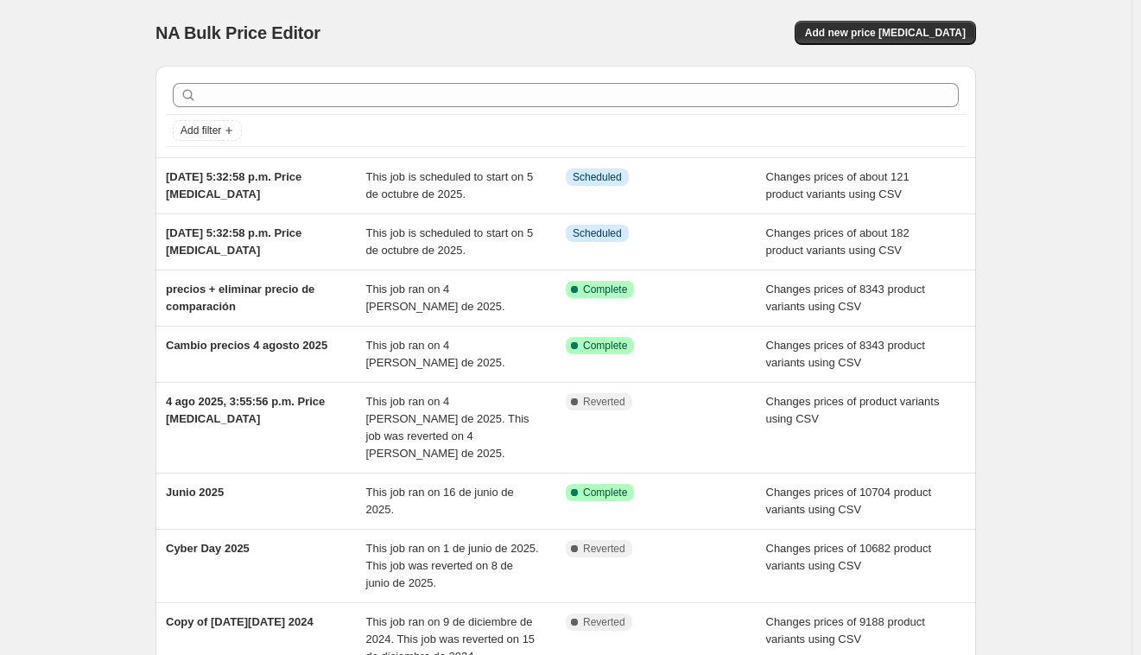
click at [918, 47] on div "NA Bulk Price Editor. This page is ready NA Bulk Price Editor Add new price cha…" at bounding box center [565, 33] width 820 height 66
click at [931, 30] on span "Add new price change job" at bounding box center [885, 33] width 161 height 14
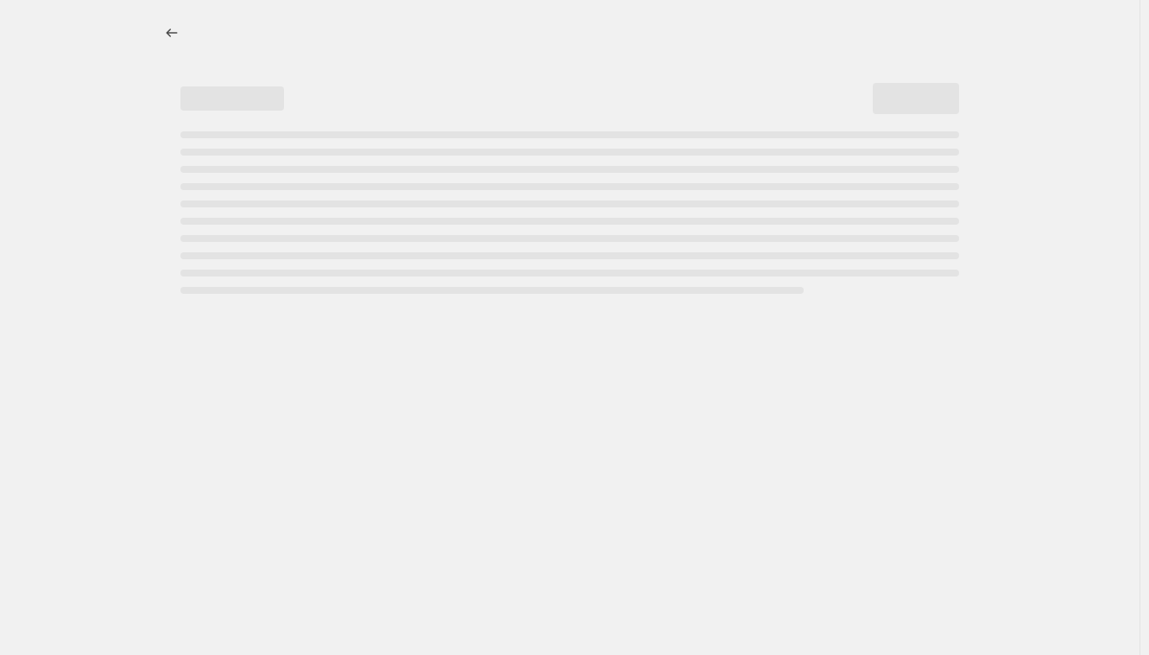
select select "percentage"
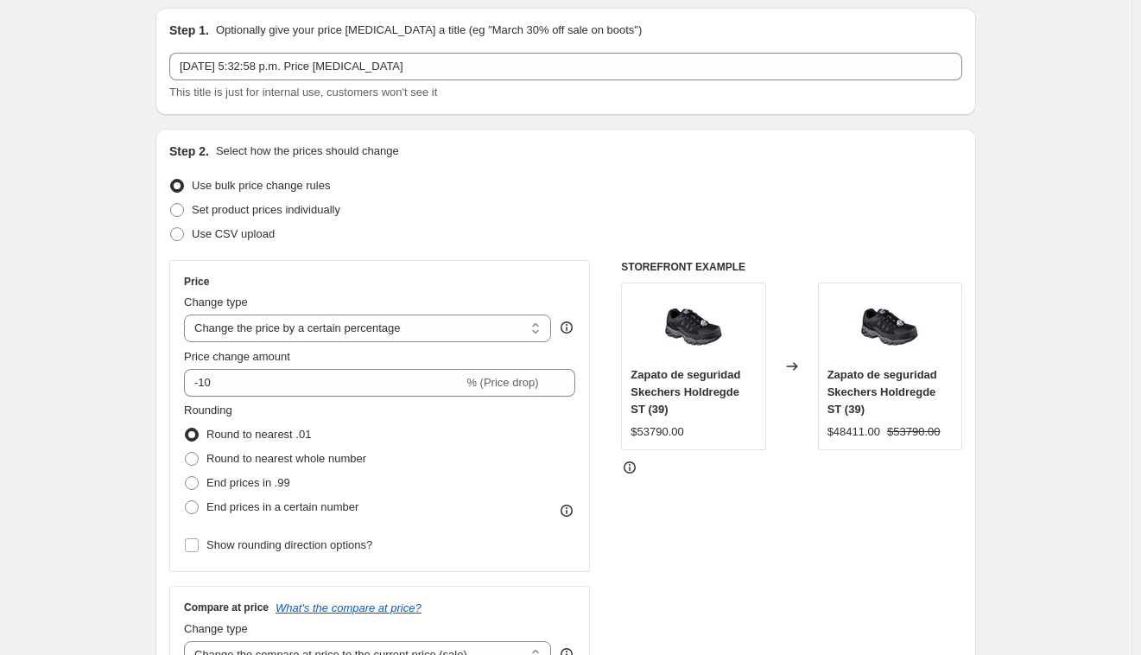
scroll to position [36, 0]
